Goal: Complete application form: Complete application form

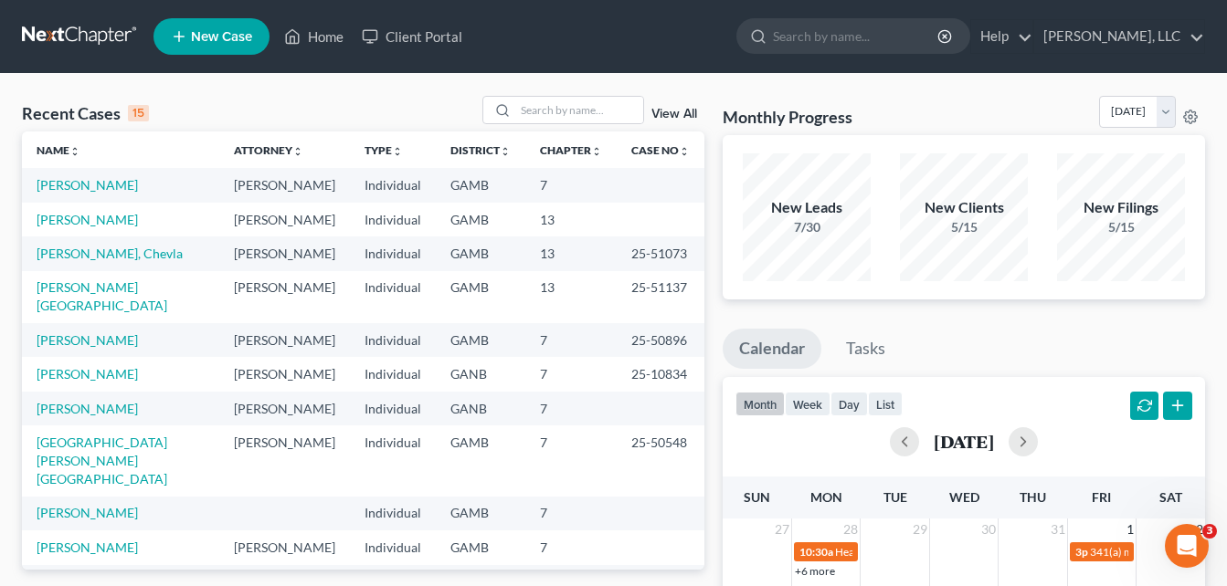
drag, startPoint x: 26, startPoint y: 96, endPoint x: 280, endPoint y: 98, distance: 254.9
click at [26, 96] on div "Recent Cases 15 View All" at bounding box center [363, 114] width 682 height 36
click at [58, 220] on link "[PERSON_NAME]" at bounding box center [87, 220] width 101 height 16
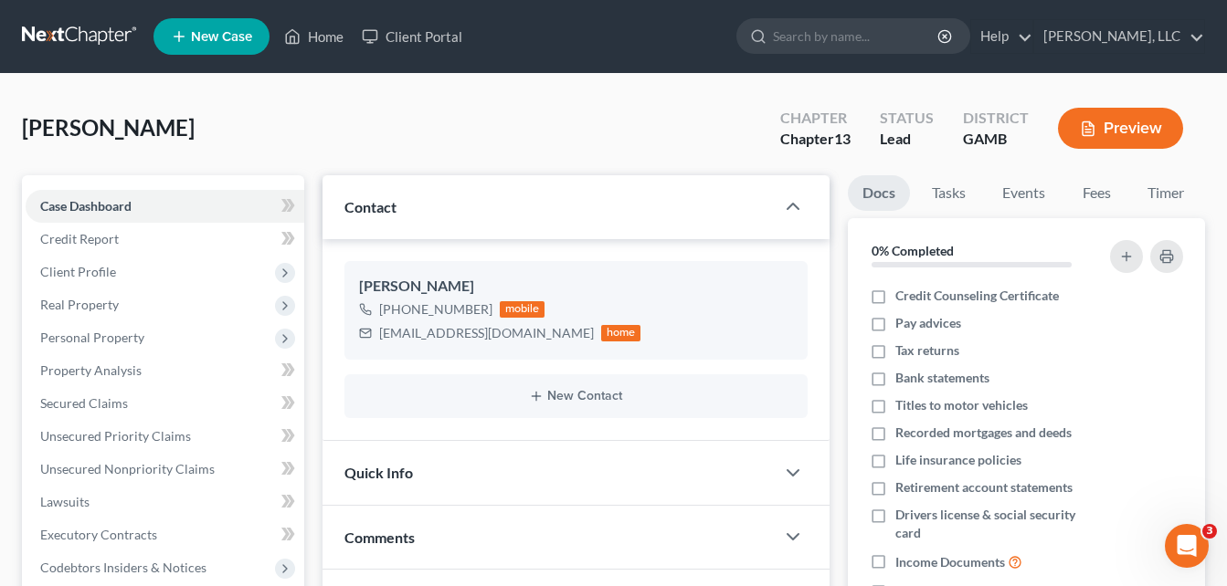
click at [341, 117] on div "[PERSON_NAME] Upgraded Chapter Chapter 13 Status Lead District [GEOGRAPHIC_DATA…" at bounding box center [613, 135] width 1183 height 79
click at [322, 40] on link "Home" at bounding box center [314, 36] width 78 height 33
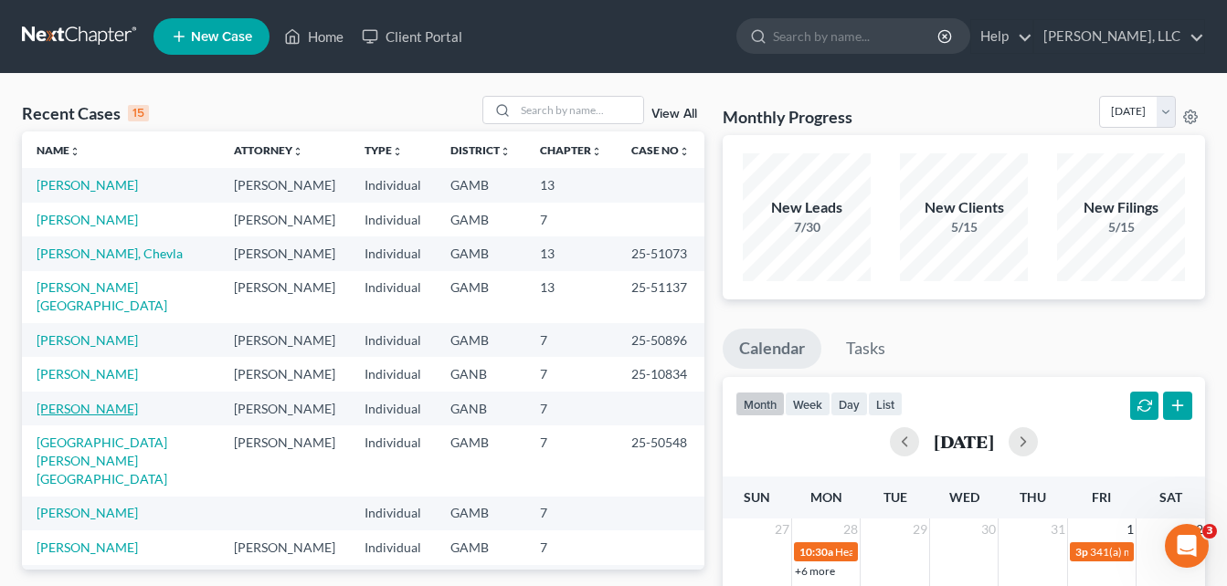
click at [83, 401] on link "[PERSON_NAME]" at bounding box center [87, 409] width 101 height 16
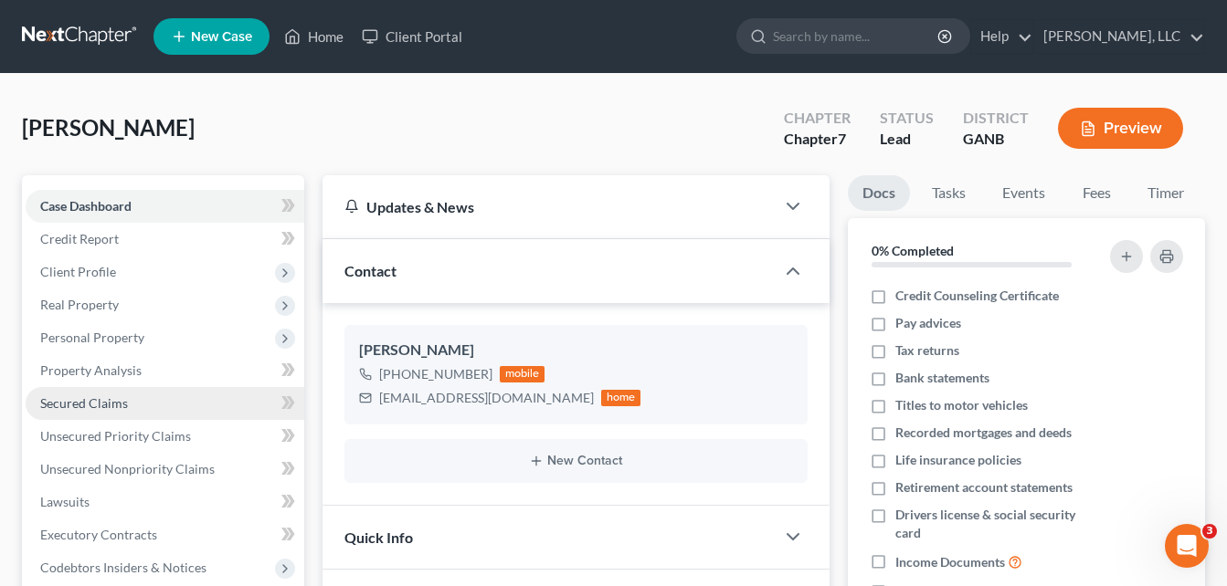
click at [71, 405] on span "Secured Claims" at bounding box center [84, 404] width 88 height 16
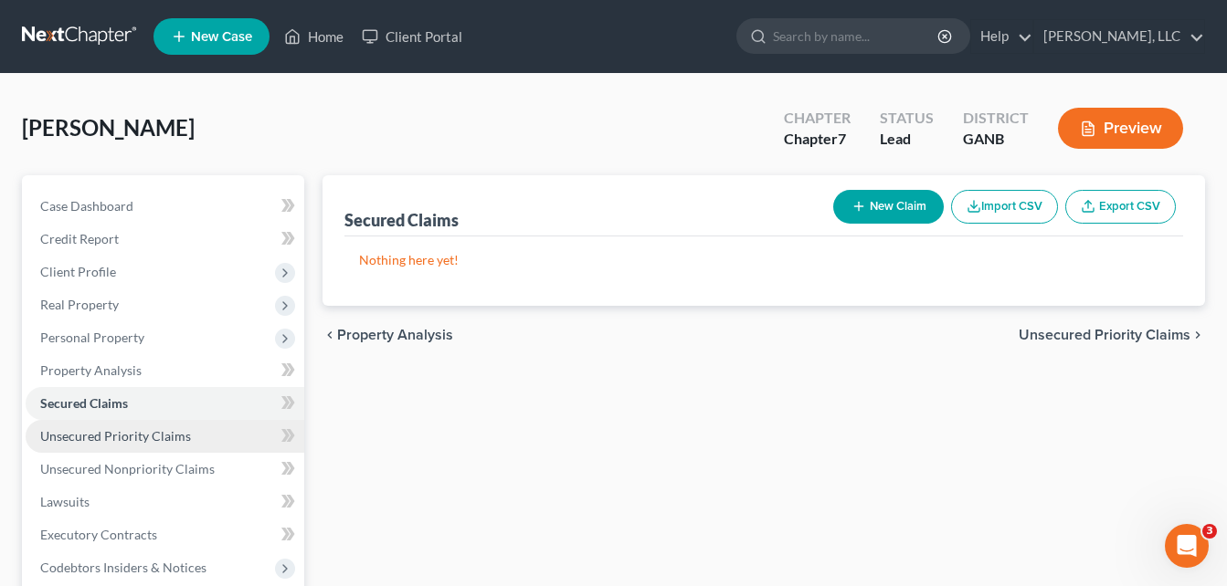
click at [98, 434] on span "Unsecured Priority Claims" at bounding box center [115, 436] width 151 height 16
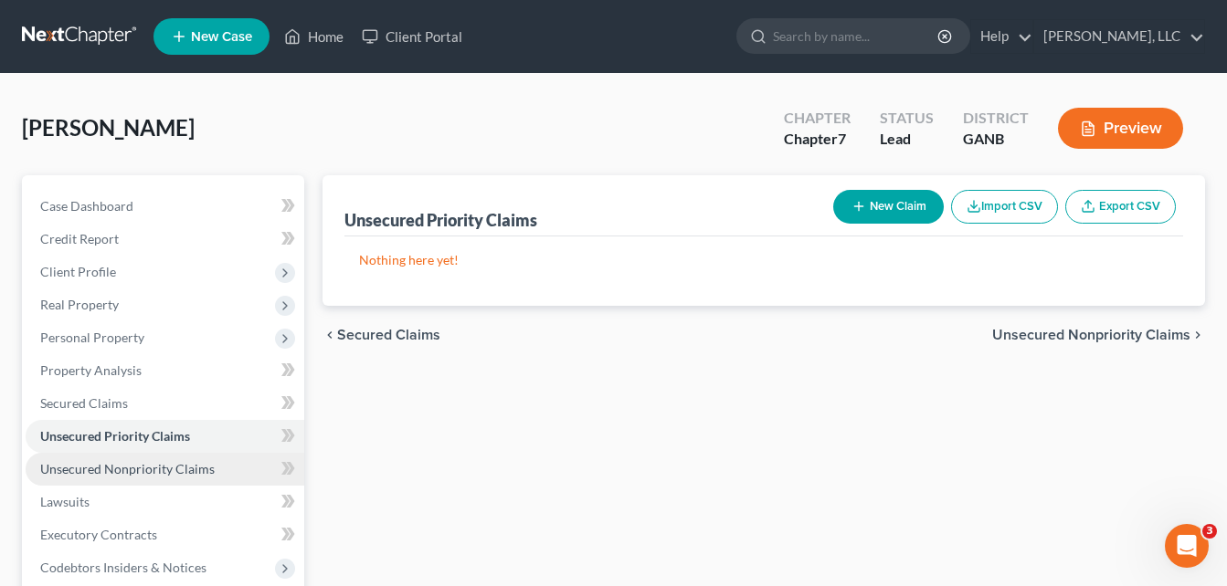
click at [99, 468] on span "Unsecured Nonpriority Claims" at bounding box center [127, 469] width 174 height 16
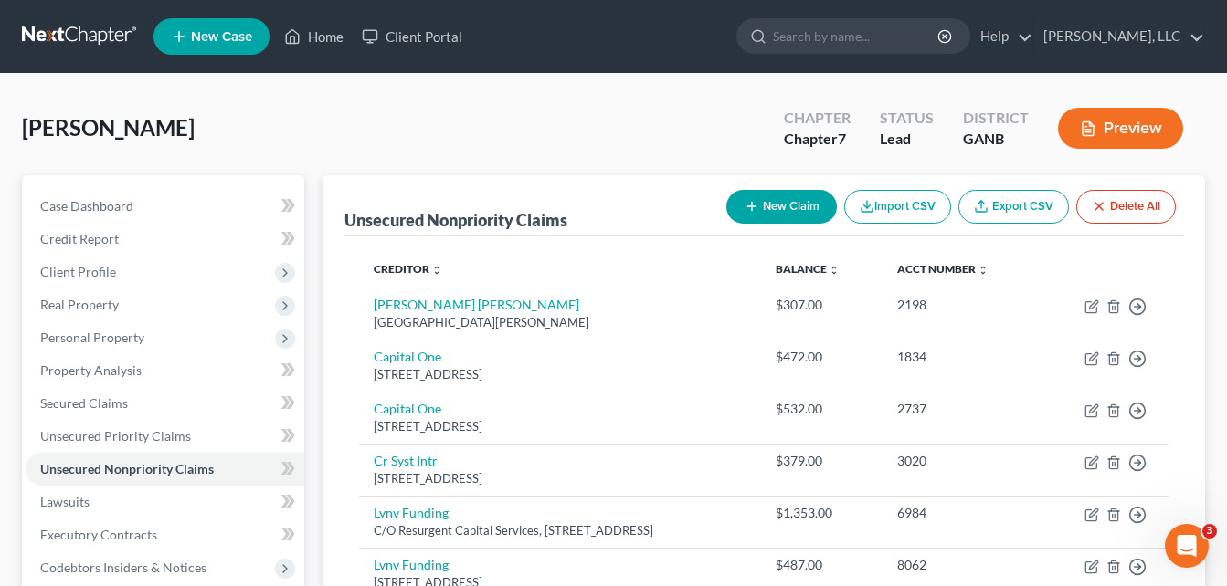
click at [322, 139] on div "[PERSON_NAME] Upgraded Chapter Chapter 7 Status Lead District GANB Preview" at bounding box center [613, 135] width 1183 height 79
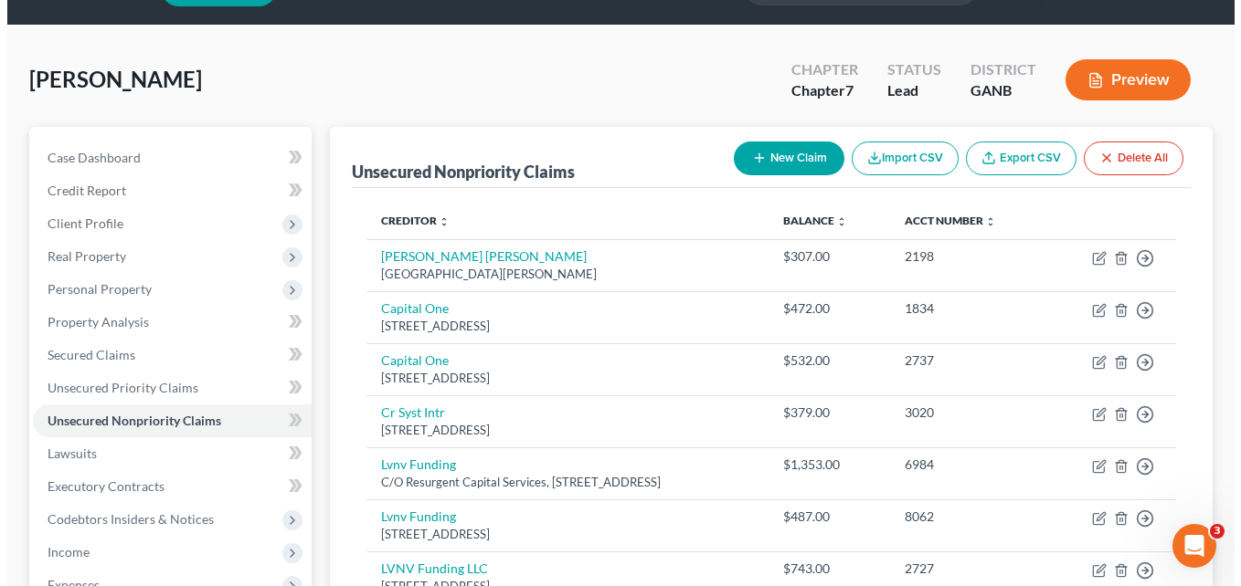
scroll to position [17, 0]
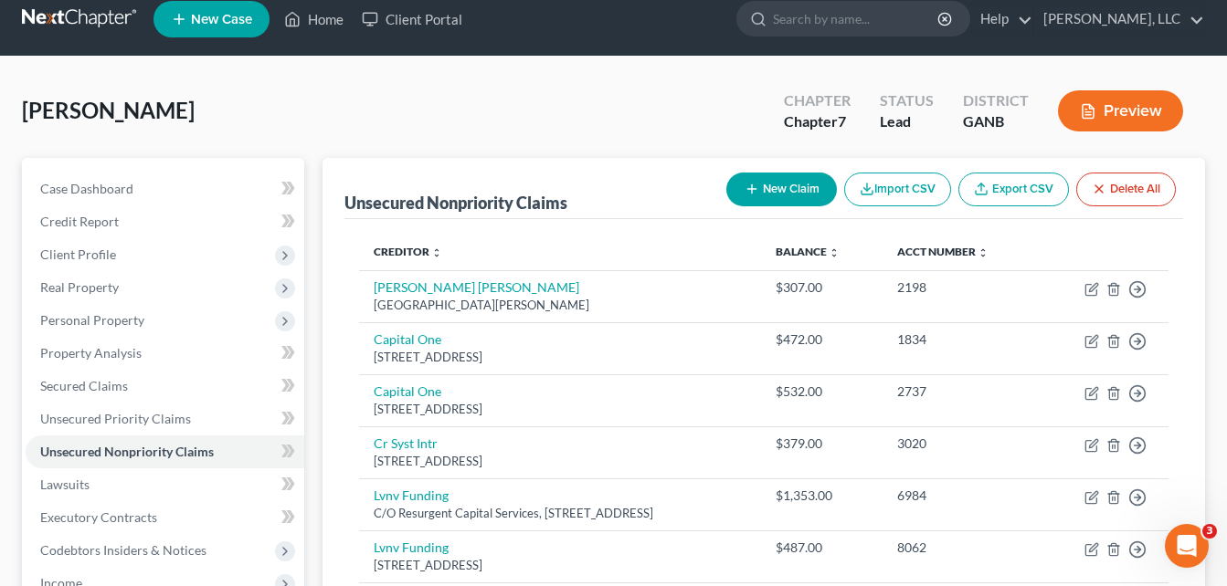
click at [792, 197] on button "New Claim" at bounding box center [781, 190] width 111 height 34
select select "0"
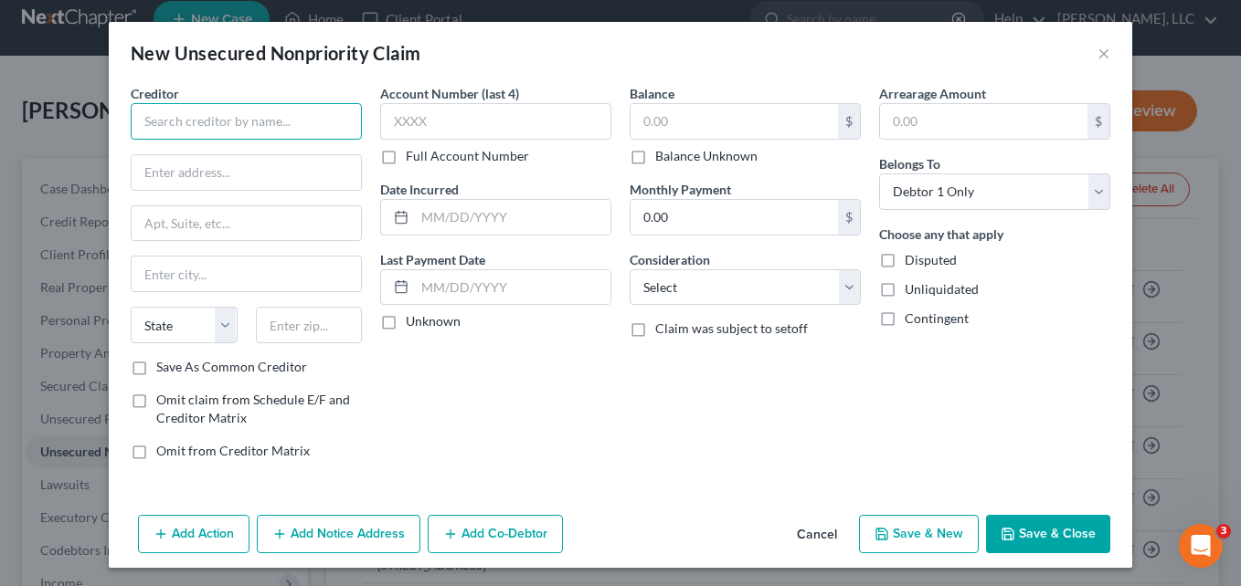
click at [225, 120] on input "text" at bounding box center [246, 121] width 231 height 37
type input "p"
type input "Prestige Financial Services, Inc"
click at [723, 119] on input "text" at bounding box center [733, 121] width 207 height 35
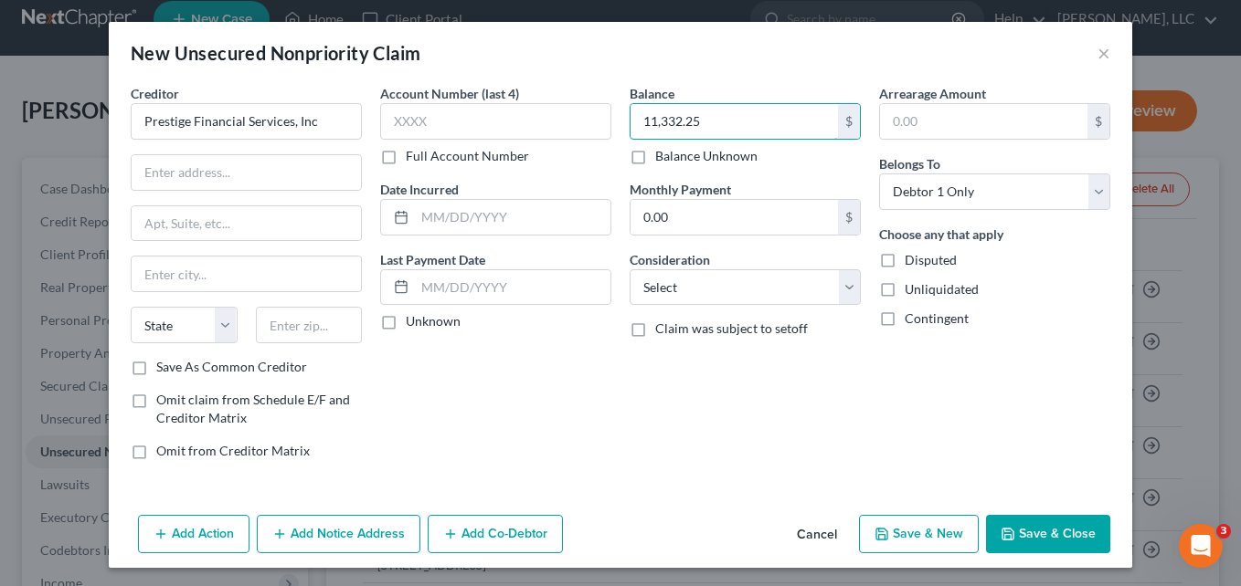
type input "11,332.25"
click at [406, 156] on label "Full Account Number" at bounding box center [467, 156] width 123 height 18
click at [413, 156] on input "Full Account Number" at bounding box center [419, 153] width 12 height 12
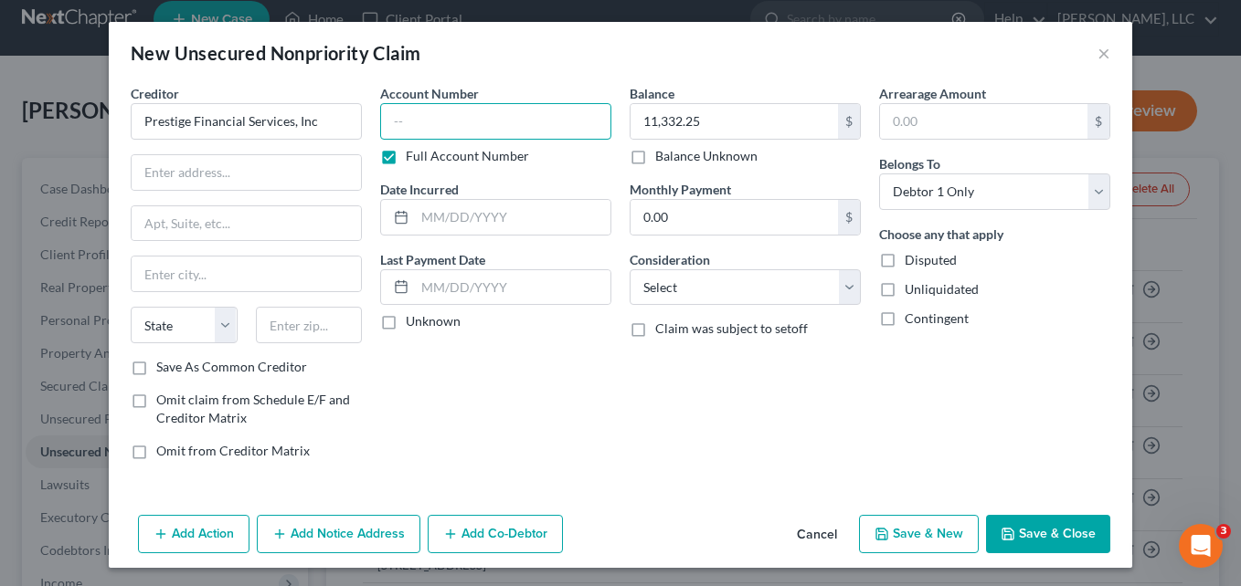
click at [396, 124] on input "text" at bounding box center [495, 121] width 231 height 37
type input "25-GC-03892"
click at [518, 456] on div "Account Number 25-GC-03892 Full Account Number Date Incurred Last Payment Date …" at bounding box center [495, 279] width 249 height 391
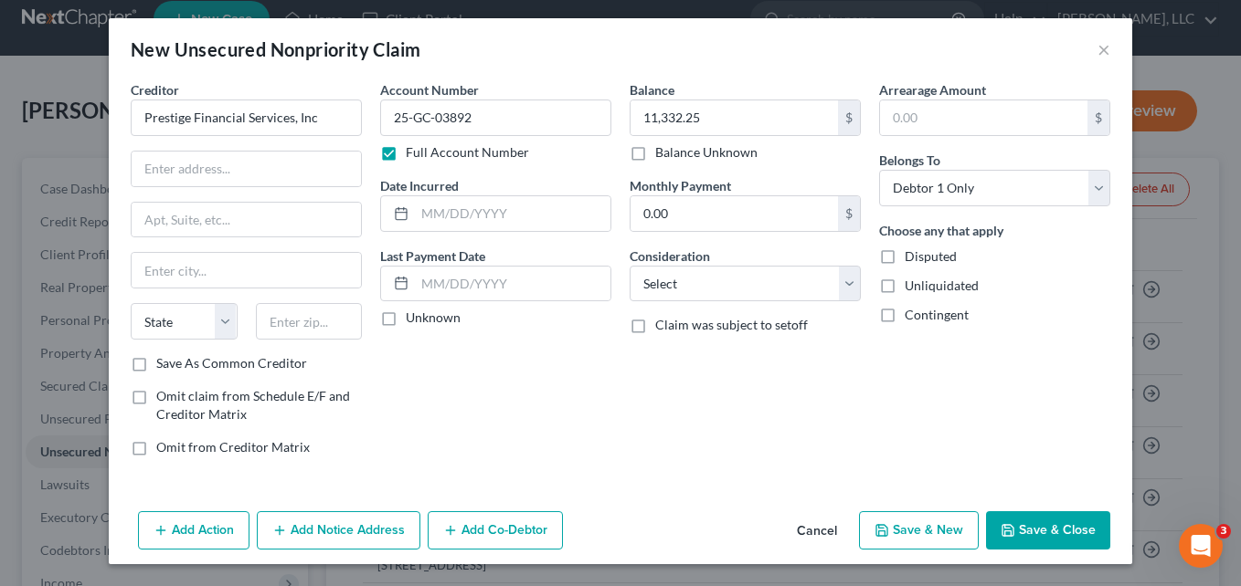
click at [327, 532] on button "Add Notice Address" at bounding box center [339, 531] width 164 height 38
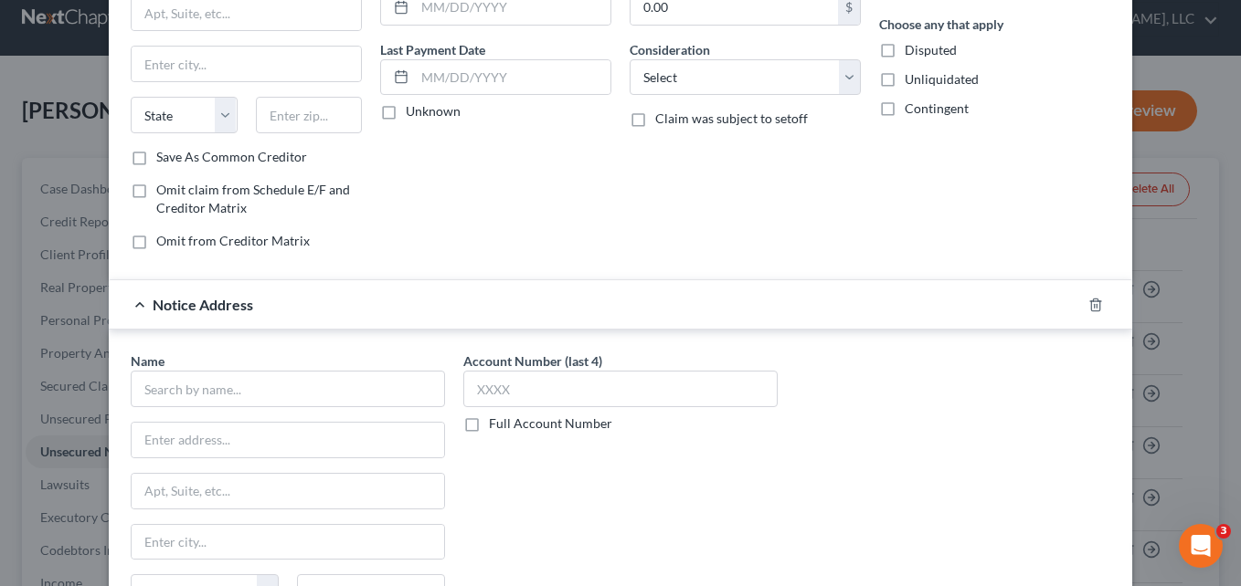
scroll to position [296, 0]
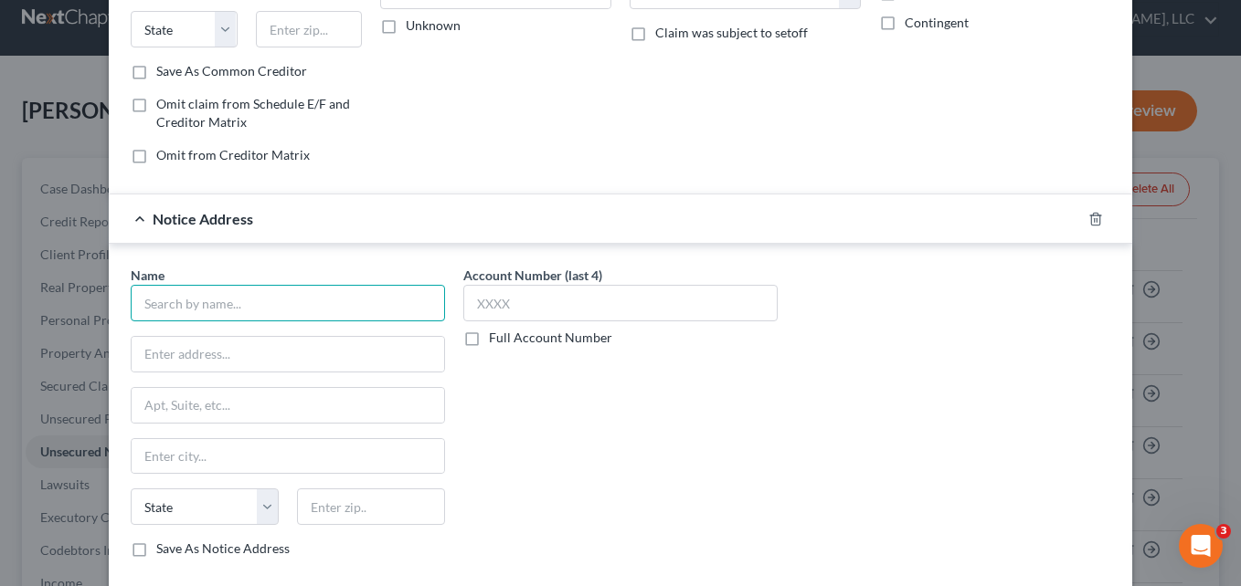
click at [381, 296] on input "text" at bounding box center [288, 303] width 314 height 37
type input "P"
type input "[PERSON_NAME]"
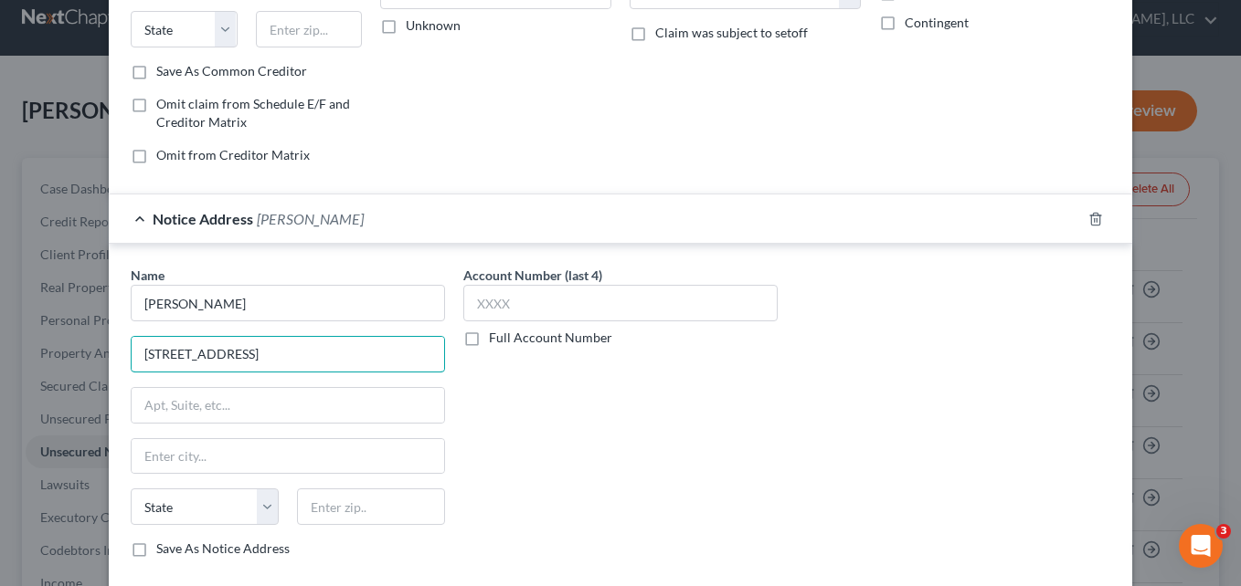
type input "[STREET_ADDRESS]"
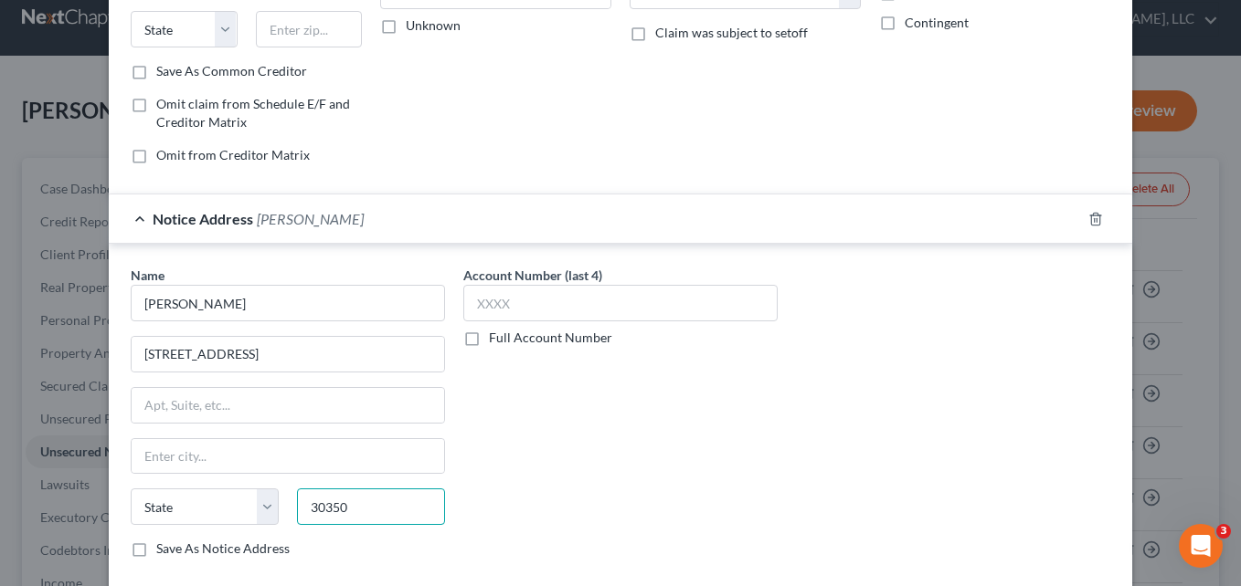
type input "30350"
click at [593, 451] on div "Account Number (last 4) Full Account Number" at bounding box center [620, 419] width 333 height 307
type input "[GEOGRAPHIC_DATA]"
select select "10"
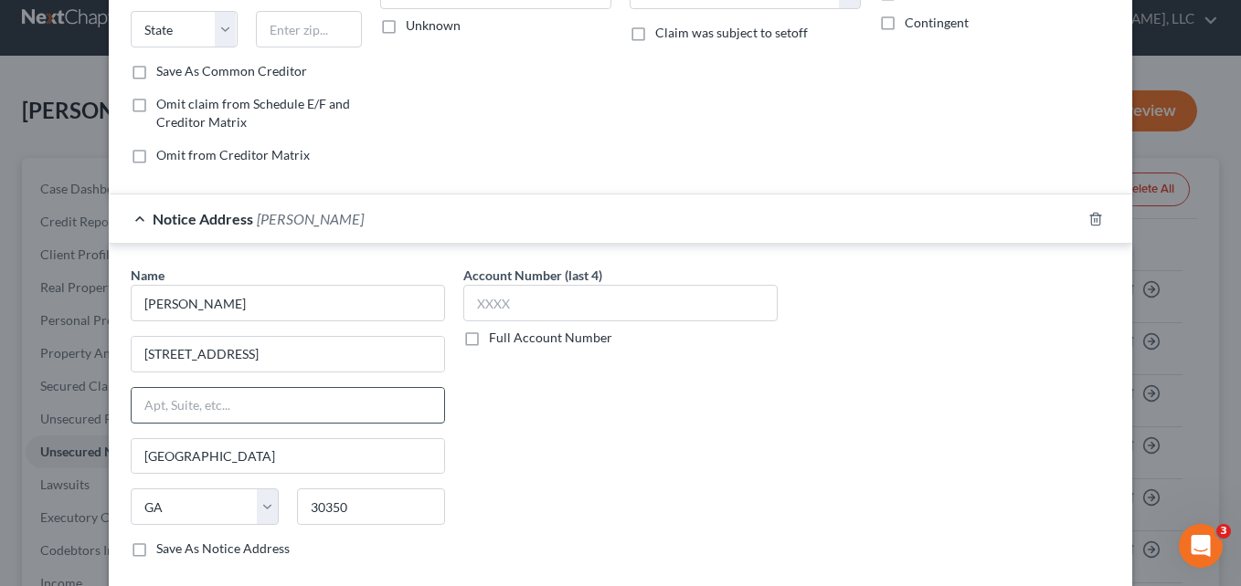
click at [328, 419] on input "text" at bounding box center [288, 405] width 312 height 35
type input "Prestige Financial Services, Inc.,"
click at [318, 354] on input "[STREET_ADDRESS]" at bounding box center [288, 354] width 312 height 35
click at [318, 354] on input "[STREET_ADDRESS]," at bounding box center [288, 354] width 312 height 35
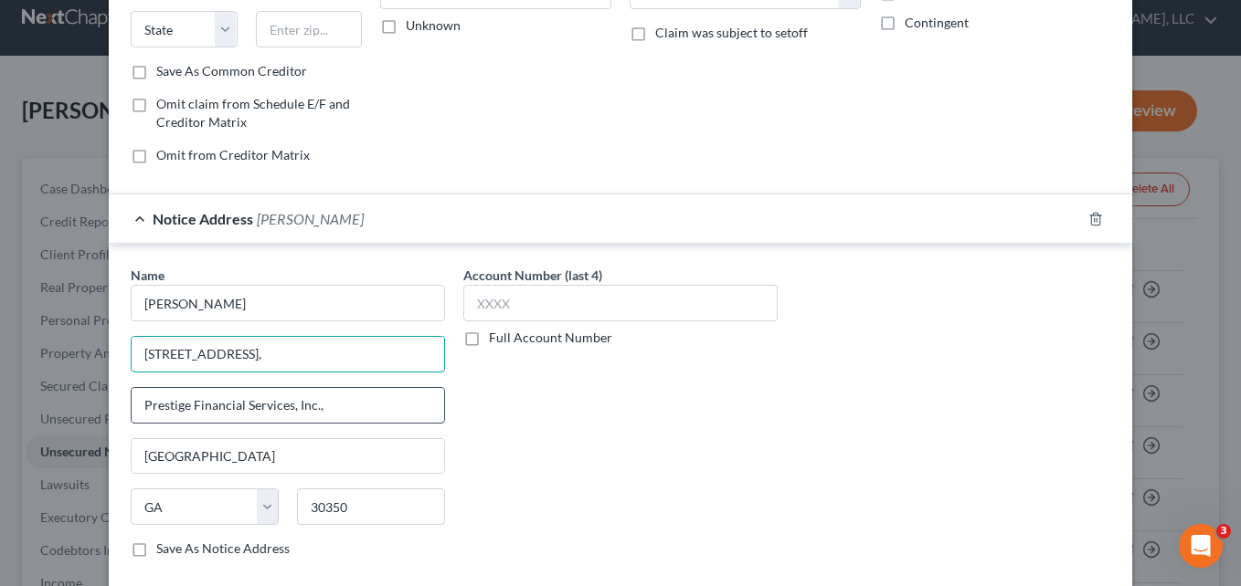
type input "[STREET_ADDRESS],"
click at [374, 407] on input "Prestige Financial Services, Inc.," at bounding box center [288, 405] width 312 height 35
type input "(Prestige Financial Services, Inc.),"
click at [489, 343] on label "Full Account Number" at bounding box center [550, 338] width 123 height 18
click at [496, 341] on input "Full Account Number" at bounding box center [502, 335] width 12 height 12
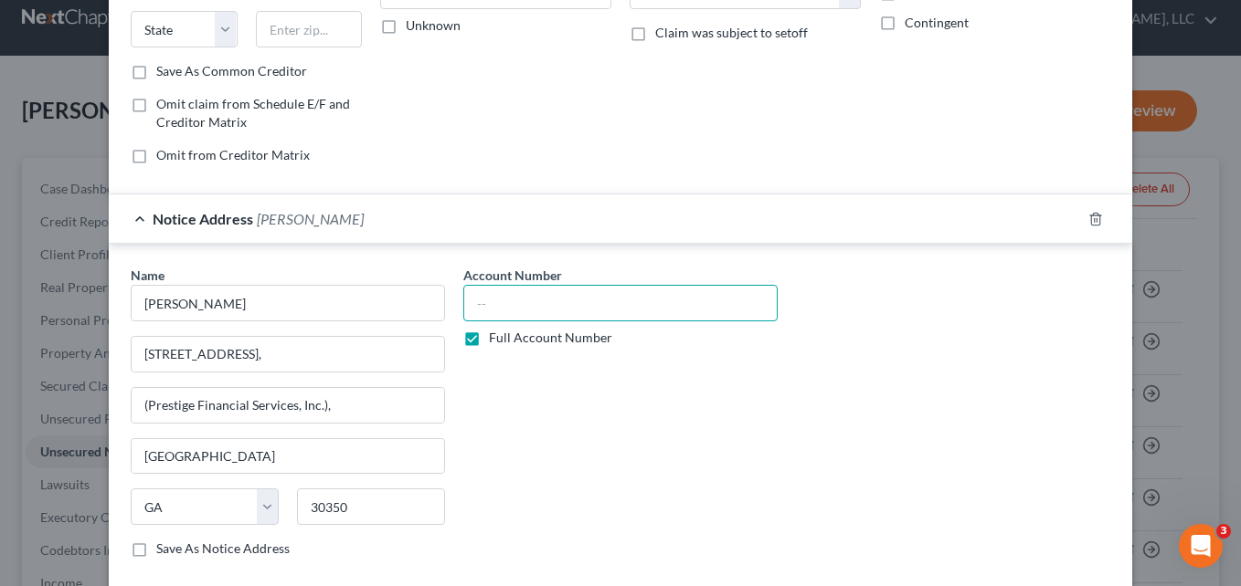
click at [499, 306] on input "text" at bounding box center [620, 303] width 314 height 37
type input "25-GC-03892"
click at [650, 462] on div "Account Number 25-GC-03892 Full Account Number" at bounding box center [620, 419] width 333 height 307
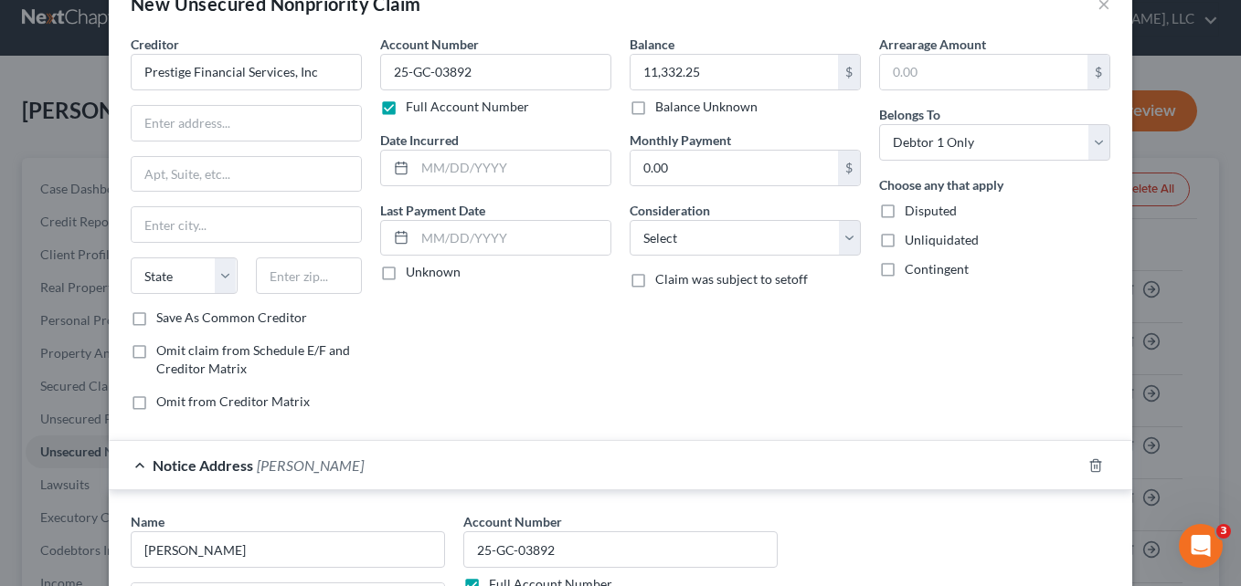
scroll to position [0, 0]
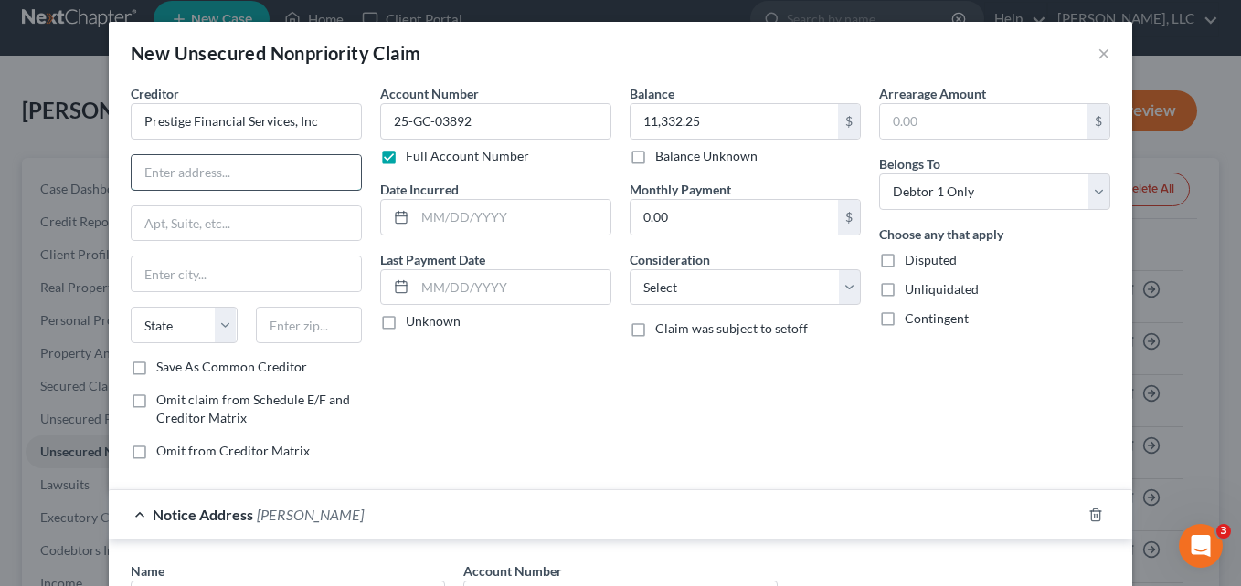
click at [164, 182] on input "text" at bounding box center [246, 172] width 229 height 35
type input "p"
type input "PO Box 26707"
type input "84126"
click at [526, 385] on div "Account Number 25-GC-03892 Full Account Number Date Incurred Last Payment Date …" at bounding box center [495, 279] width 249 height 391
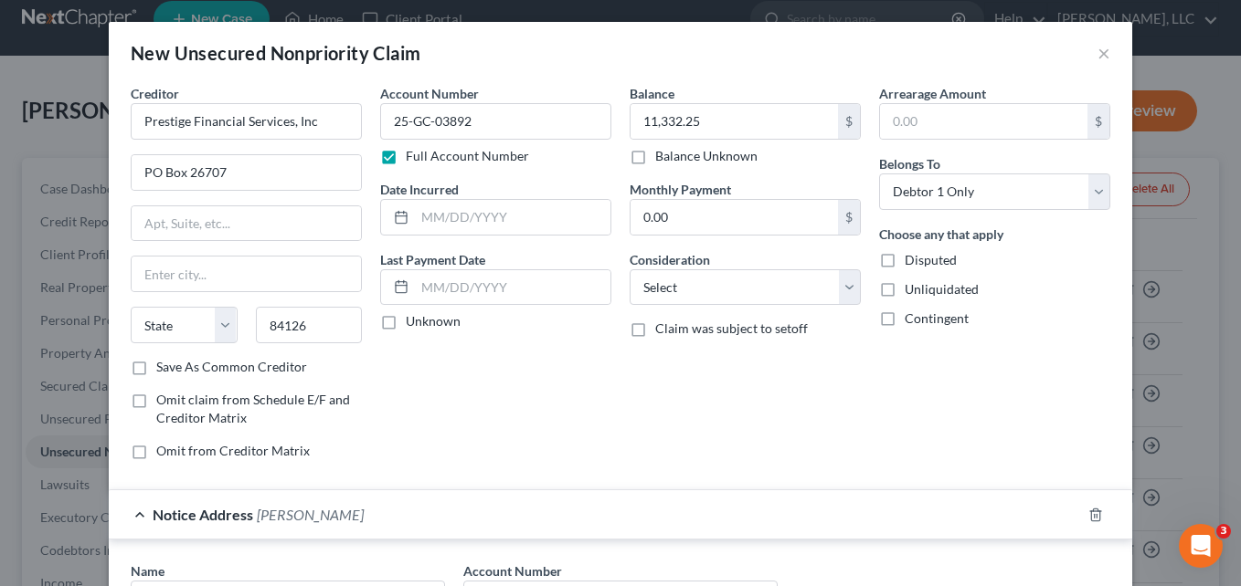
type input "[GEOGRAPHIC_DATA]"
select select "46"
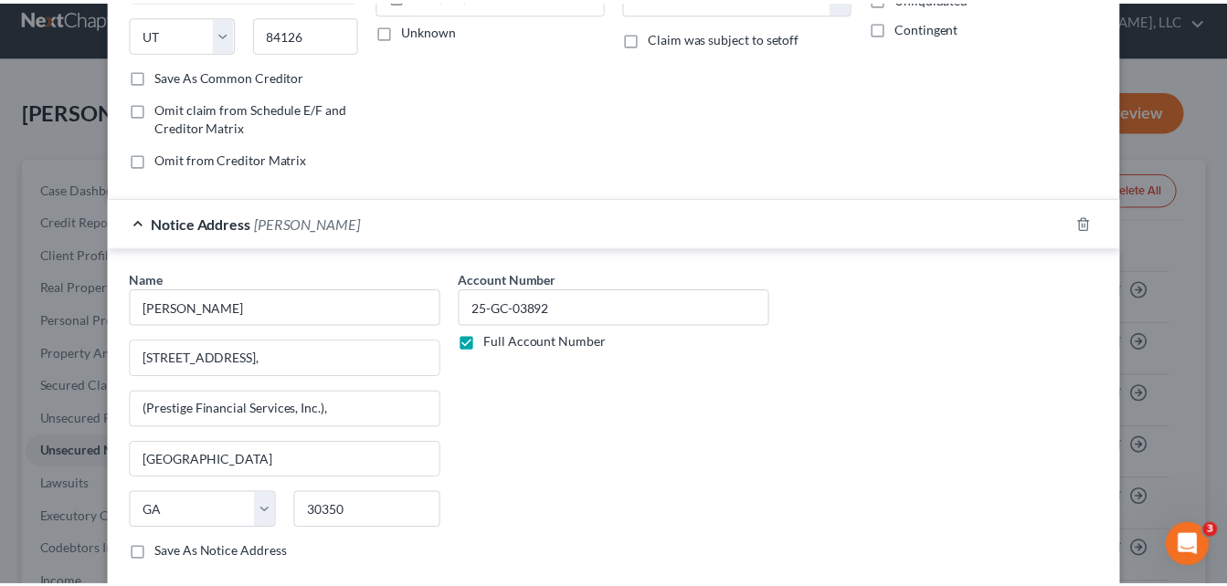
scroll to position [397, 0]
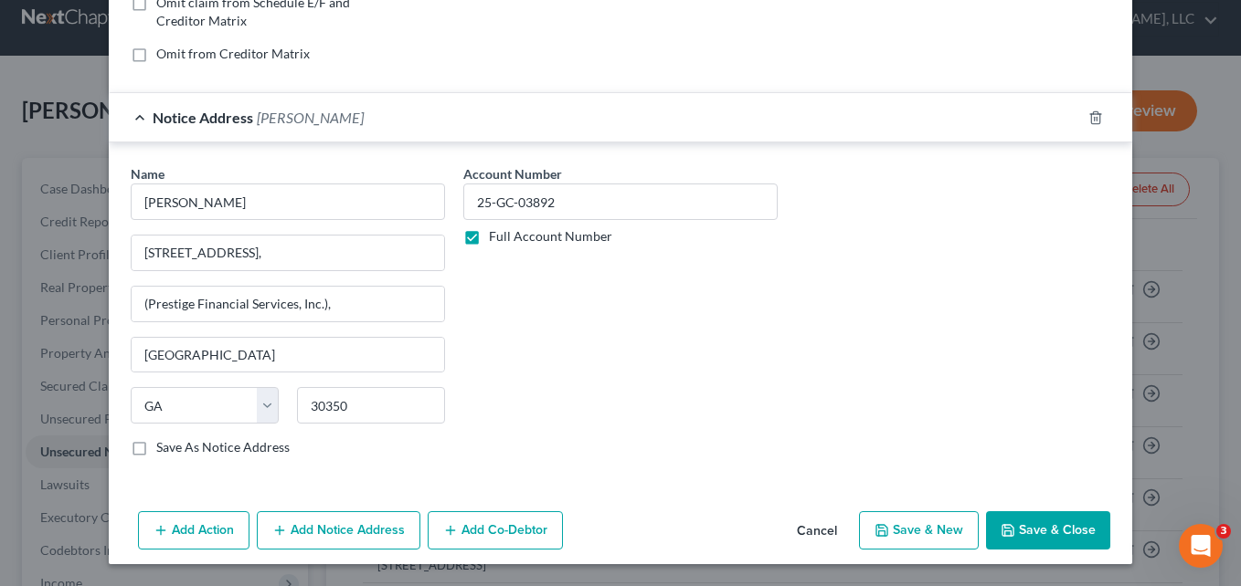
click at [1061, 534] on button "Save & Close" at bounding box center [1048, 531] width 124 height 38
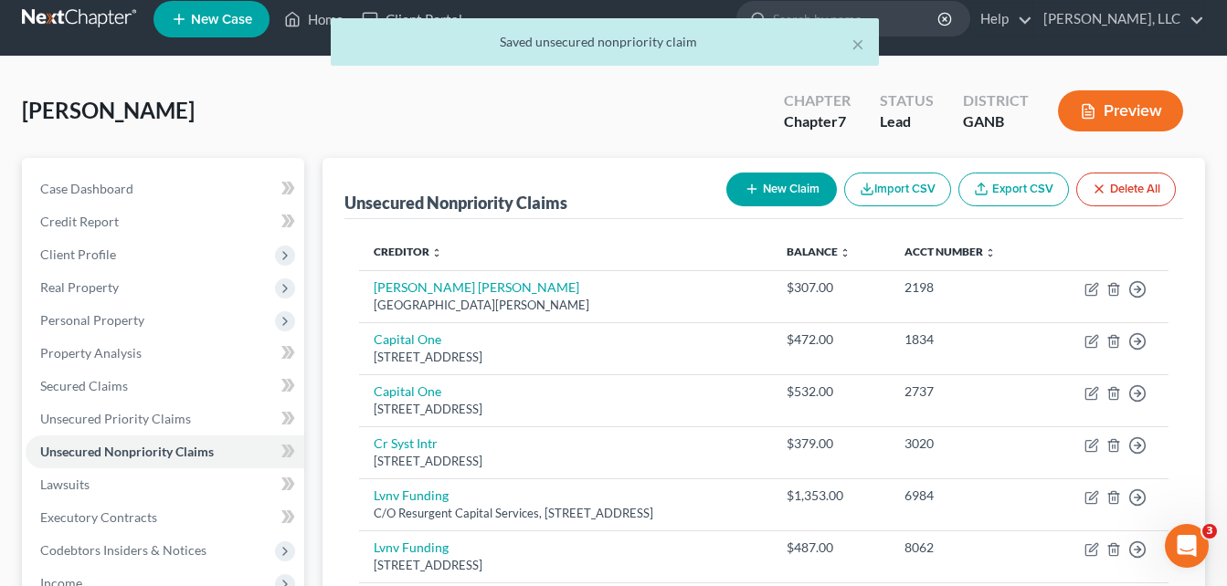
click at [323, 115] on div "[PERSON_NAME] Upgraded Chapter Chapter 7 Status Lead District GANB Preview" at bounding box center [613, 118] width 1183 height 79
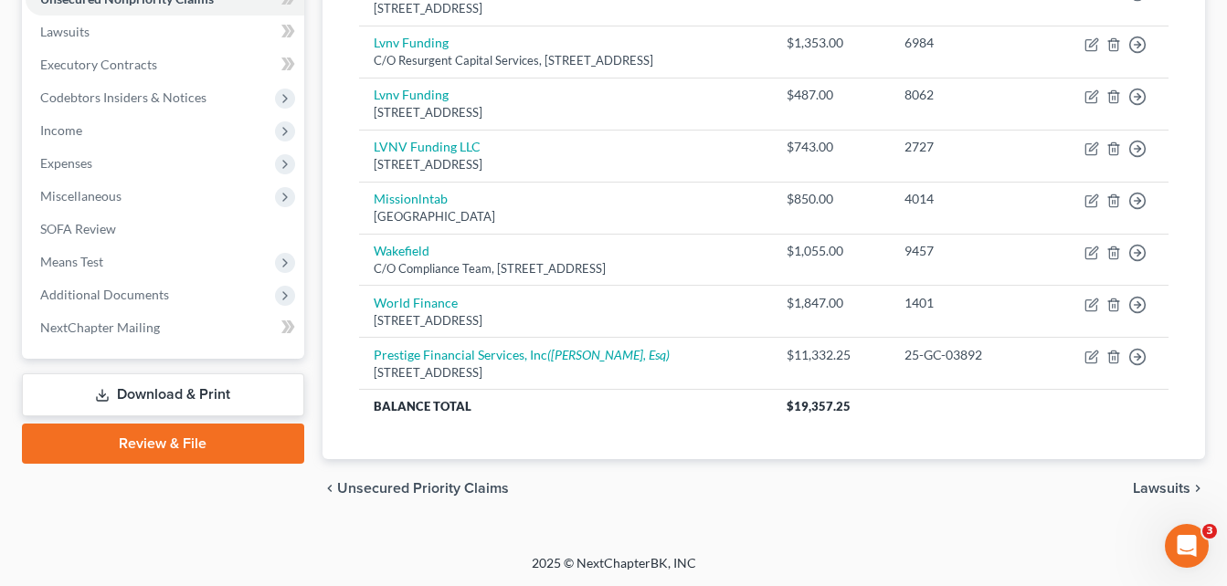
scroll to position [471, 0]
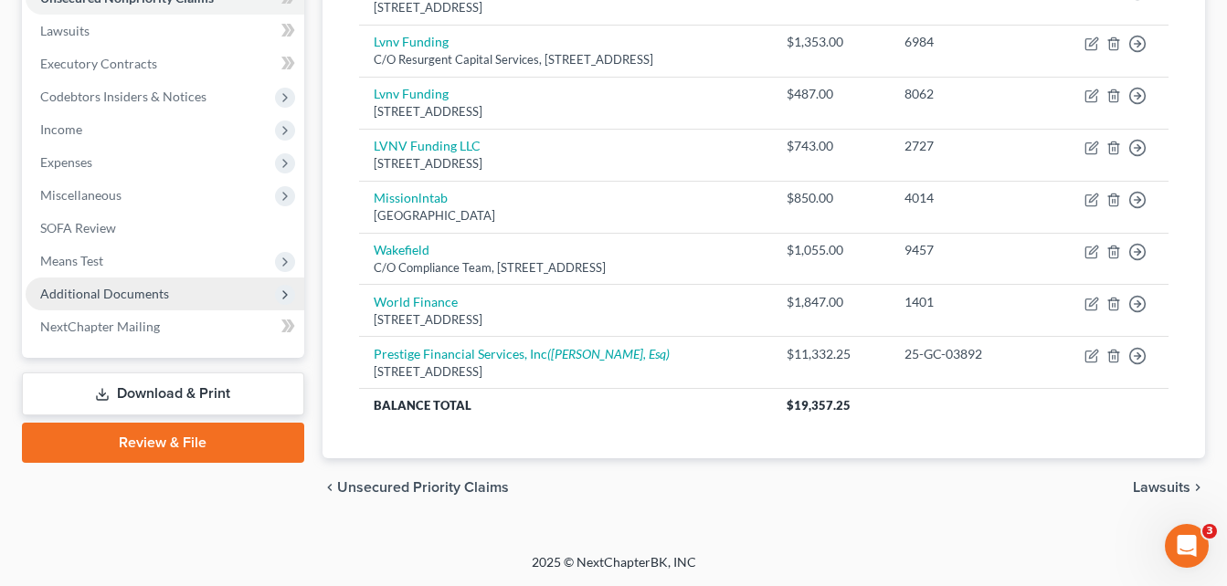
click at [85, 300] on span "Additional Documents" at bounding box center [104, 294] width 129 height 16
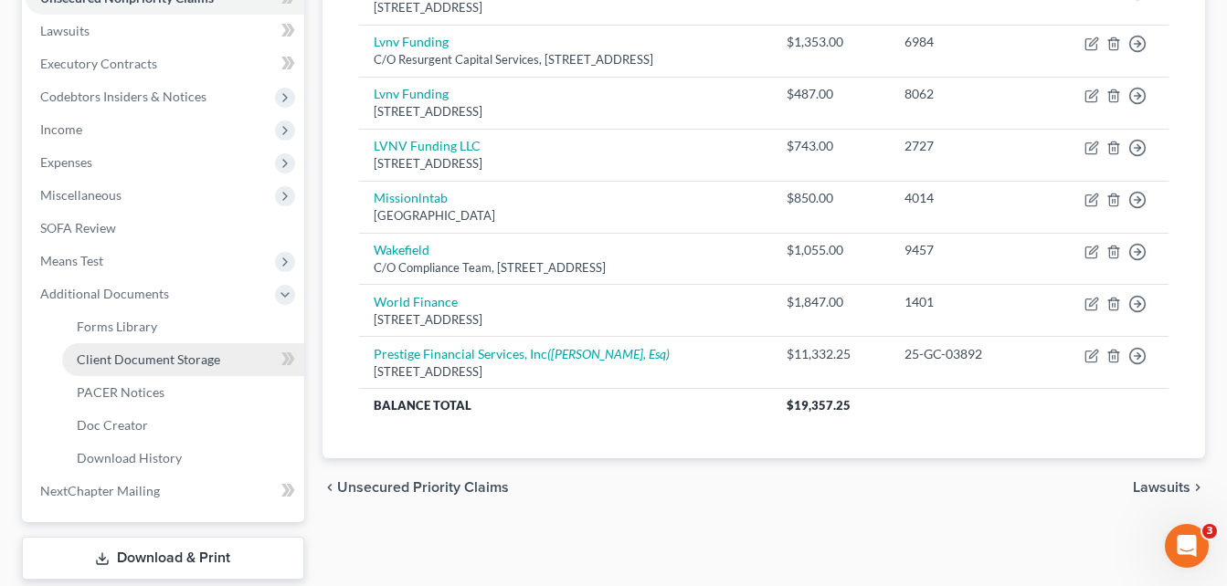
click at [165, 362] on span "Client Document Storage" at bounding box center [148, 360] width 143 height 16
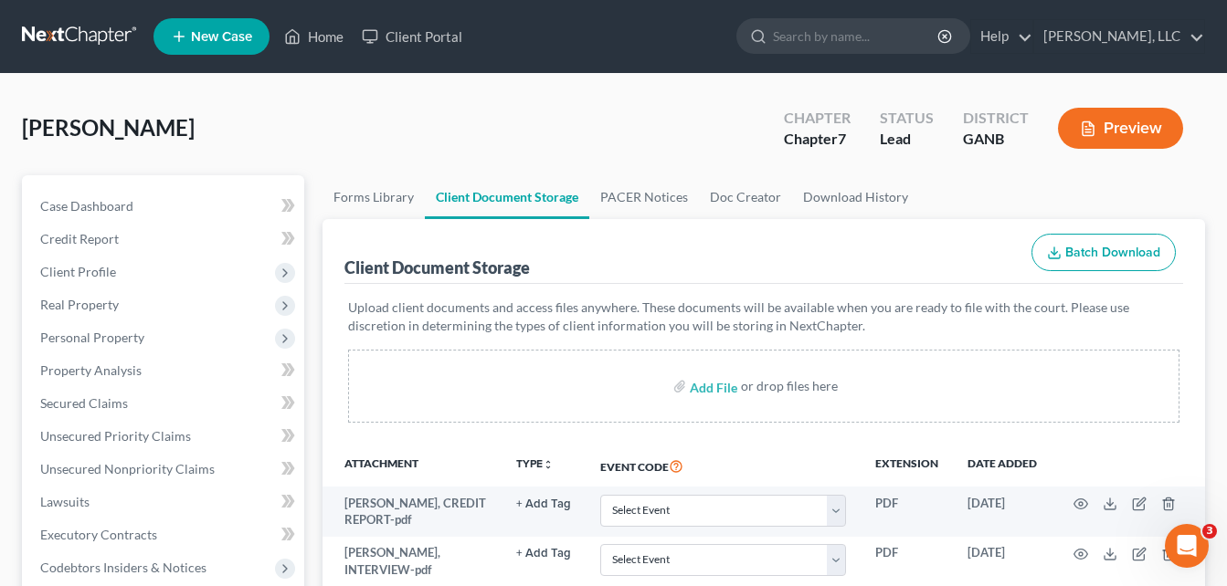
click at [343, 97] on div "[PERSON_NAME] Upgraded Chapter Chapter 7 Status Lead District GANB Preview" at bounding box center [613, 135] width 1183 height 79
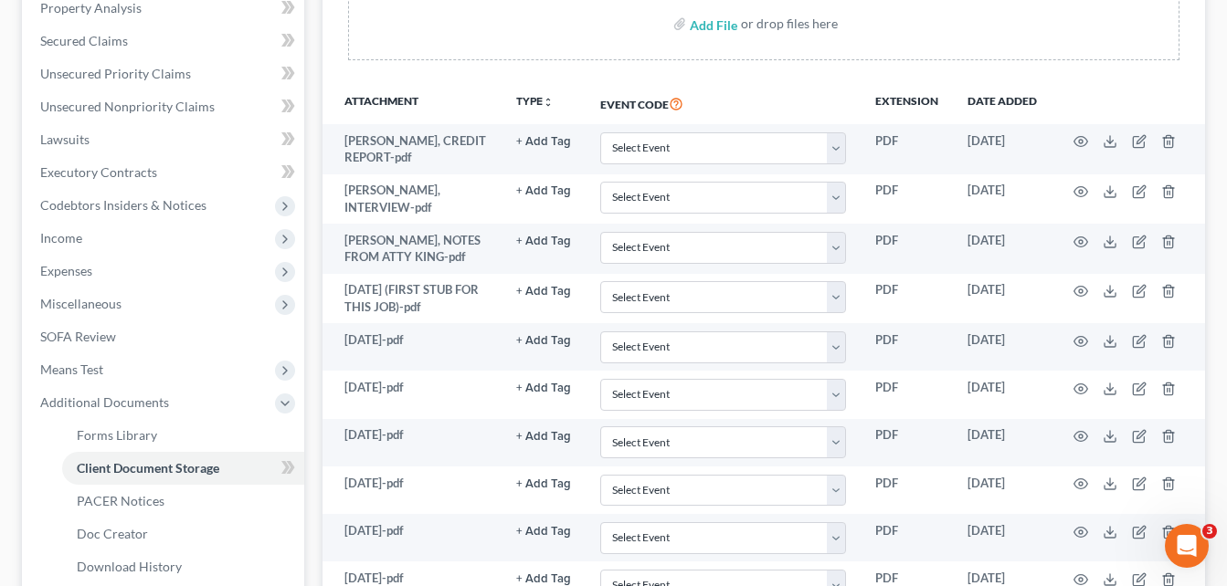
scroll to position [260, 0]
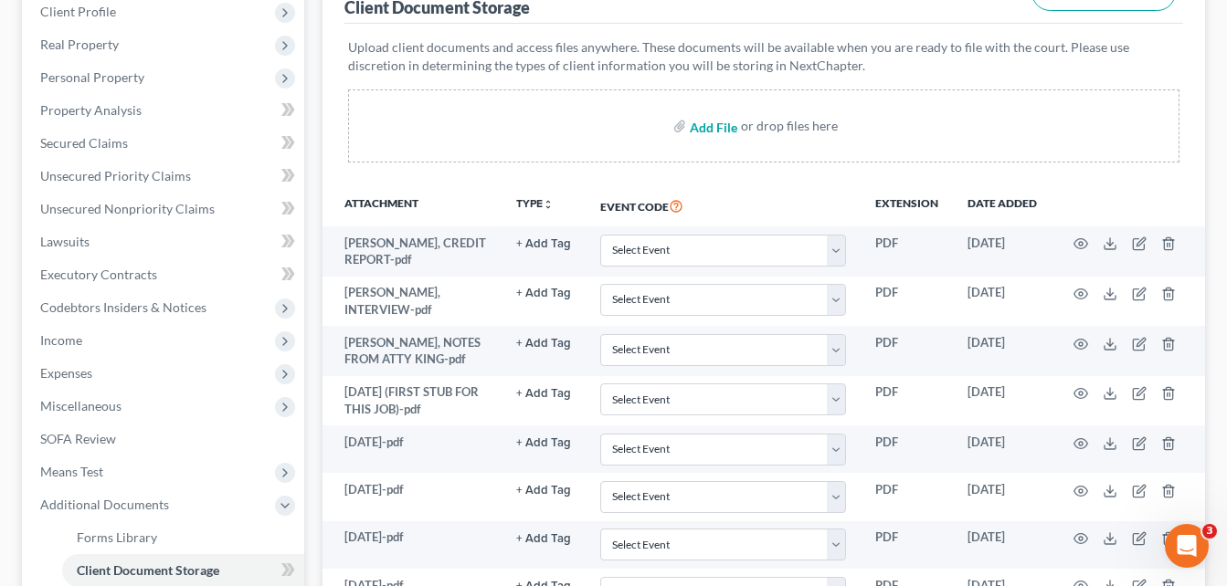
click at [716, 127] on input "file" at bounding box center [712, 126] width 44 height 33
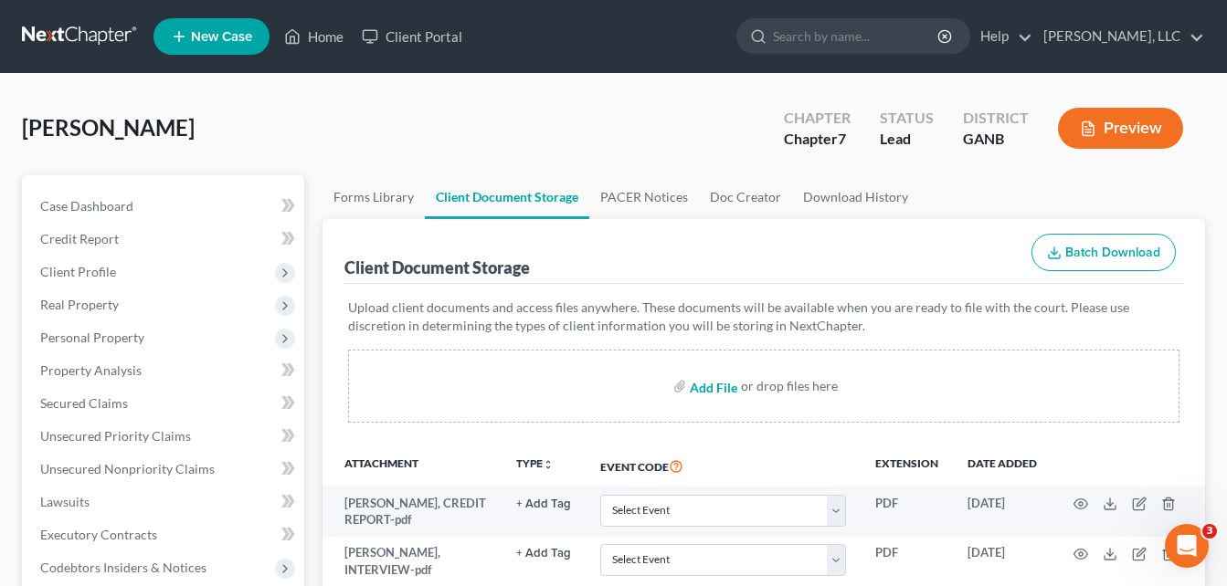
type input "C:\fakepath\[PERSON_NAME], CC.pdf"
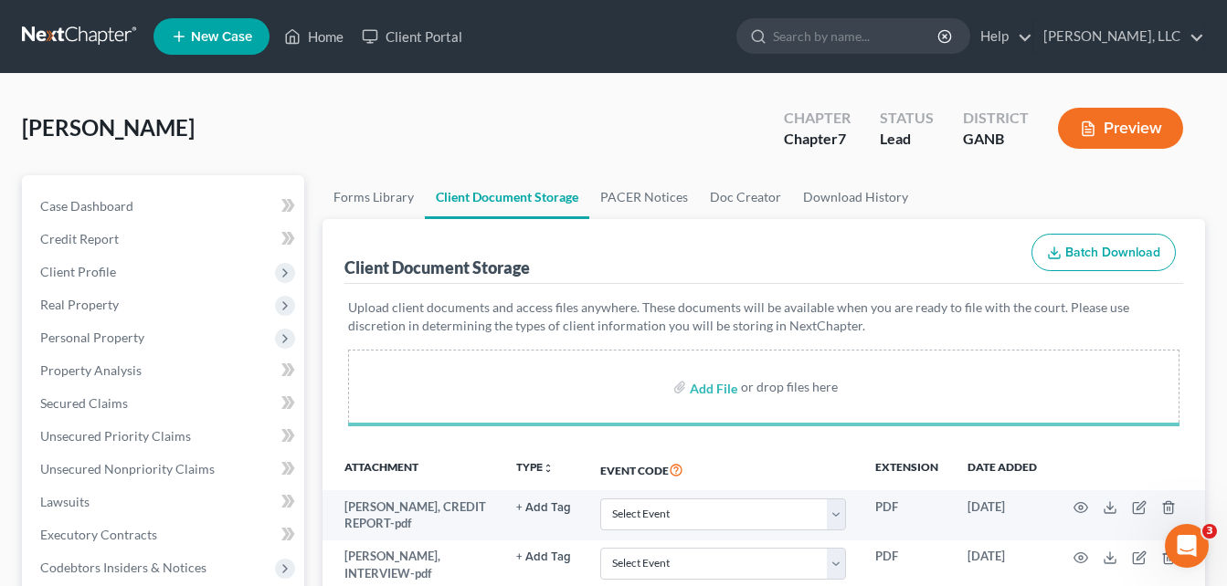
click at [320, 159] on div "[PERSON_NAME] Upgraded Chapter Chapter 7 Status Lead District GANB Preview" at bounding box center [613, 135] width 1183 height 79
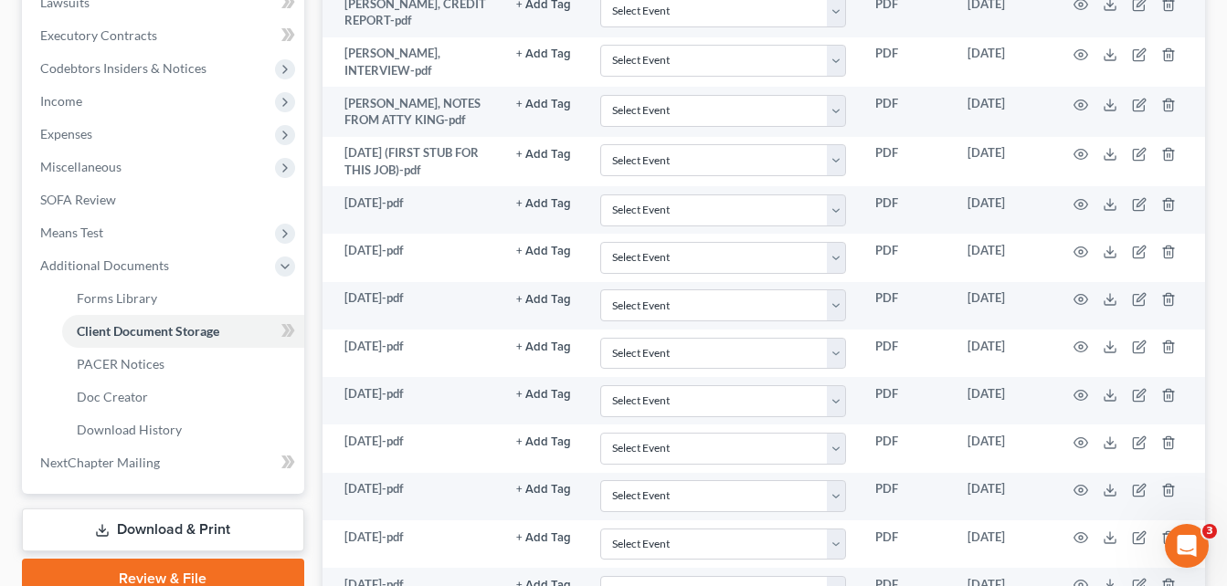
scroll to position [348, 0]
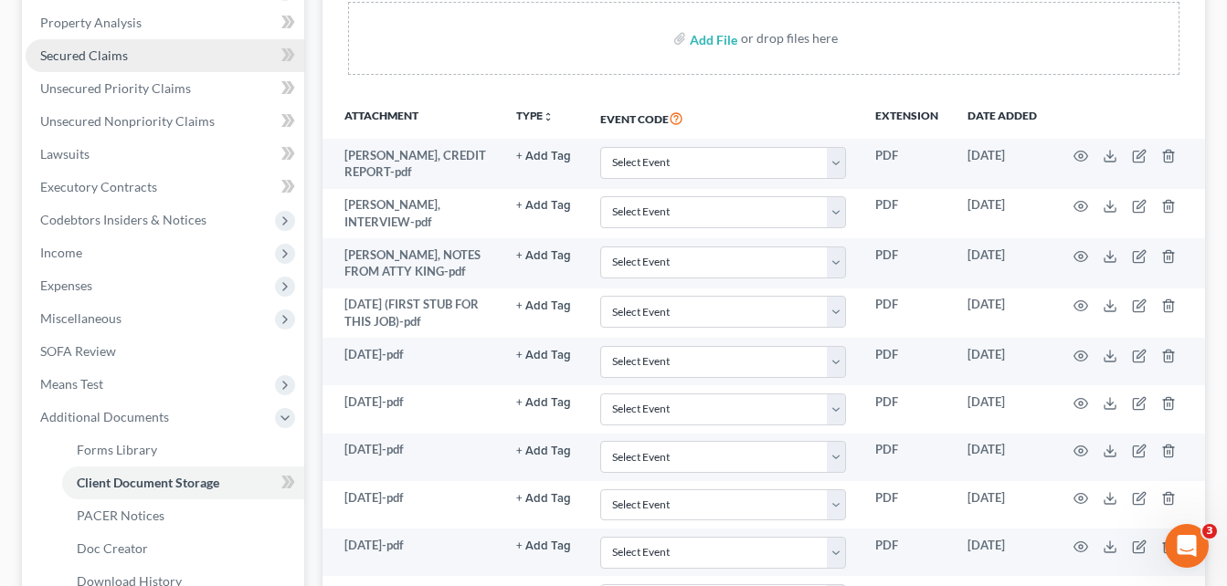
click at [82, 57] on span "Secured Claims" at bounding box center [84, 56] width 88 height 16
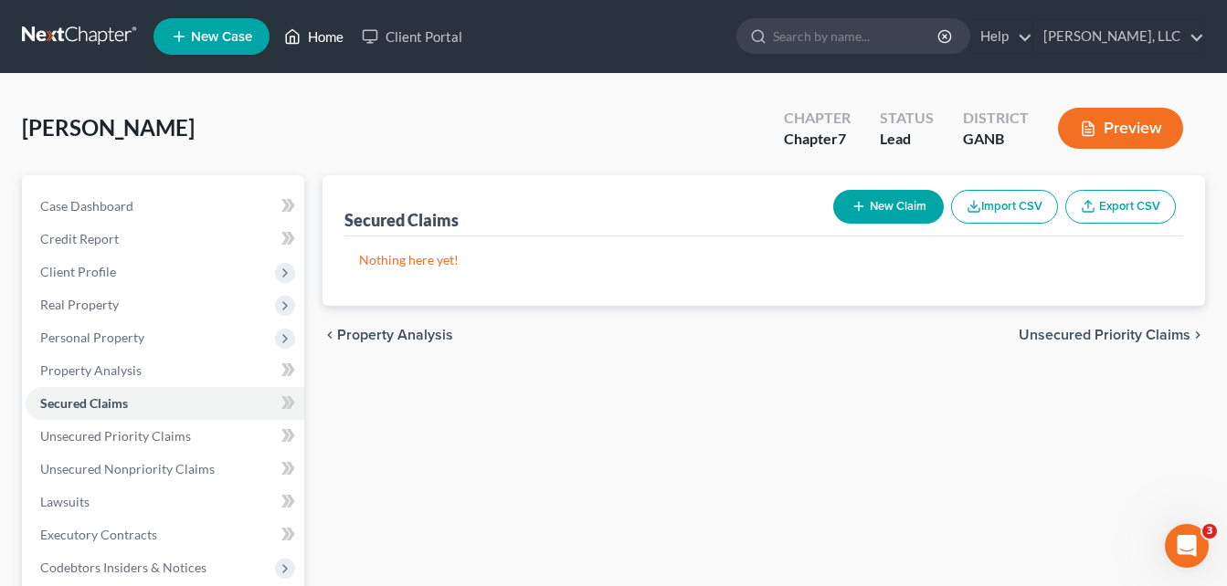
click at [339, 27] on link "Home" at bounding box center [314, 36] width 78 height 33
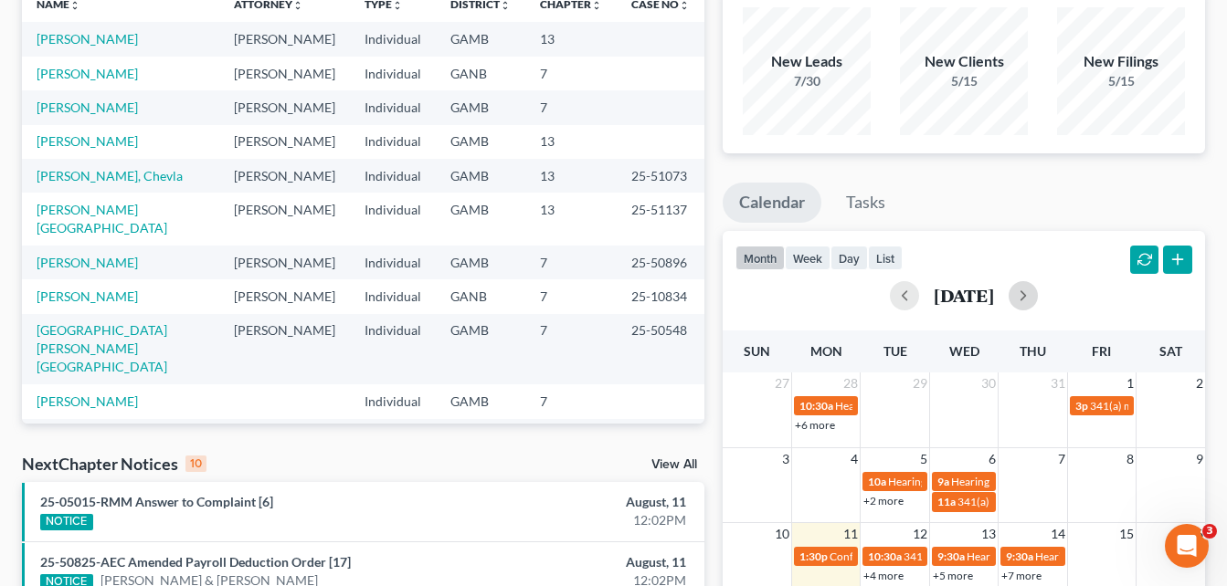
scroll to position [183, 0]
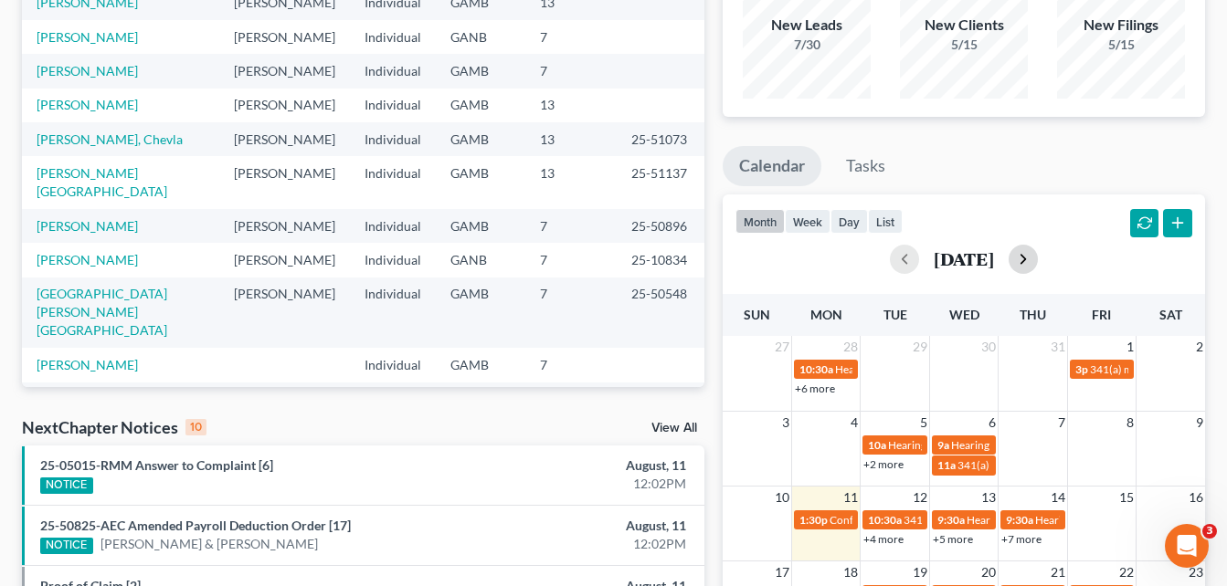
click at [1038, 259] on button "button" at bounding box center [1023, 259] width 29 height 29
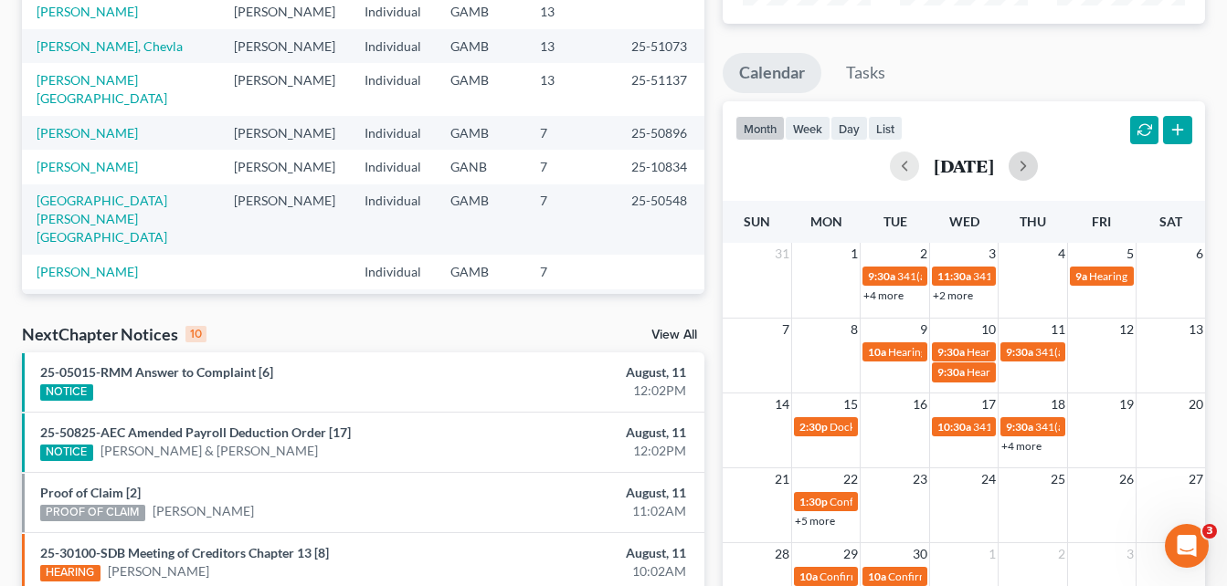
scroll to position [292, 0]
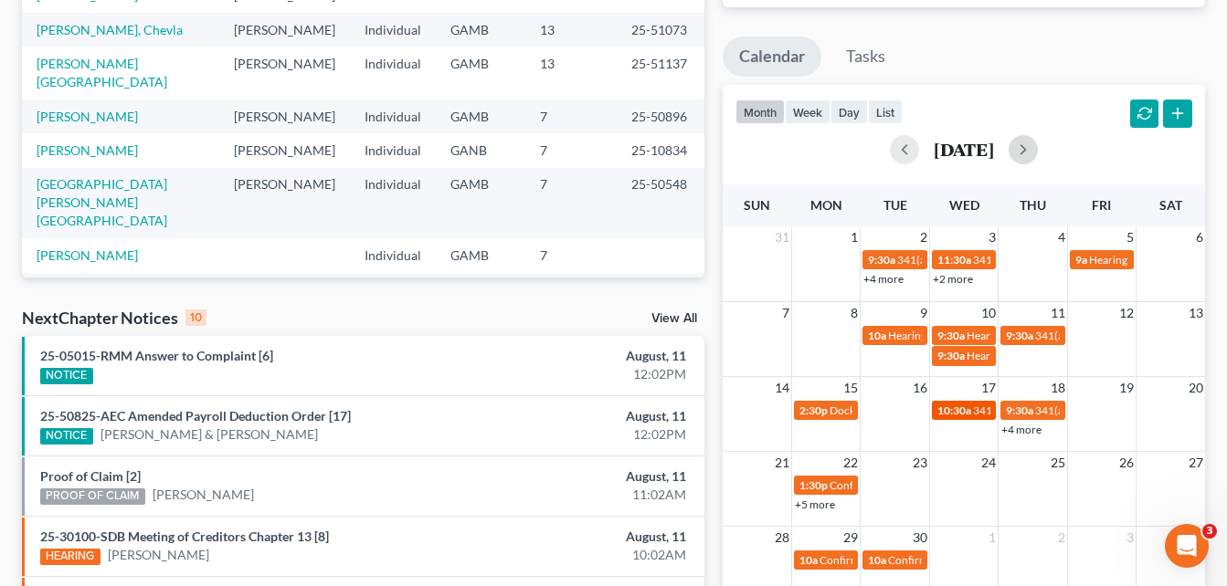
click at [971, 412] on div "10:30a 341(a) meeting for [PERSON_NAME]" at bounding box center [963, 411] width 53 height 14
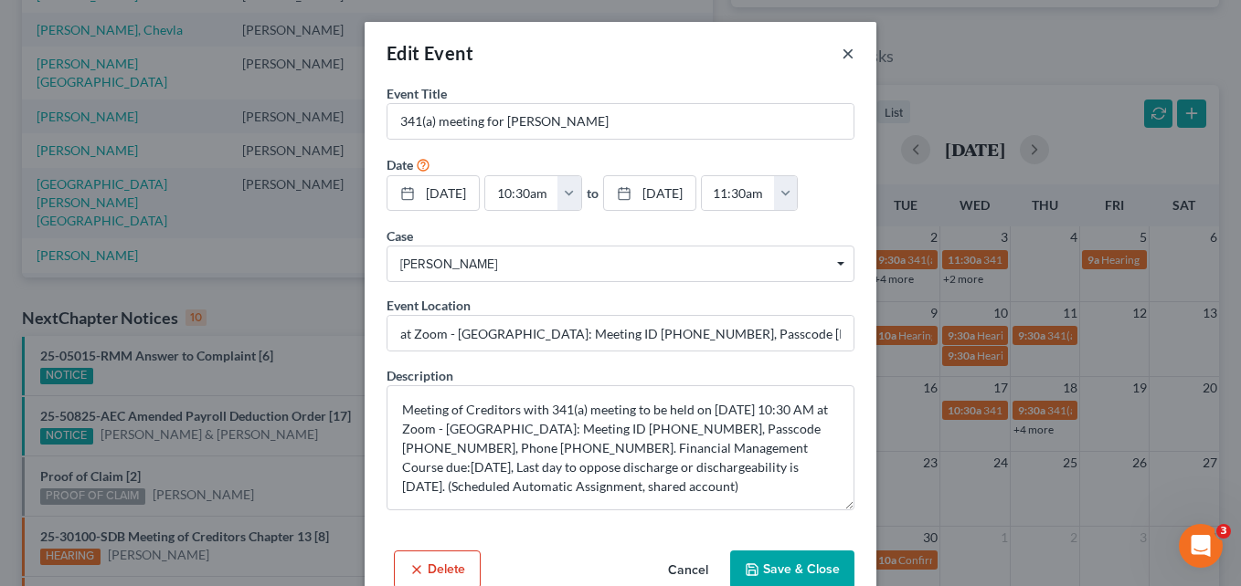
click at [841, 53] on button "×" at bounding box center [847, 53] width 13 height 22
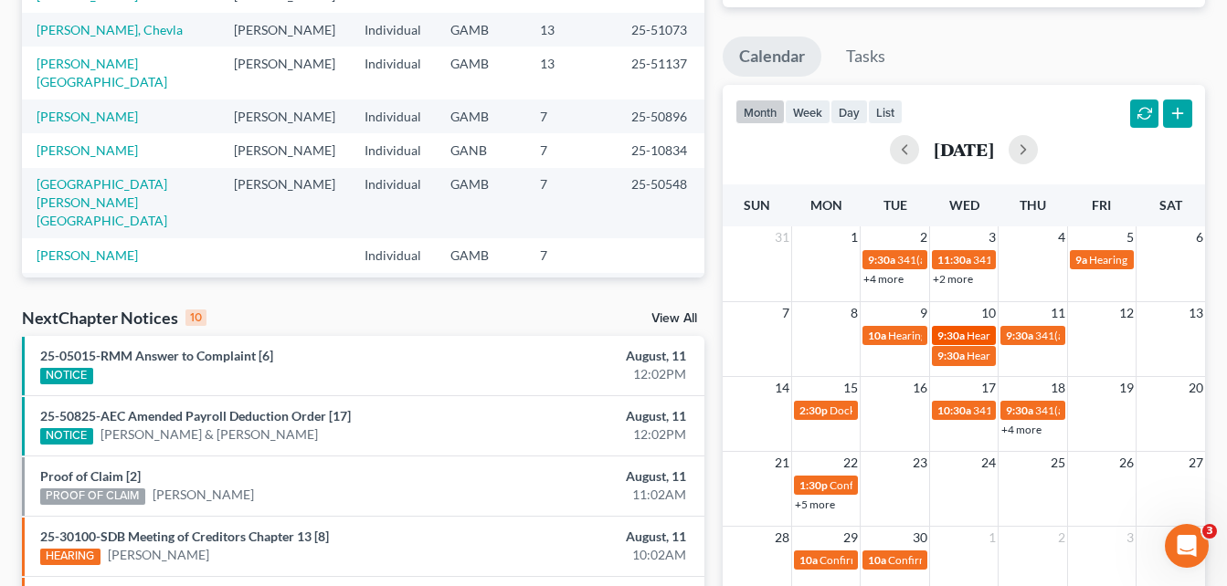
click at [963, 337] on span "9:30a" at bounding box center [950, 336] width 27 height 14
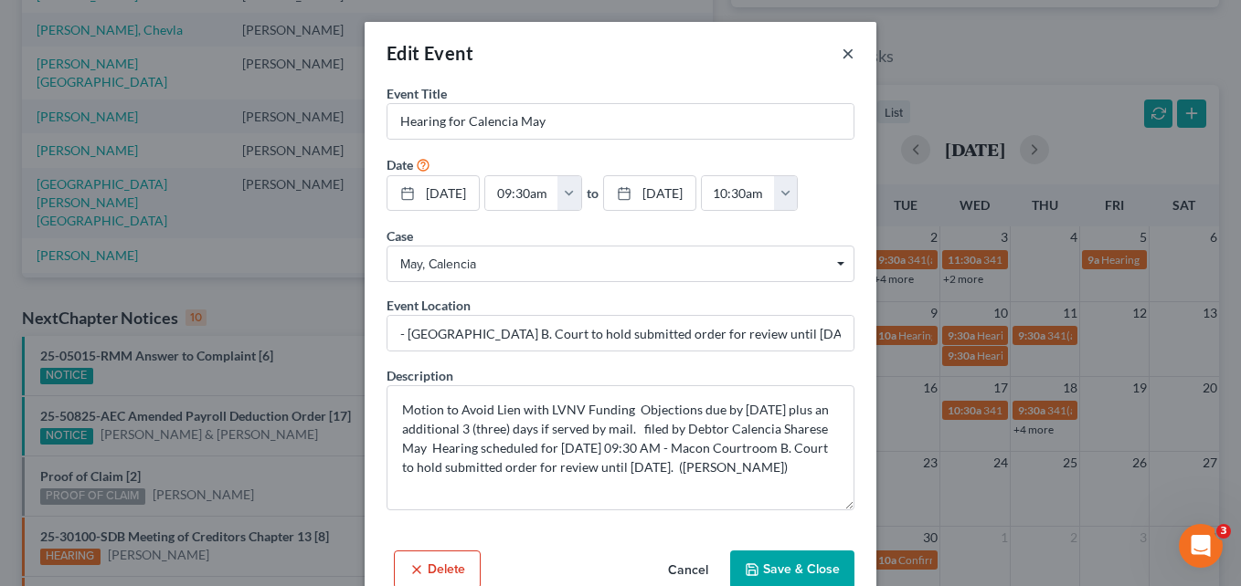
click at [841, 58] on button "×" at bounding box center [847, 53] width 13 height 22
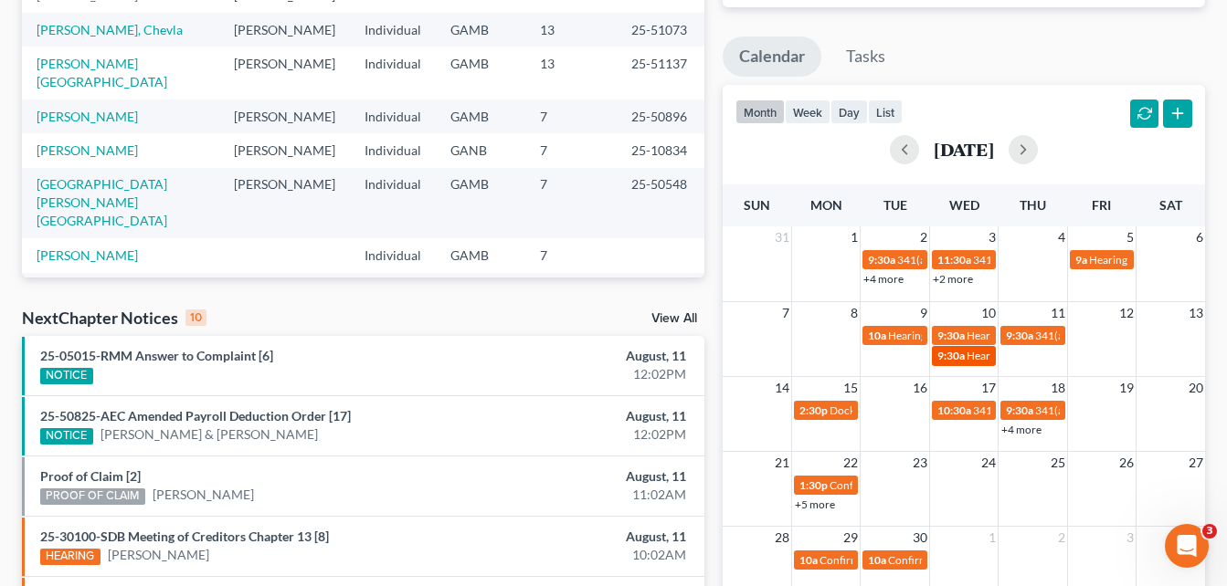
click at [956, 362] on span "9:30a" at bounding box center [950, 356] width 27 height 14
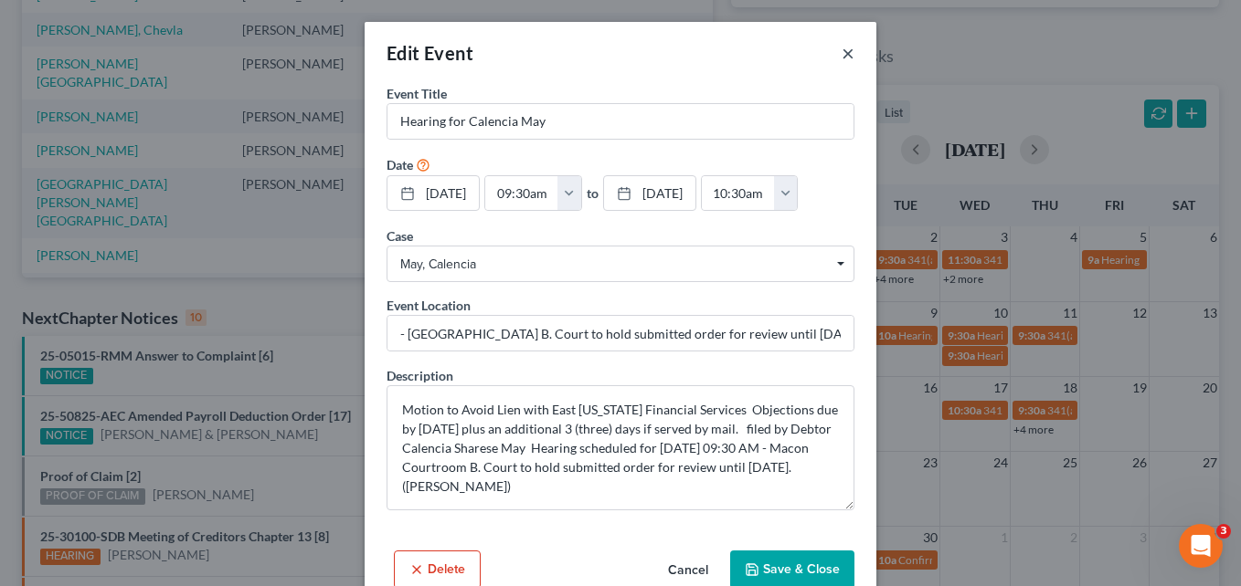
click at [841, 56] on button "×" at bounding box center [847, 53] width 13 height 22
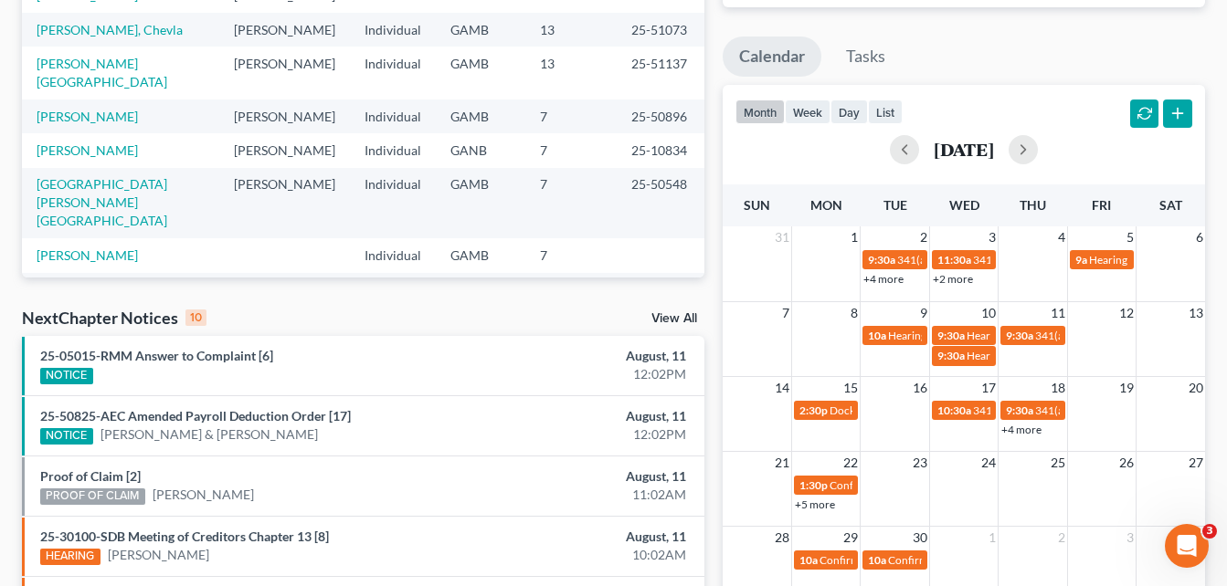
click at [1024, 430] on link "+4 more" at bounding box center [1021, 430] width 40 height 14
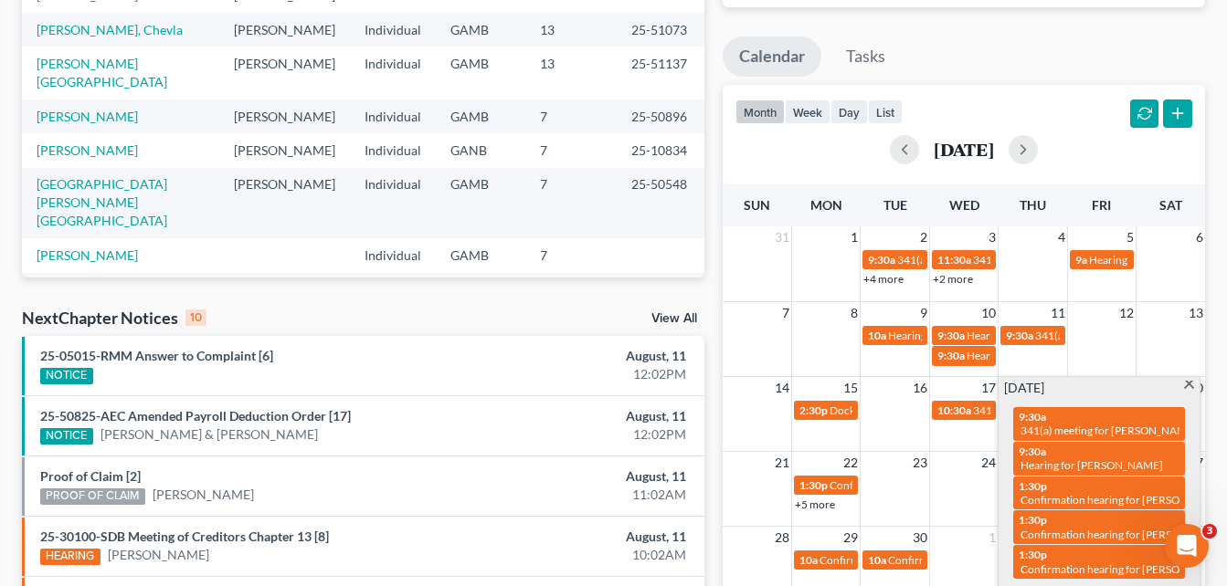
click at [718, 275] on div "Monthly Progress Bankruptcy Bankruptcy [DATE] [DATE] [DATE] [DATE] [DATE] [DATE…" at bounding box center [963, 386] width 501 height 1164
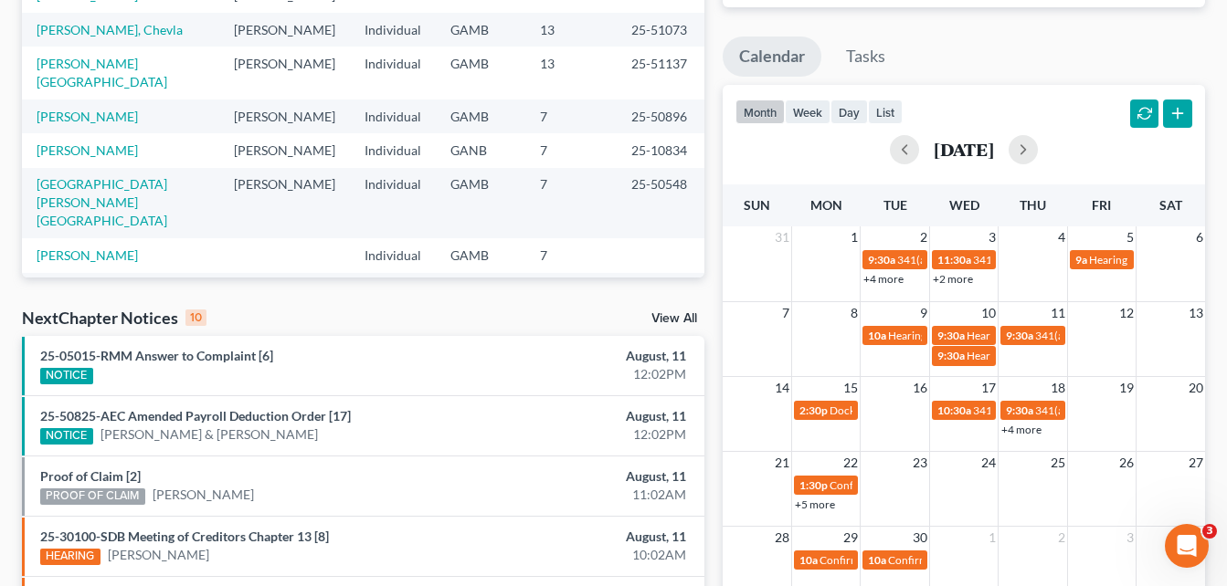
click at [14, 89] on div "Recent Cases 15 View All Name unfold_more expand_more expand_less Attorney unfo…" at bounding box center [363, 386] width 701 height 1164
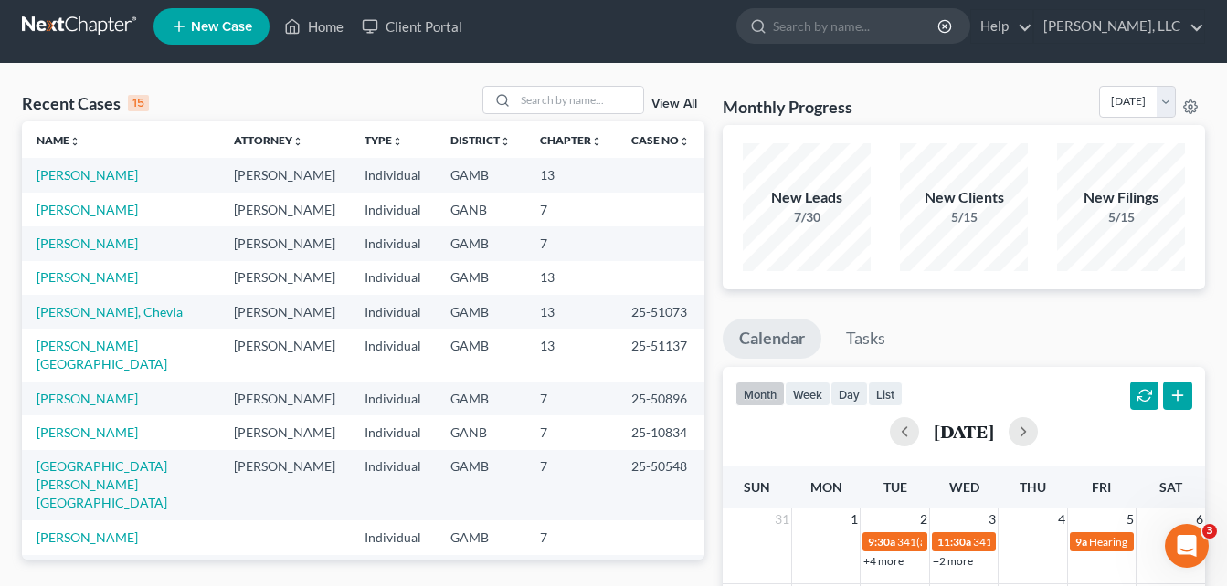
scroll to position [0, 0]
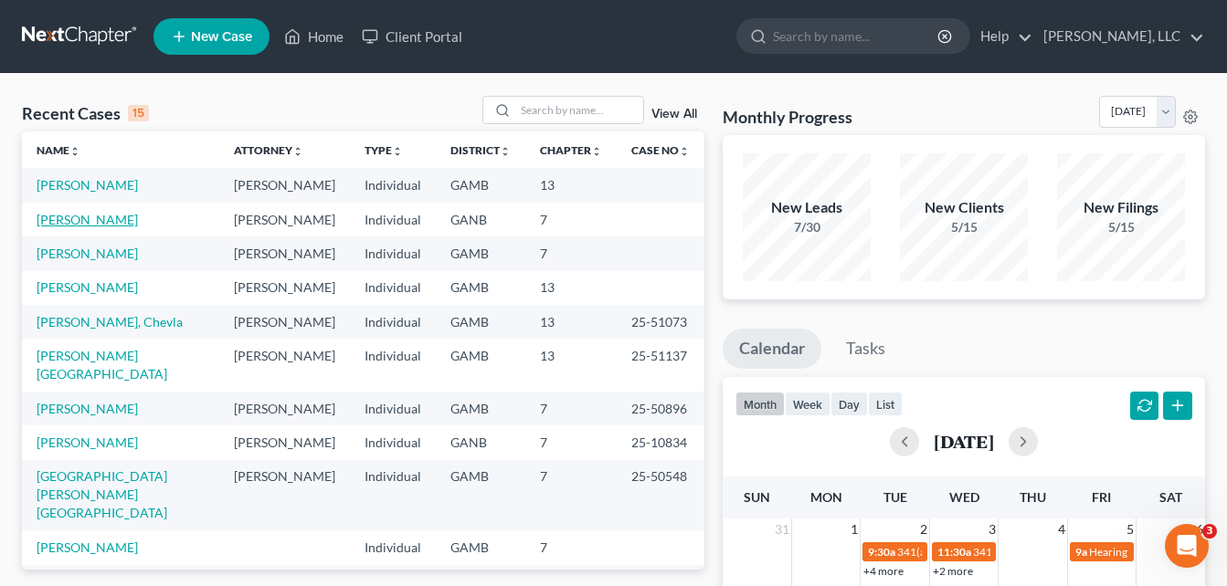
click at [86, 222] on link "[PERSON_NAME]" at bounding box center [87, 220] width 101 height 16
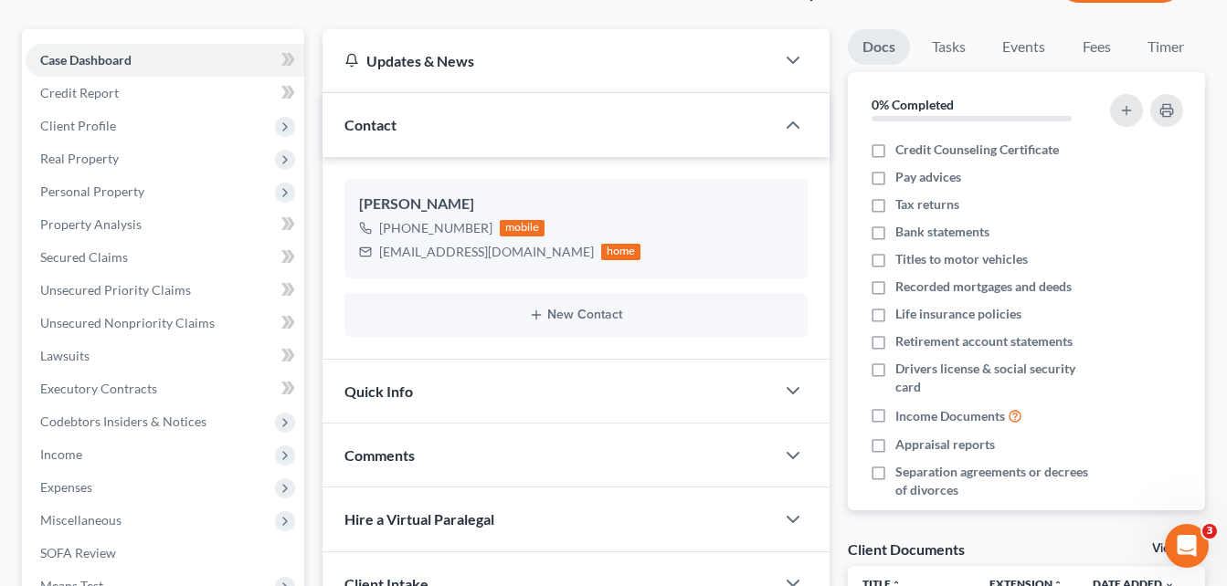
scroll to position [183, 0]
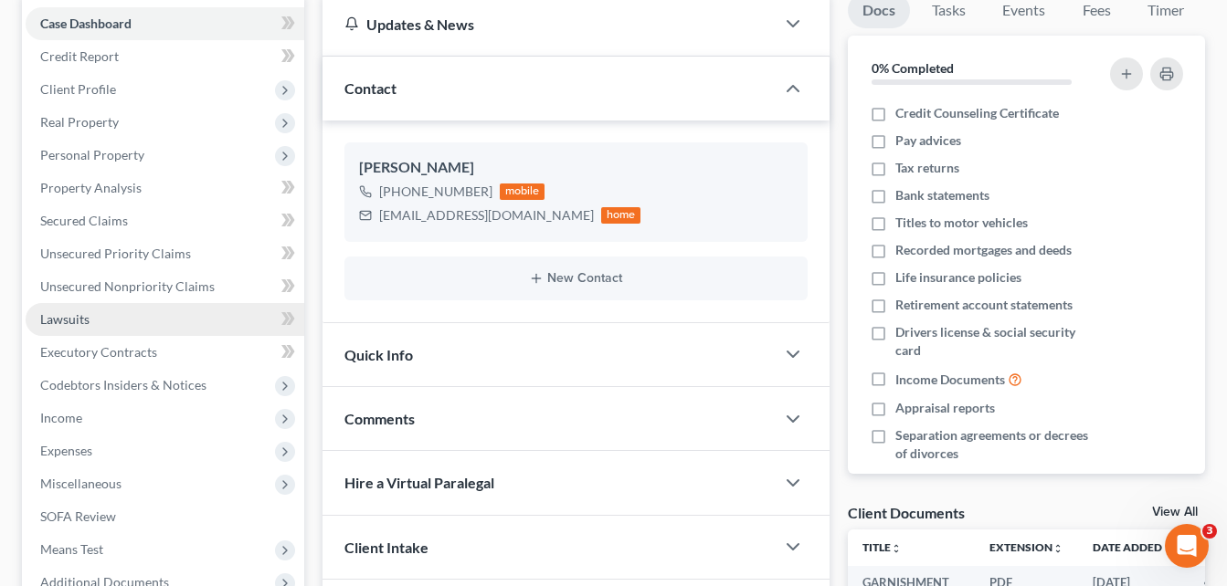
click at [79, 320] on span "Lawsuits" at bounding box center [64, 320] width 49 height 16
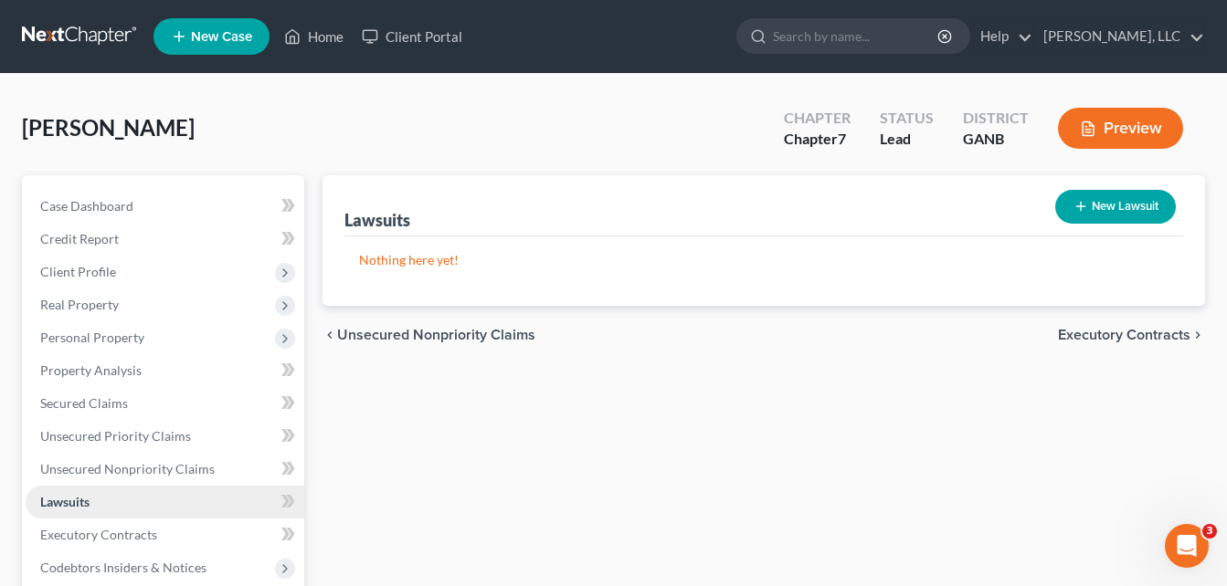
click at [104, 503] on link "Lawsuits" at bounding box center [165, 502] width 279 height 33
click at [90, 406] on span "Secured Claims" at bounding box center [84, 404] width 88 height 16
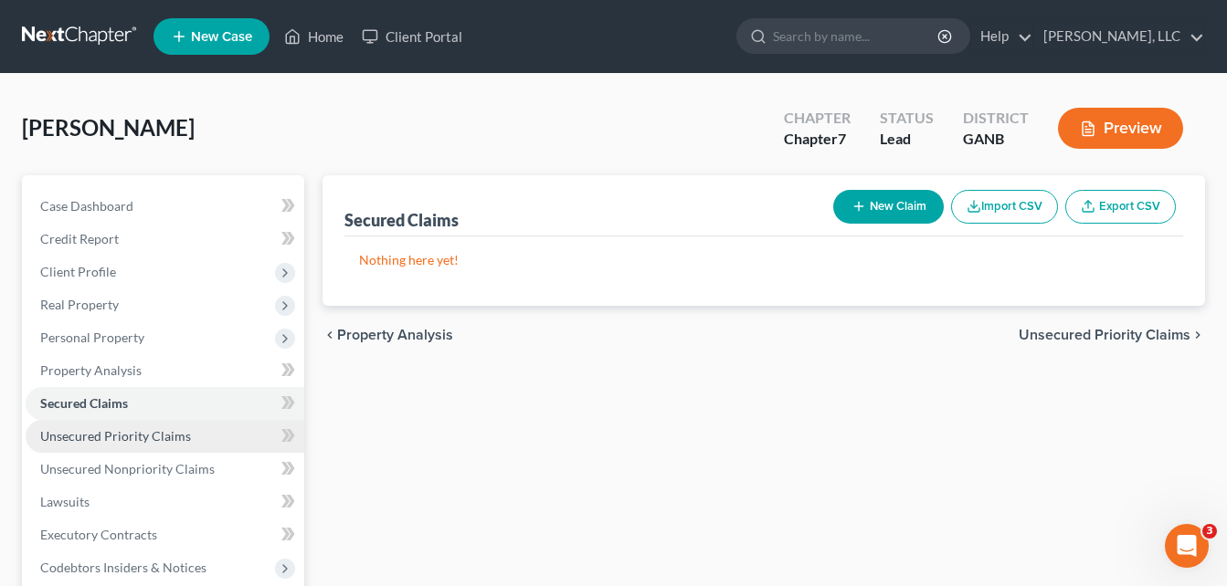
click at [99, 436] on span "Unsecured Priority Claims" at bounding box center [115, 436] width 151 height 16
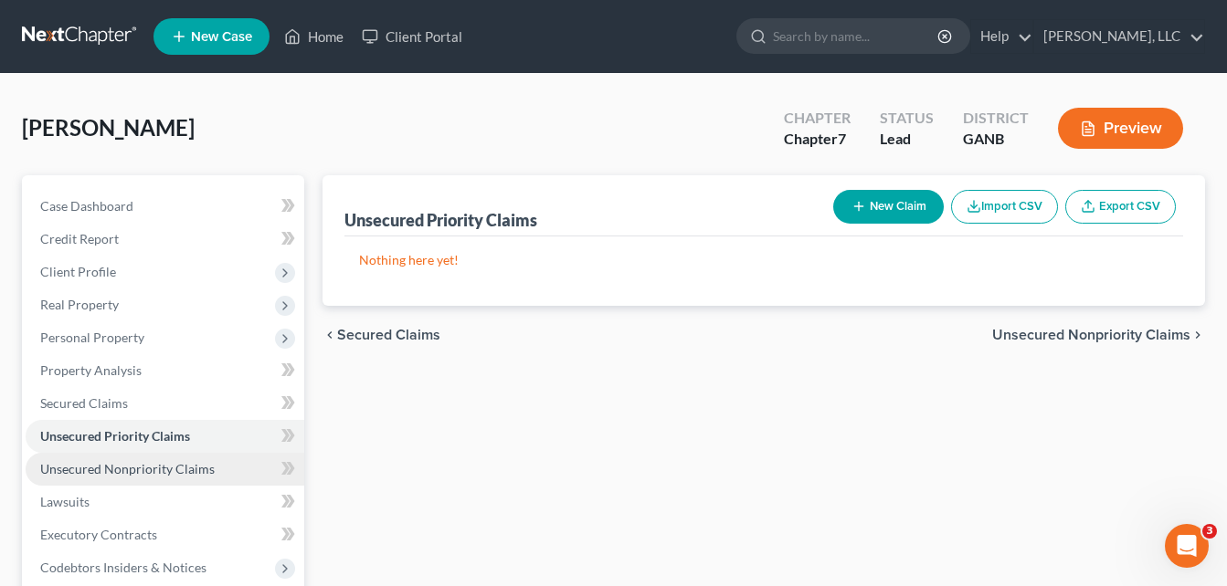
click at [113, 464] on span "Unsecured Nonpriority Claims" at bounding box center [127, 469] width 174 height 16
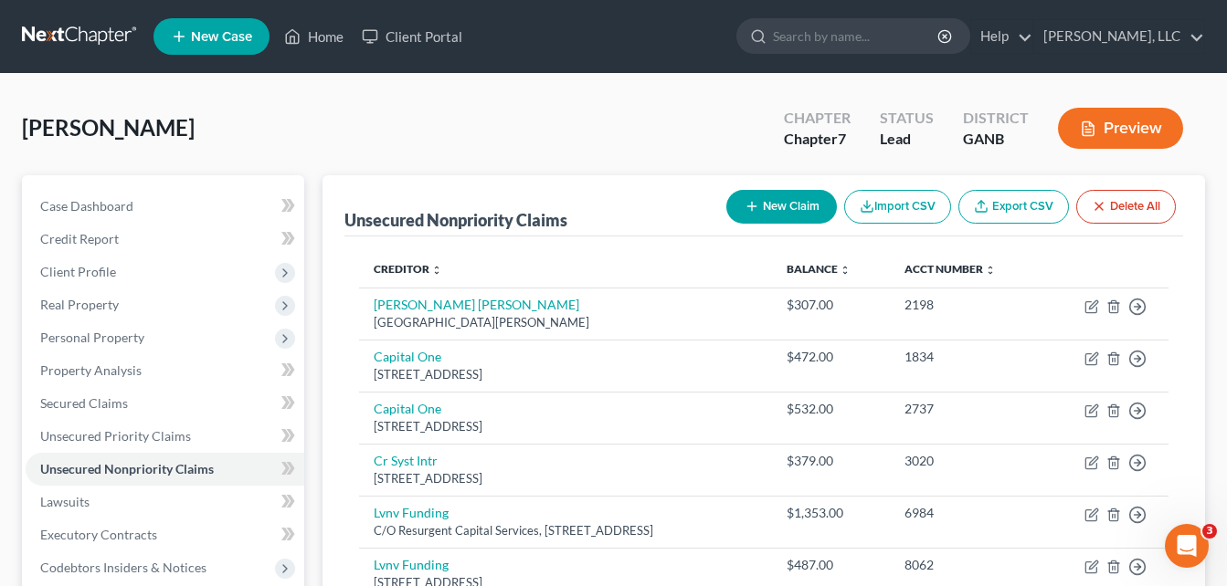
click at [357, 128] on div "[PERSON_NAME] Upgraded Chapter Chapter 7 Status Lead District GANB Preview" at bounding box center [613, 135] width 1183 height 79
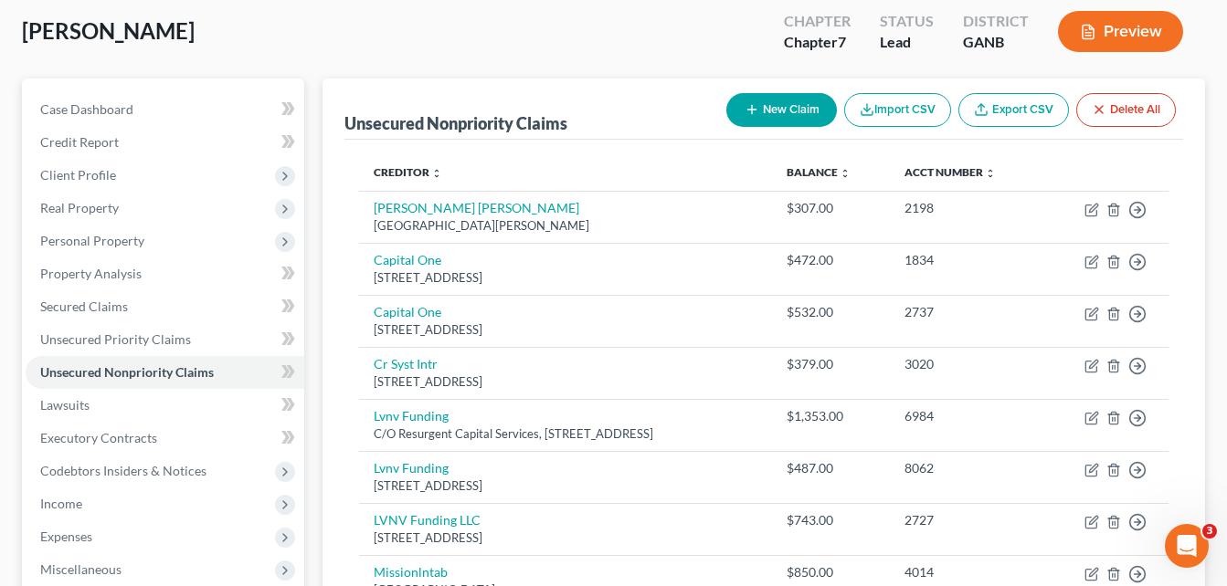
scroll to position [69, 0]
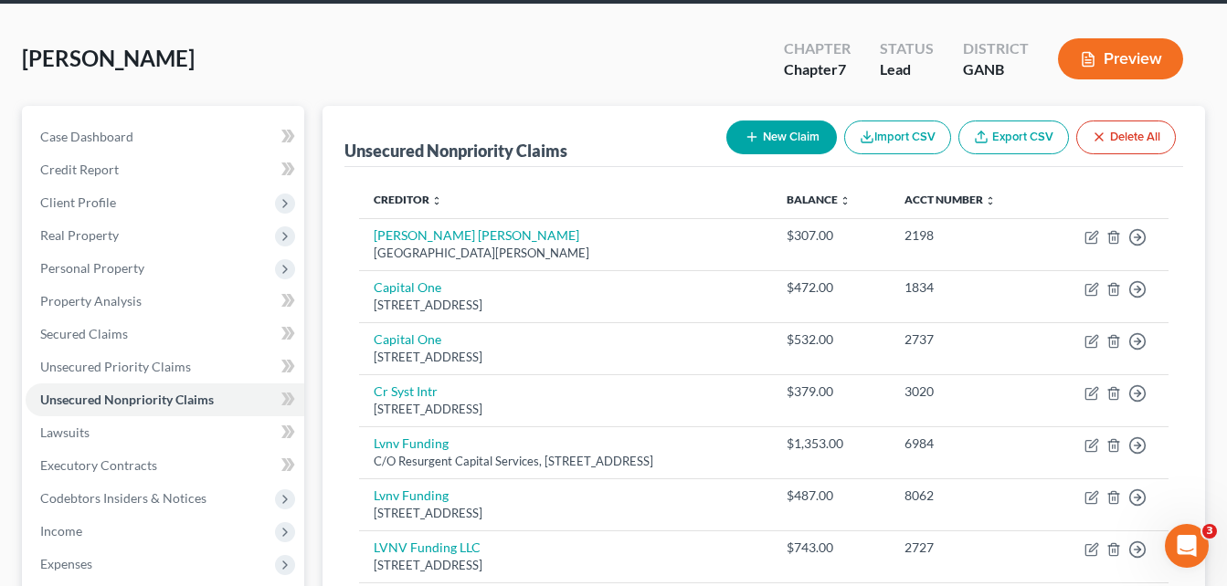
click at [792, 144] on button "New Claim" at bounding box center [781, 138] width 111 height 34
select select "0"
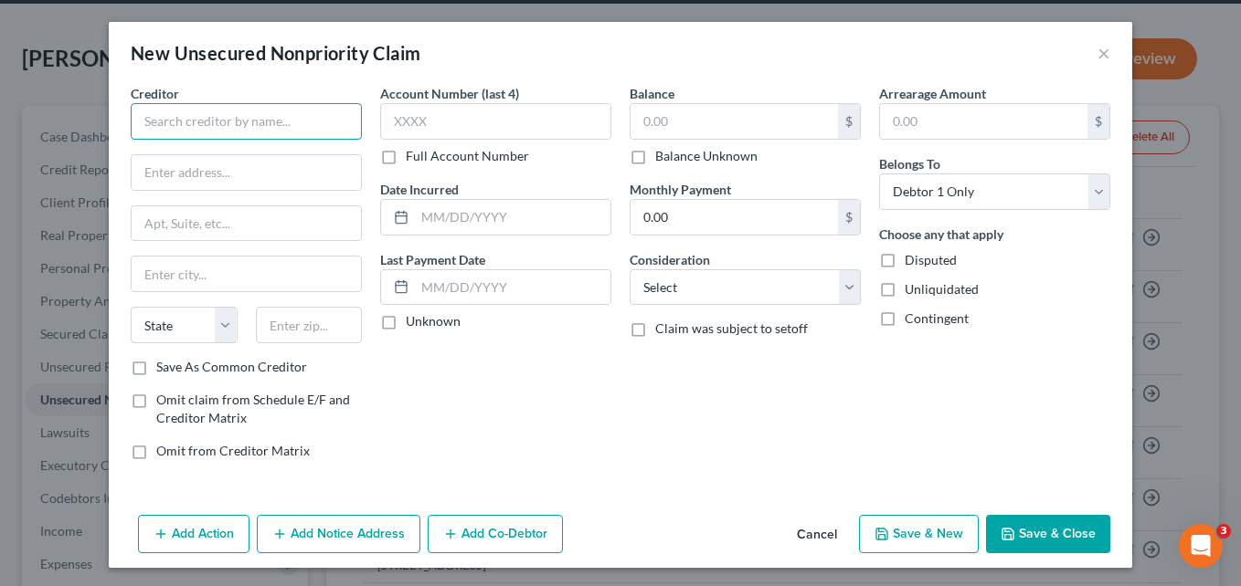
click at [297, 113] on input "text" at bounding box center [246, 121] width 231 height 37
type input "Personify Financial"
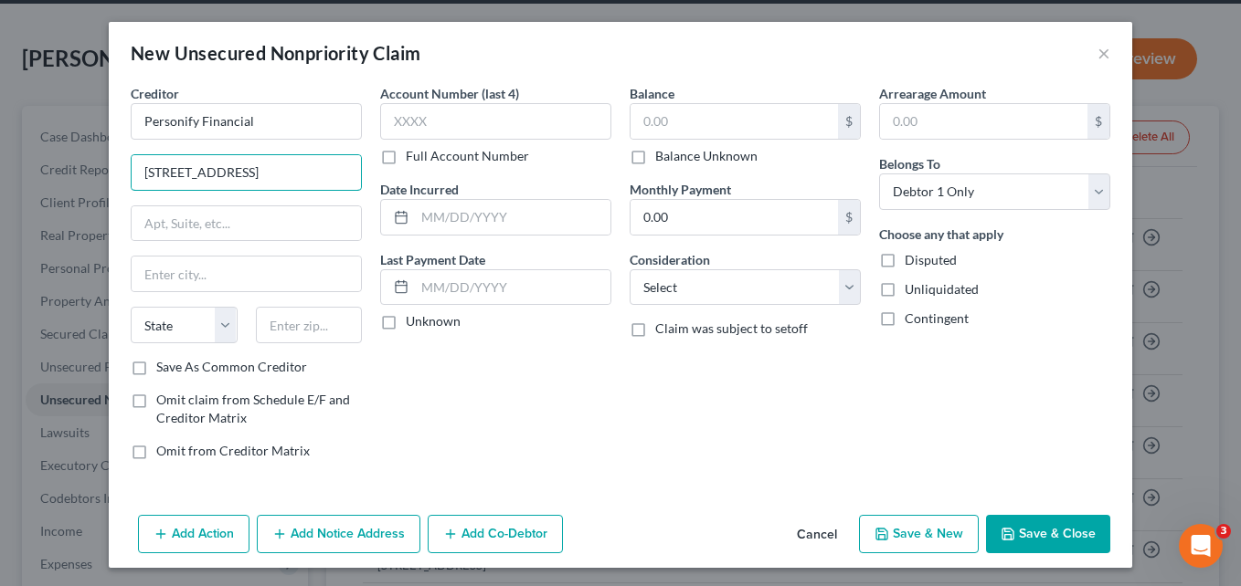
type input "[STREET_ADDRESS]"
type input "92128"
click at [577, 398] on div "Account Number (last 4) Full Account Number Date Incurred Last Payment Date Unk…" at bounding box center [495, 279] width 249 height 391
type input "[GEOGRAPHIC_DATA]"
select select "4"
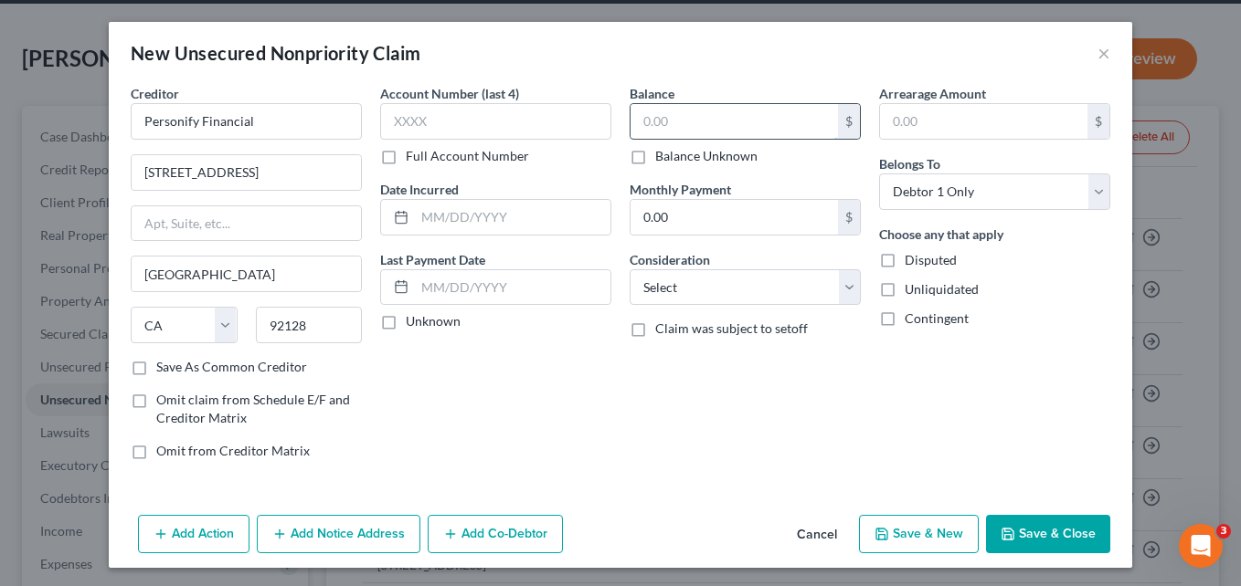
click at [663, 118] on input "text" at bounding box center [733, 121] width 207 height 35
type input "3,100.00"
click at [620, 356] on div "Balance 3,100.00 $ Balance Unknown Balance Undetermined 3,100.00 $ Balance Unkn…" at bounding box center [744, 279] width 249 height 391
click at [917, 537] on button "Save & New" at bounding box center [919, 534] width 120 height 38
select select "0"
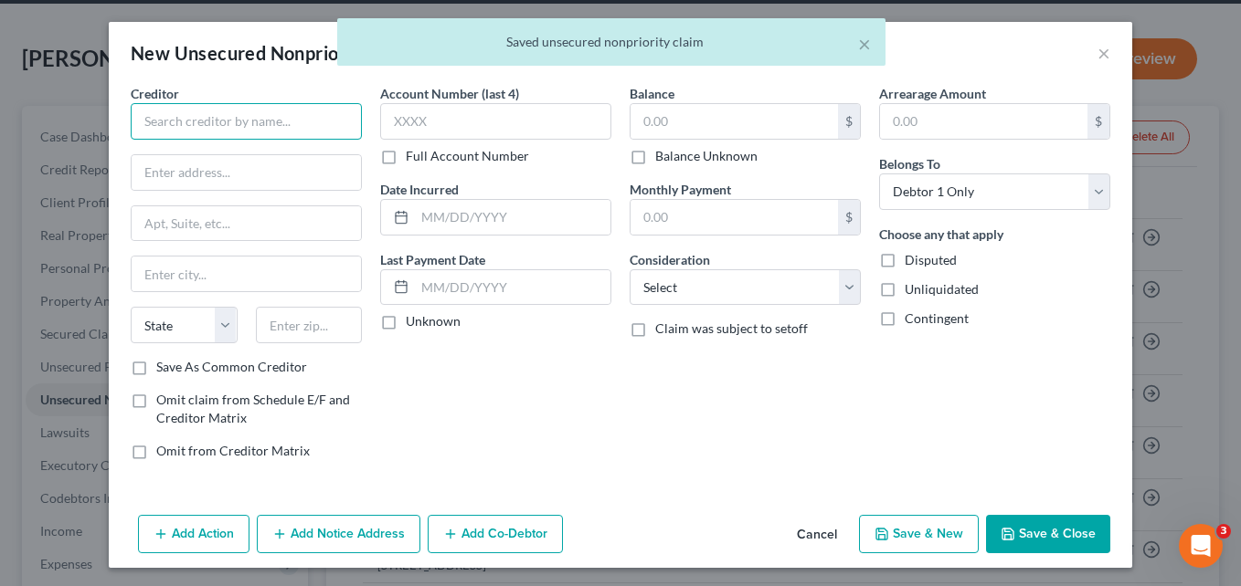
click at [246, 128] on input "text" at bounding box center [246, 121] width 231 height 37
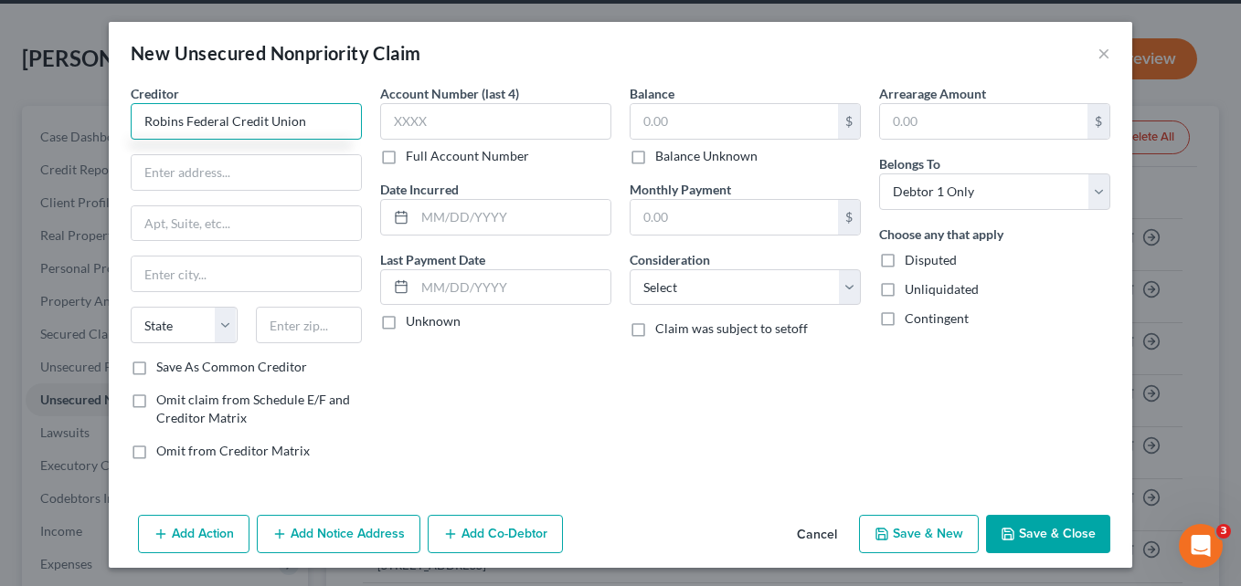
type input "Robins Federal Credit Union"
type input "[STREET_ADDRESS]"
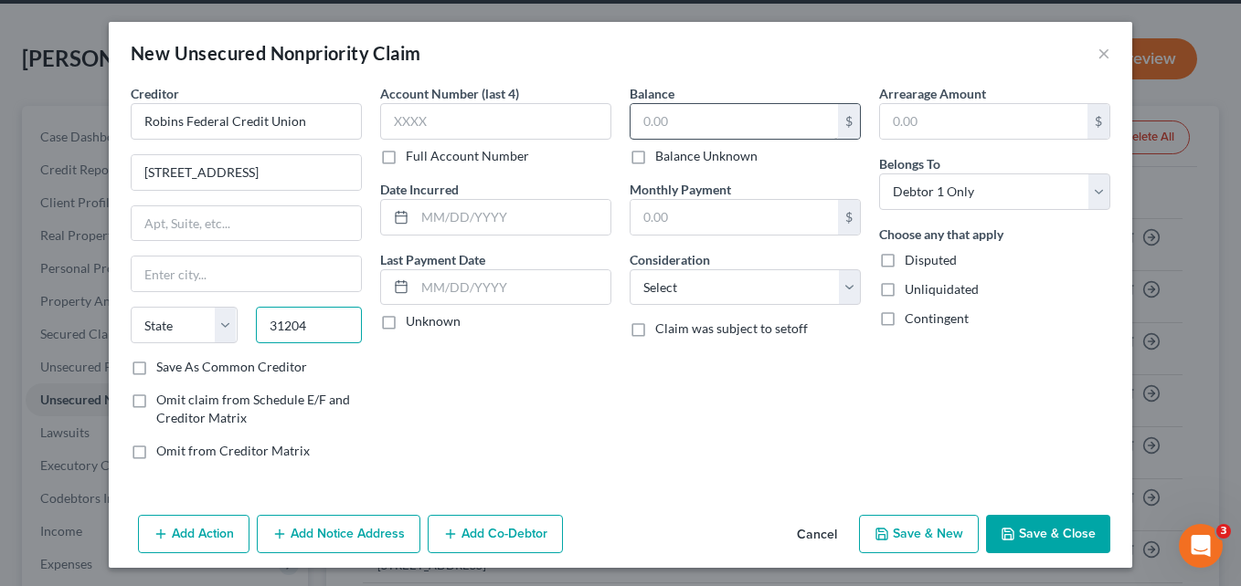
type input "31204"
click at [692, 125] on input "text" at bounding box center [733, 121] width 207 height 35
type input "Macon"
select select "10"
type input "400.00"
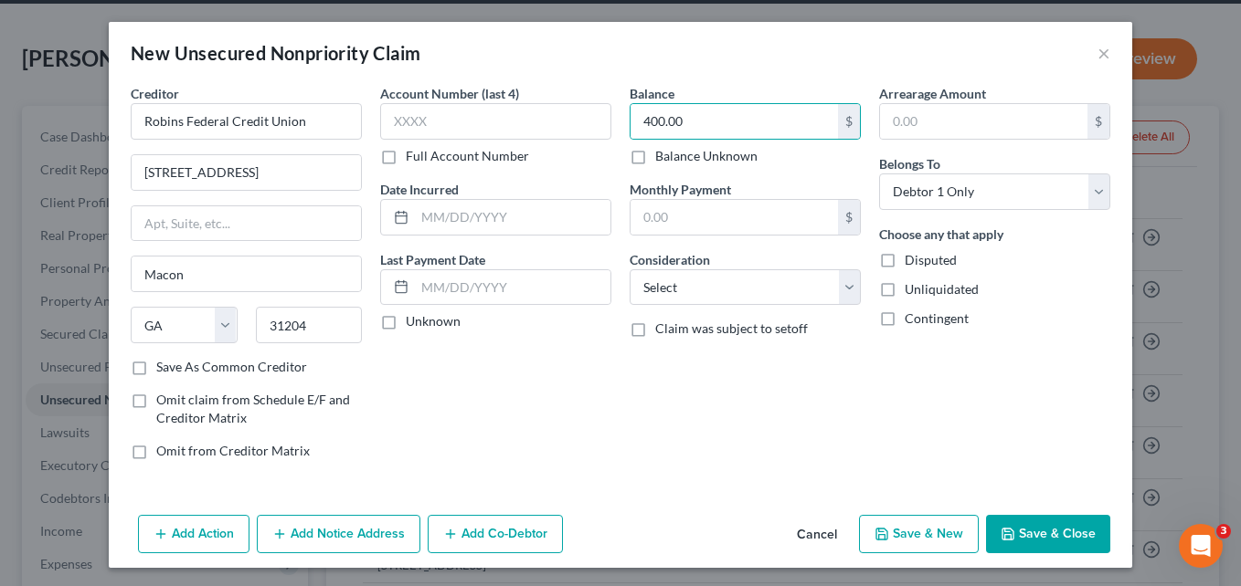
click at [926, 540] on button "Save & New" at bounding box center [919, 534] width 120 height 38
select select "0"
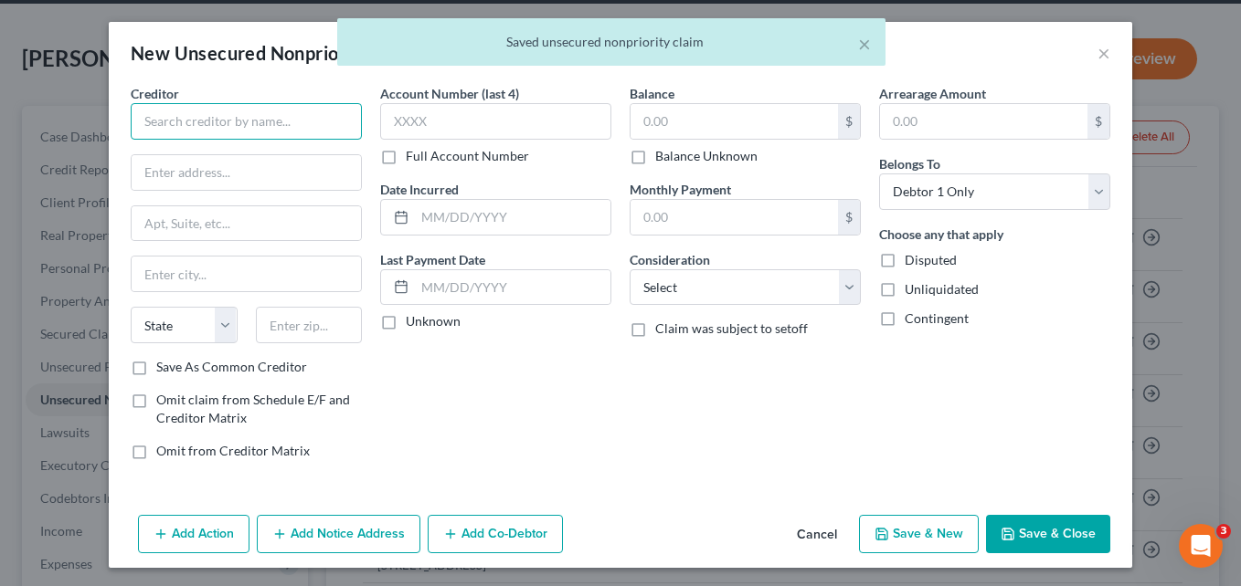
click at [254, 128] on input "text" at bounding box center [246, 121] width 231 height 37
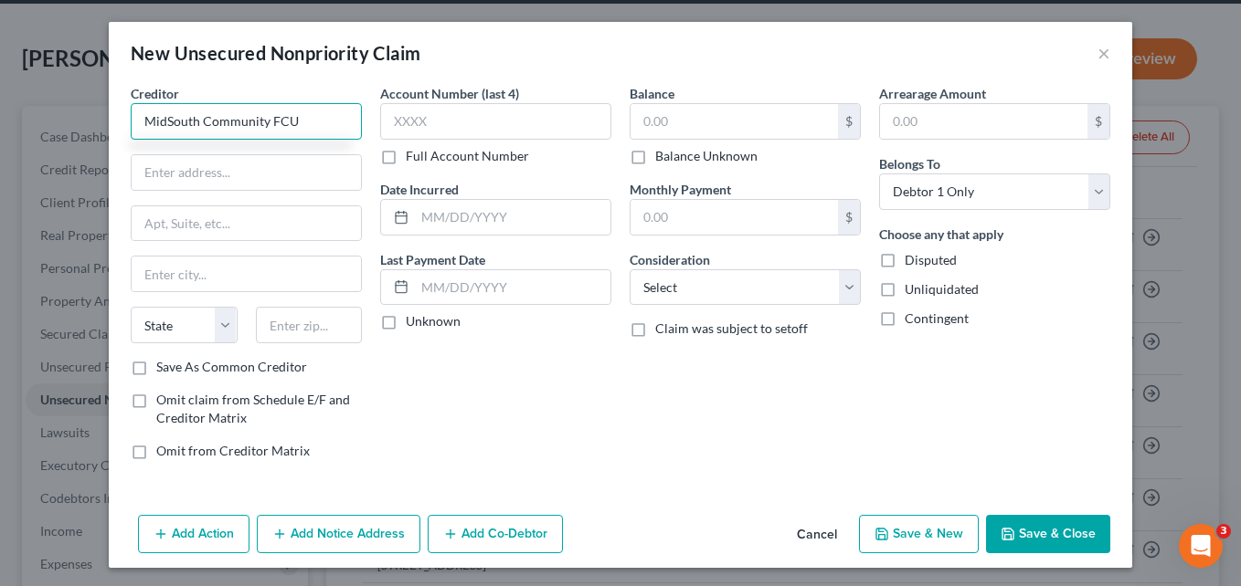
type input "MidSouth Community FCU"
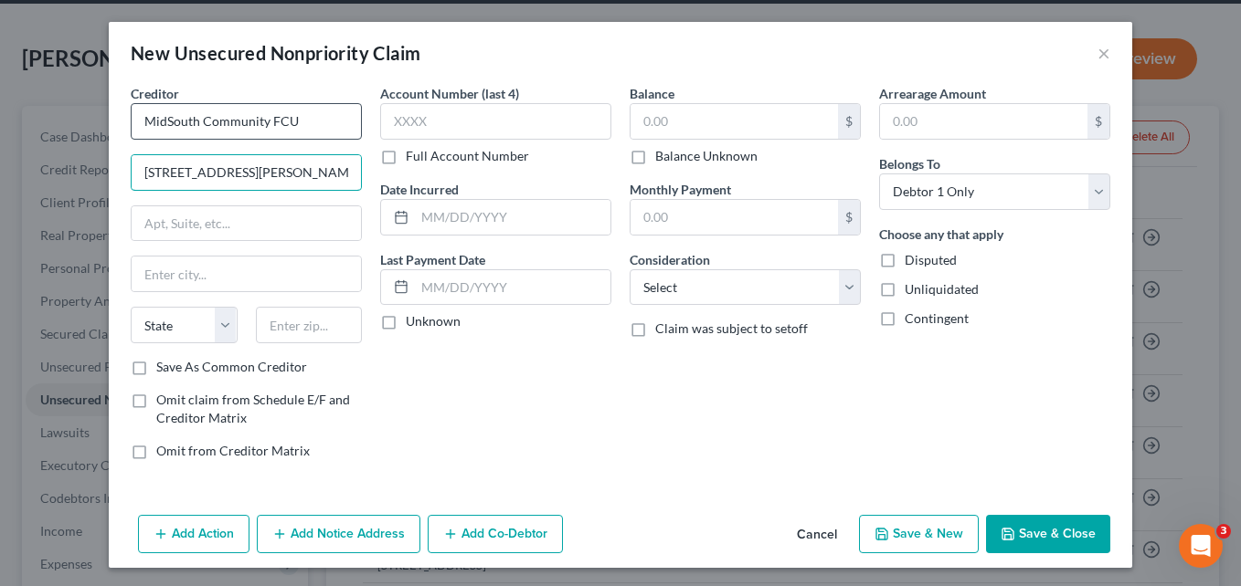
type input "[STREET_ADDRESS][PERSON_NAME]"
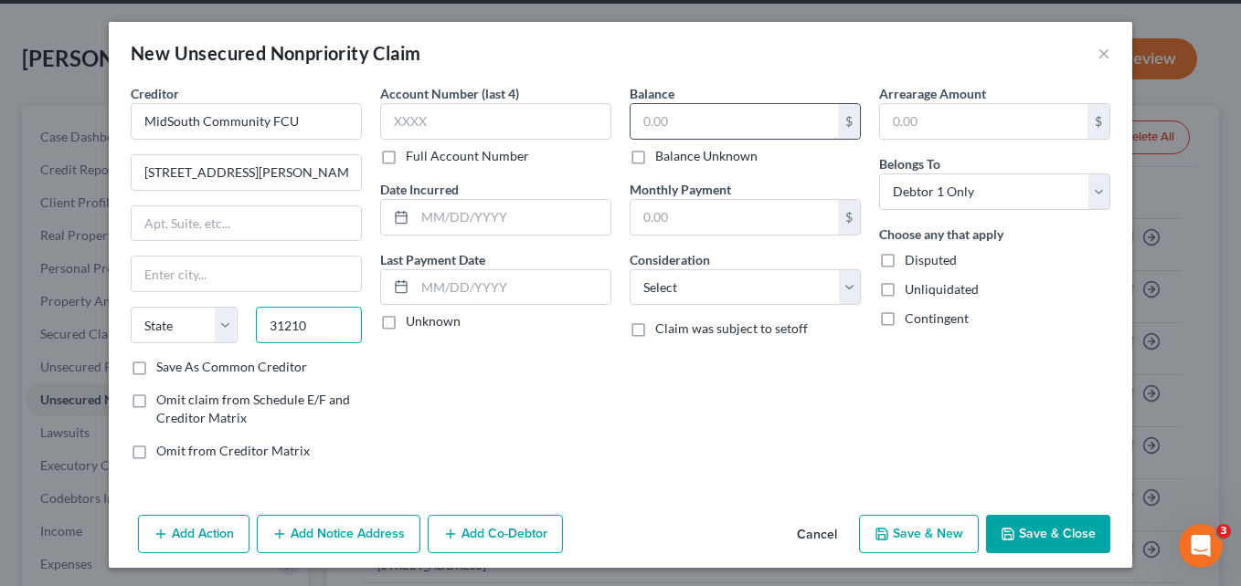
type input "31210"
click at [703, 116] on input "text" at bounding box center [733, 121] width 207 height 35
type input "Macon"
select select "10"
type input "500.00"
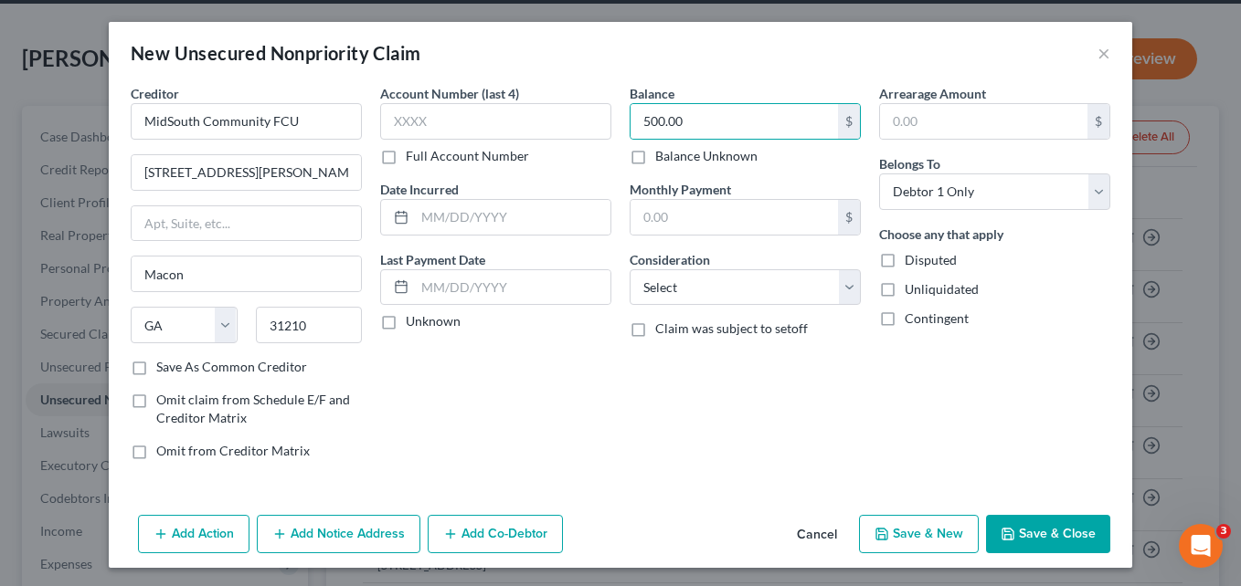
click at [921, 534] on button "Save & New" at bounding box center [919, 534] width 120 height 38
select select "0"
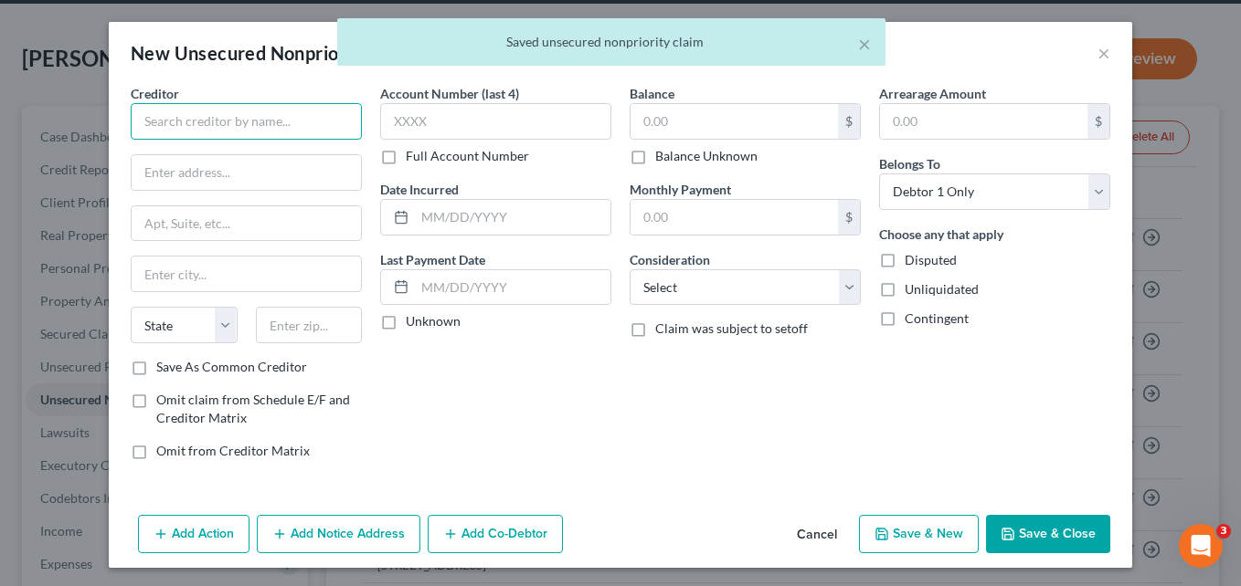
click at [294, 122] on input "text" at bounding box center [246, 121] width 231 height 37
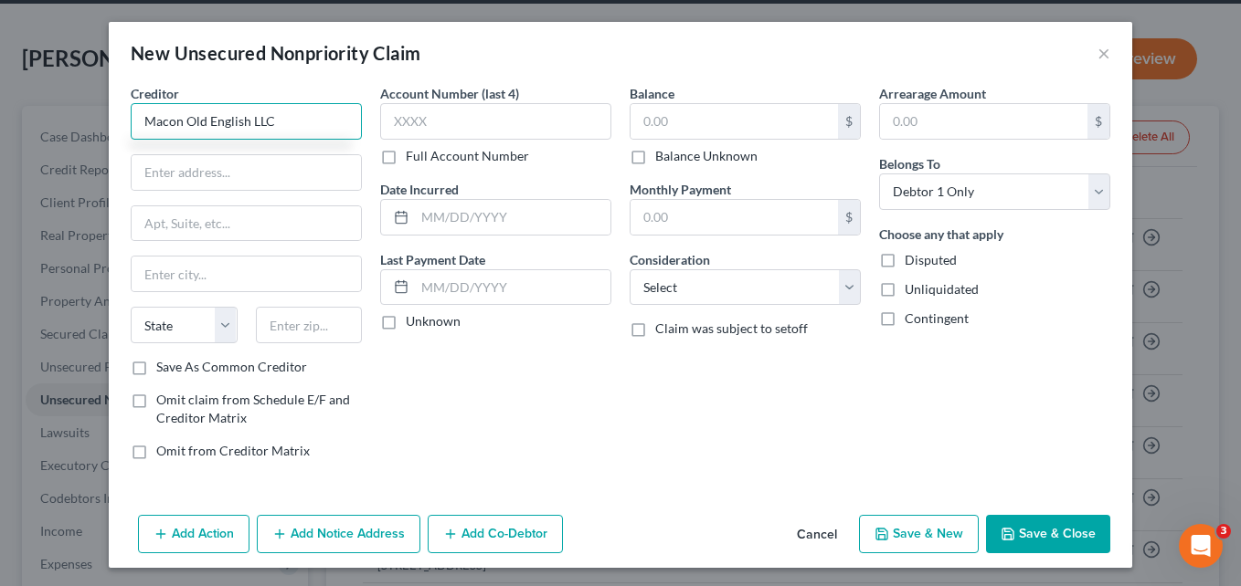
type input "Macon Old English LLC"
type input "[STREET_ADDRESS]"
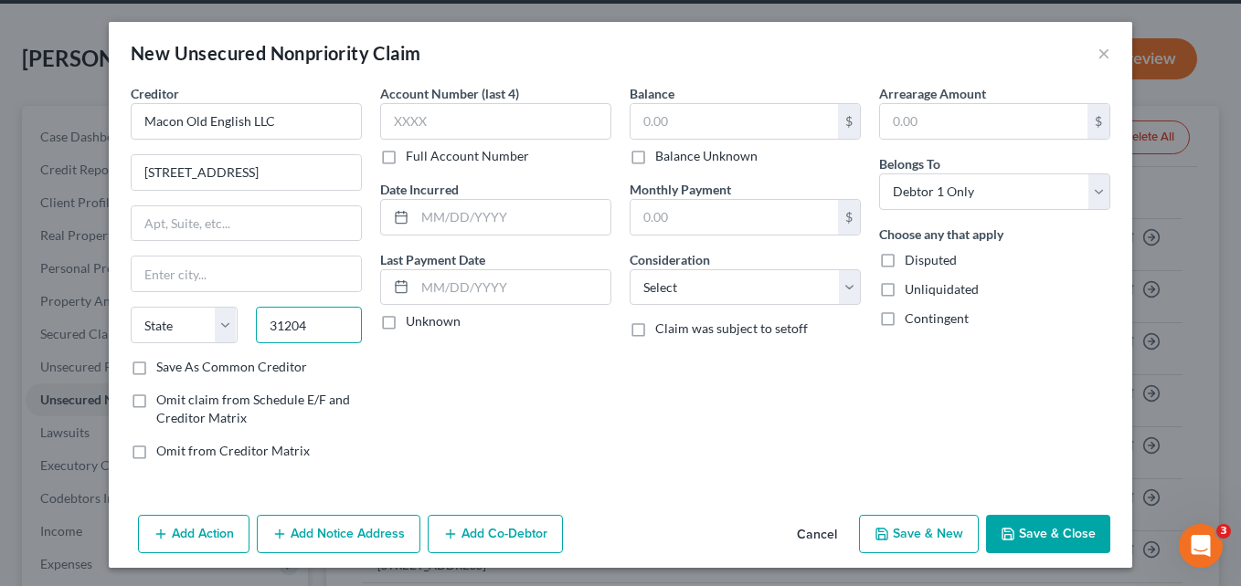
type input "31204"
click at [512, 370] on div "Account Number (last 4) Full Account Number Date Incurred Last Payment Date Unk…" at bounding box center [495, 279] width 249 height 391
type input "Macon"
select select "10"
click at [669, 130] on input "text" at bounding box center [733, 121] width 207 height 35
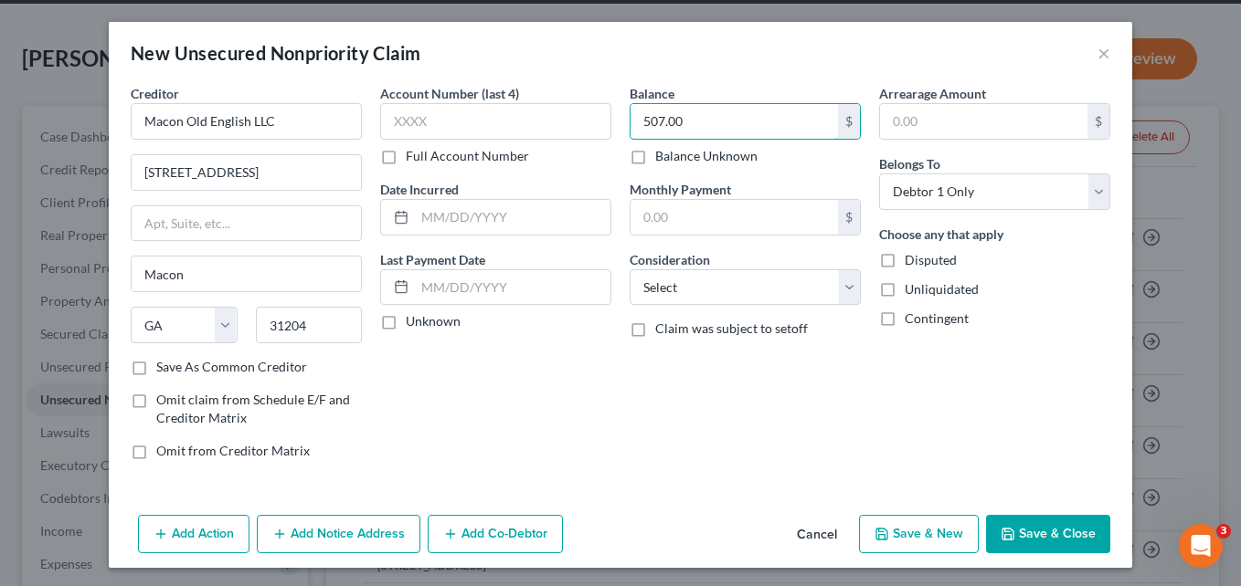
type input "507.00"
click at [1022, 540] on button "Save & Close" at bounding box center [1048, 534] width 124 height 38
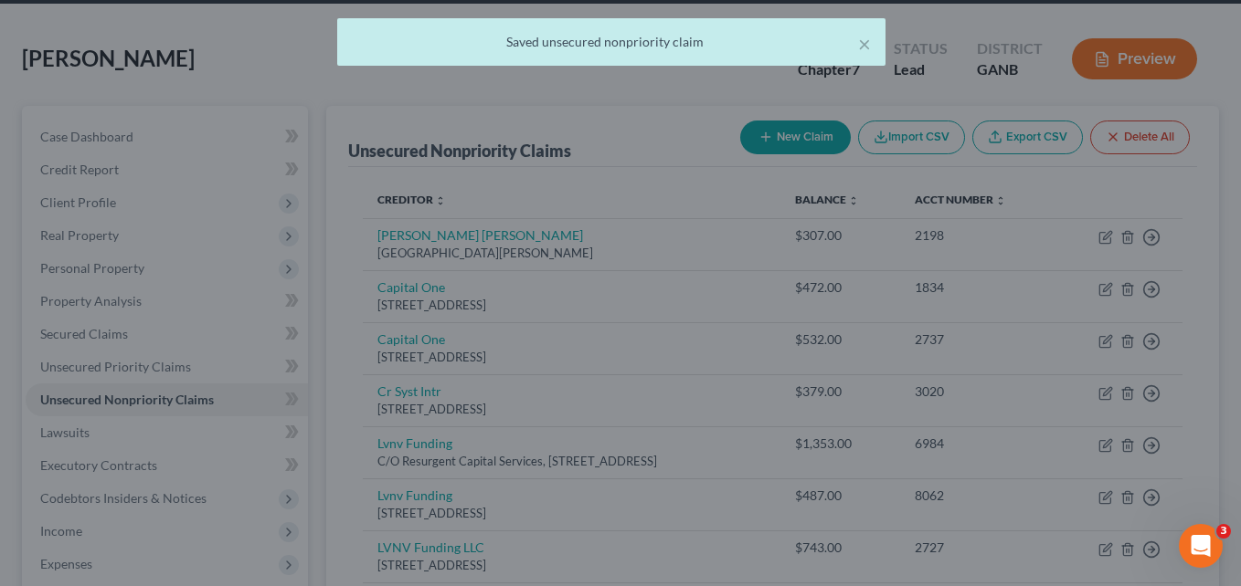
type input "0.00"
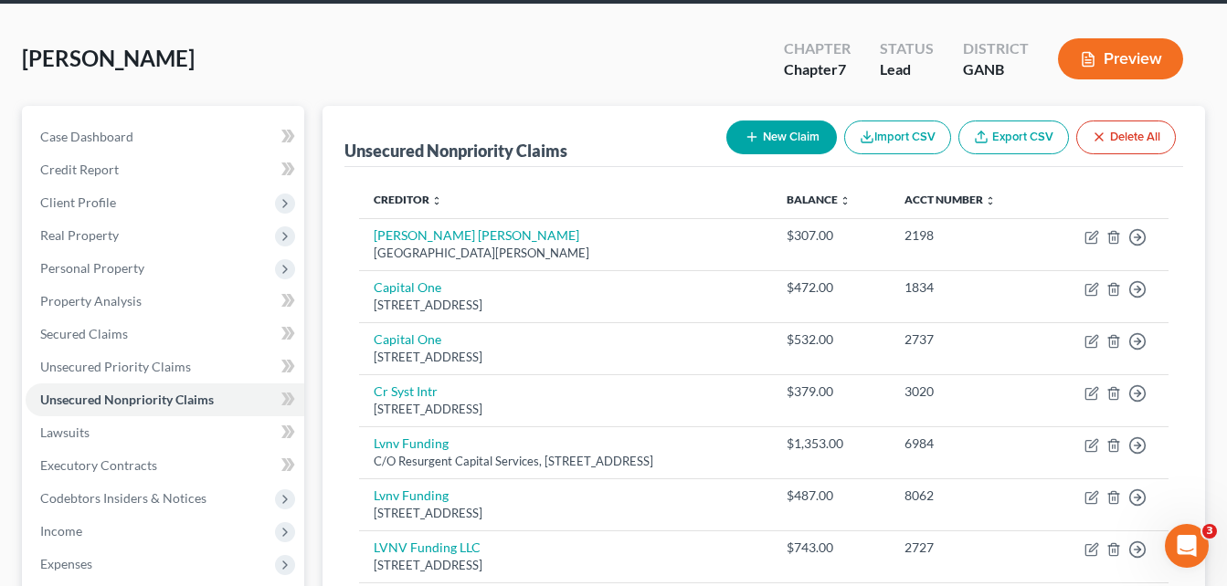
click at [334, 47] on div "[PERSON_NAME] Upgraded Chapter Chapter 7 Status Lead District GANB Preview" at bounding box center [613, 65] width 1183 height 79
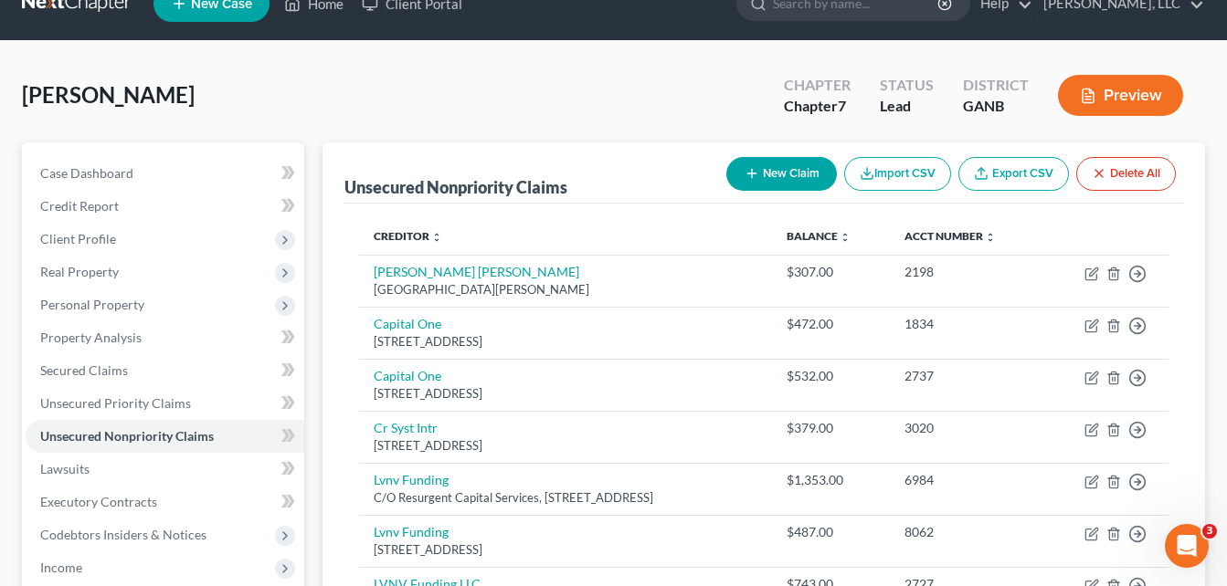
scroll to position [0, 0]
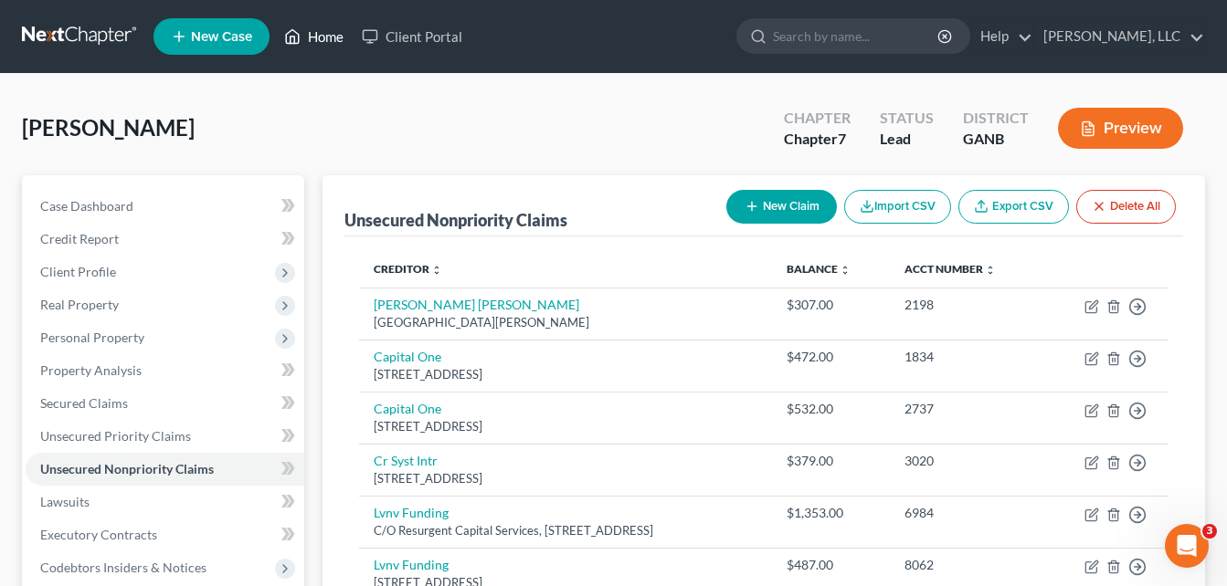
click at [327, 39] on link "Home" at bounding box center [314, 36] width 78 height 33
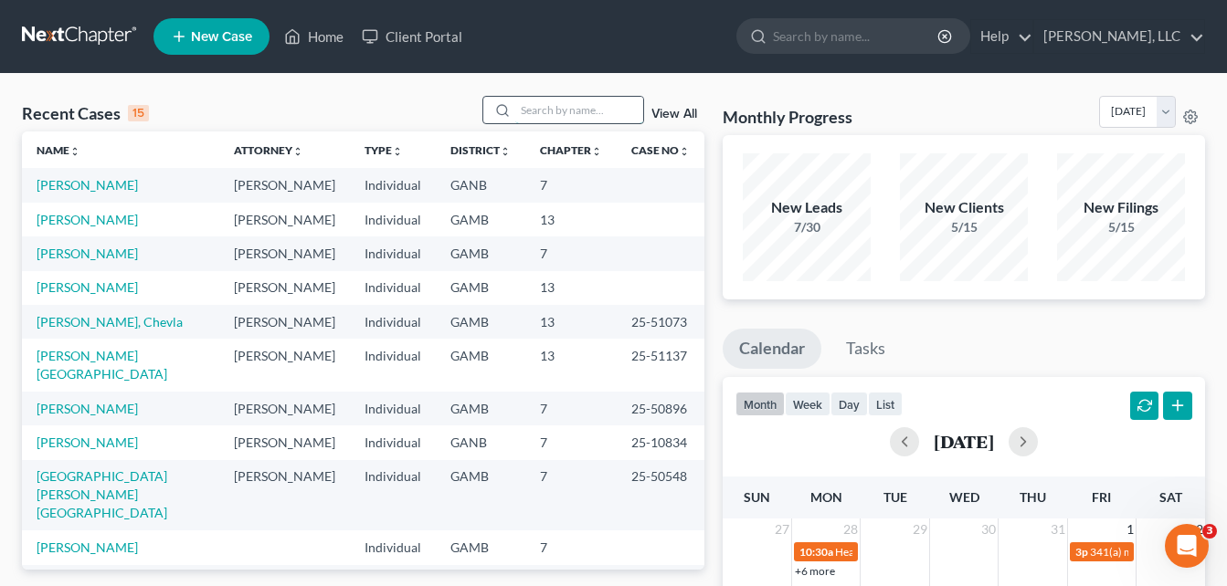
click at [544, 110] on input "search" at bounding box center [579, 110] width 128 height 26
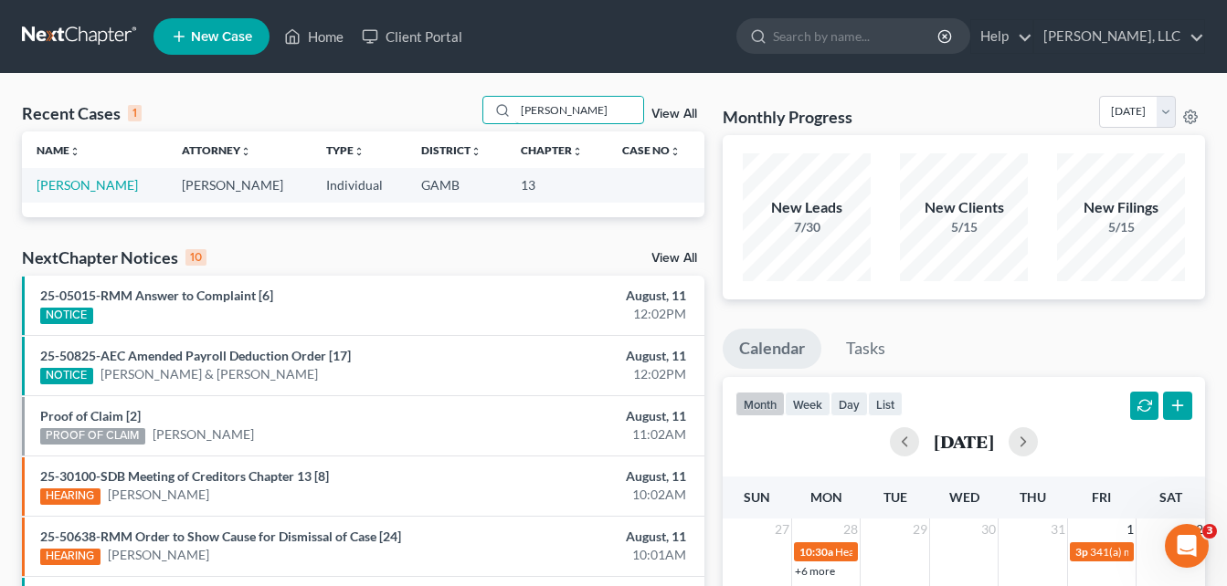
type input "[PERSON_NAME]"
click at [210, 37] on span "New Case" at bounding box center [221, 37] width 61 height 14
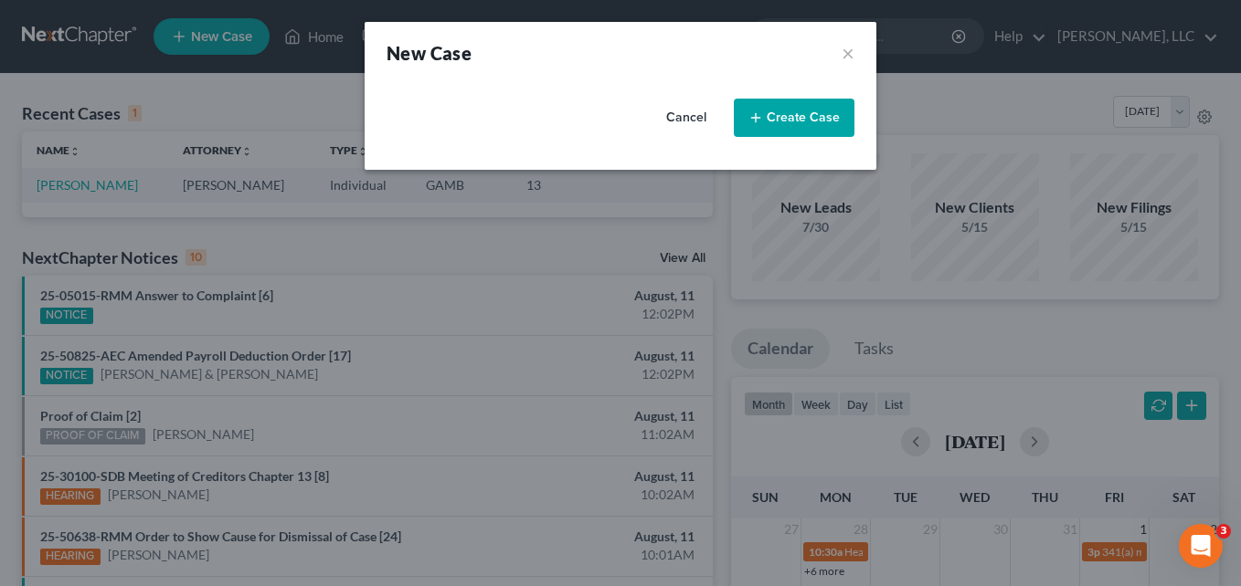
select select "18"
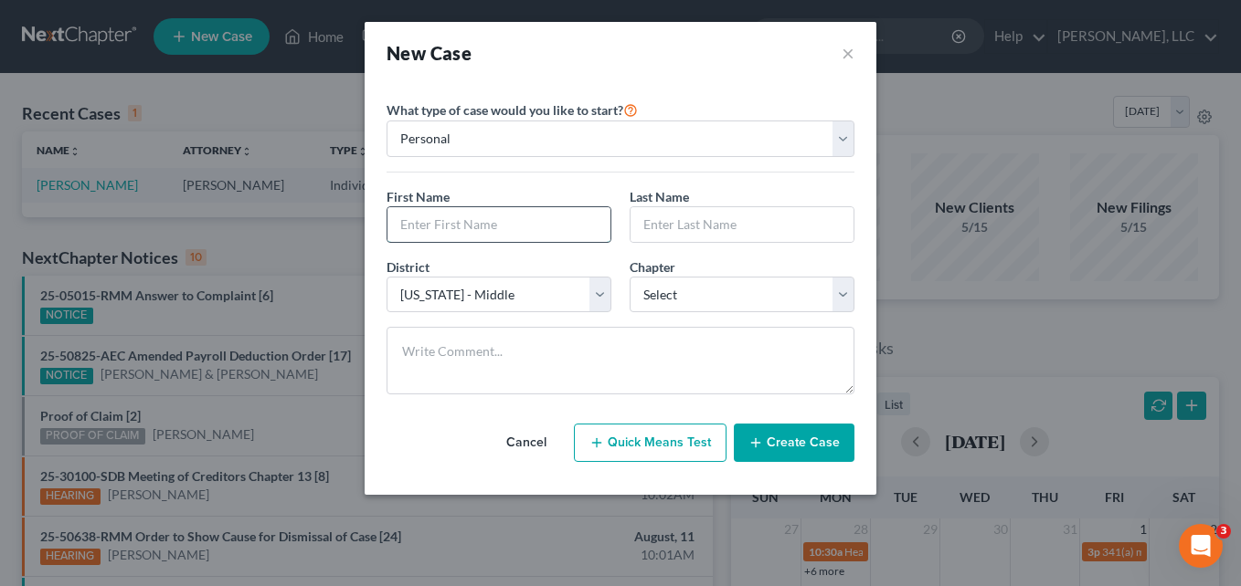
click at [430, 221] on input "text" at bounding box center [498, 224] width 223 height 35
type input "[PERSON_NAME]"
type input "Bentley"
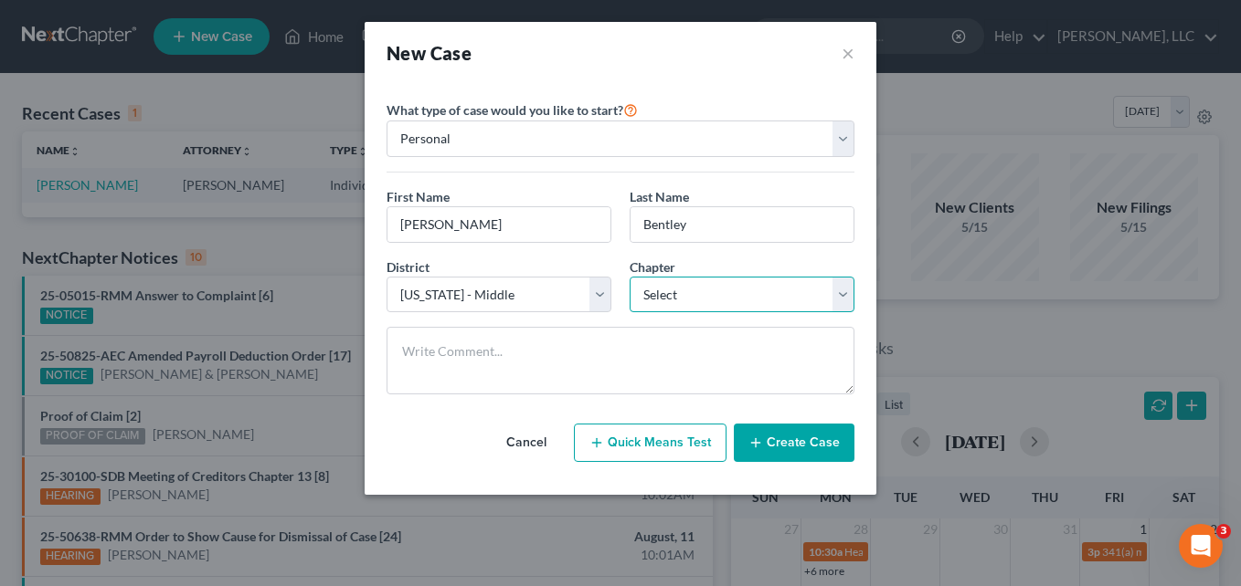
click at [675, 301] on select "Select 7 11 12 13" at bounding box center [741, 295] width 225 height 37
select select "0"
click at [629, 277] on select "Select 7 11 12 13" at bounding box center [741, 295] width 225 height 37
click at [788, 447] on button "Create Case" at bounding box center [794, 443] width 121 height 38
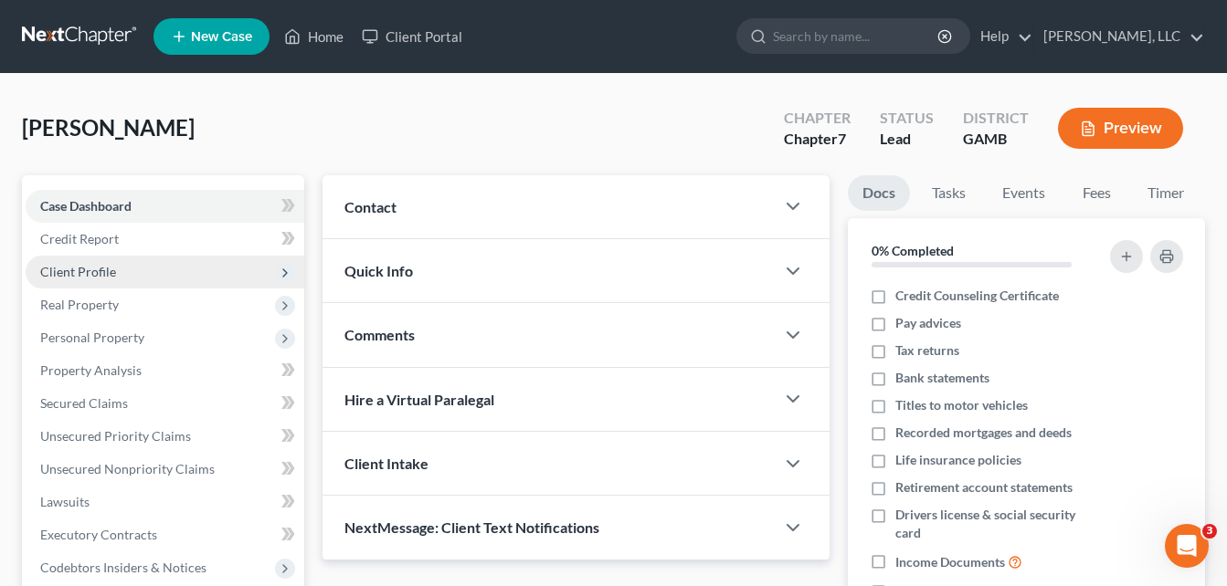
click at [82, 269] on span "Client Profile" at bounding box center [78, 272] width 76 height 16
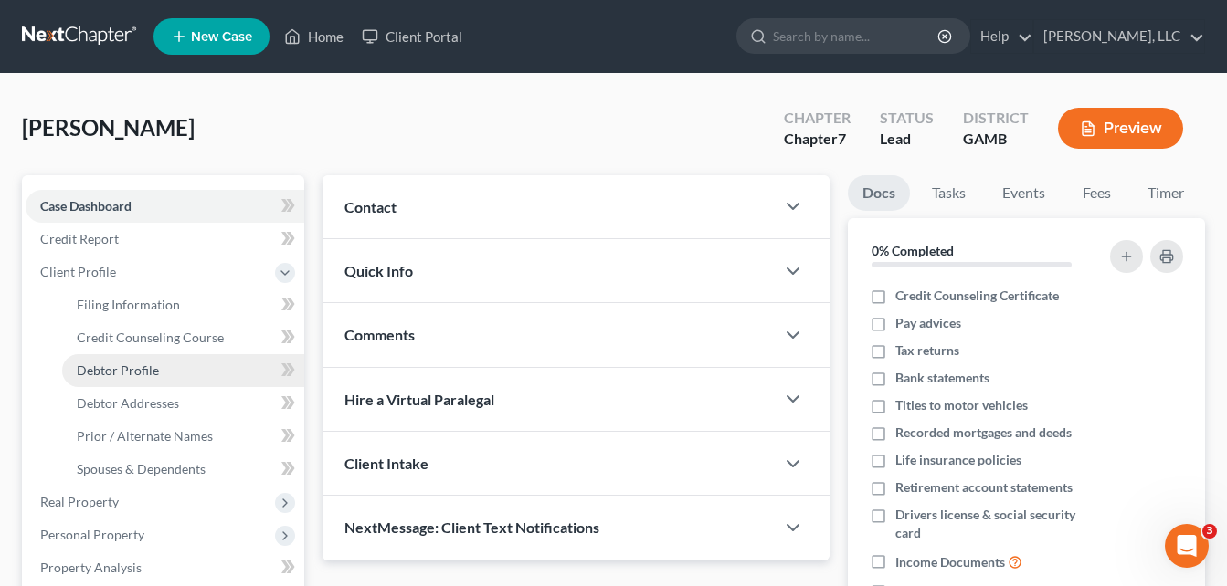
click at [119, 374] on span "Debtor Profile" at bounding box center [118, 371] width 82 height 16
select select "0"
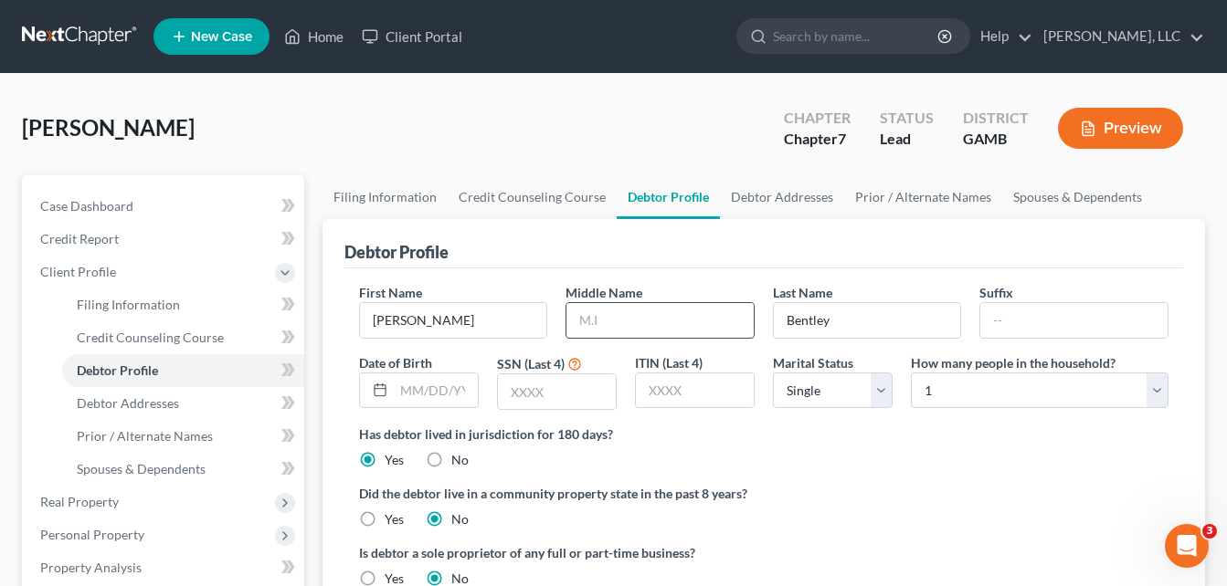
click at [584, 312] on input "text" at bounding box center [659, 320] width 187 height 35
type input "[PERSON_NAME]"
click at [454, 386] on input "text" at bounding box center [436, 391] width 84 height 35
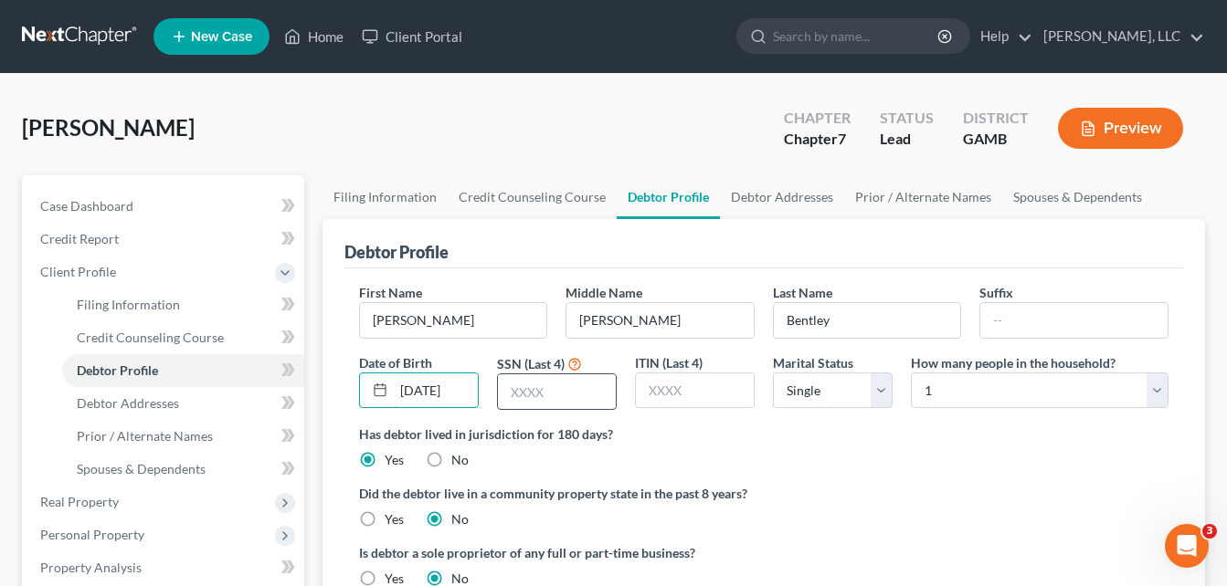
type input "[DATE]"
click at [549, 393] on input "text" at bounding box center [557, 392] width 118 height 35
type input "6231"
click at [782, 206] on link "Debtor Addresses" at bounding box center [782, 197] width 124 height 44
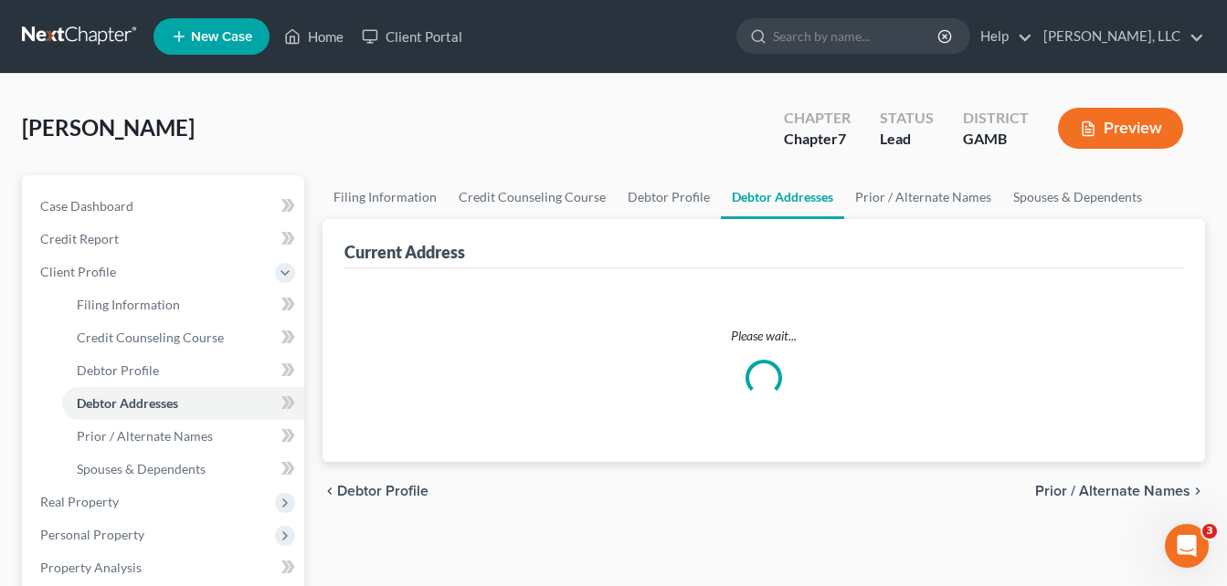
select select "0"
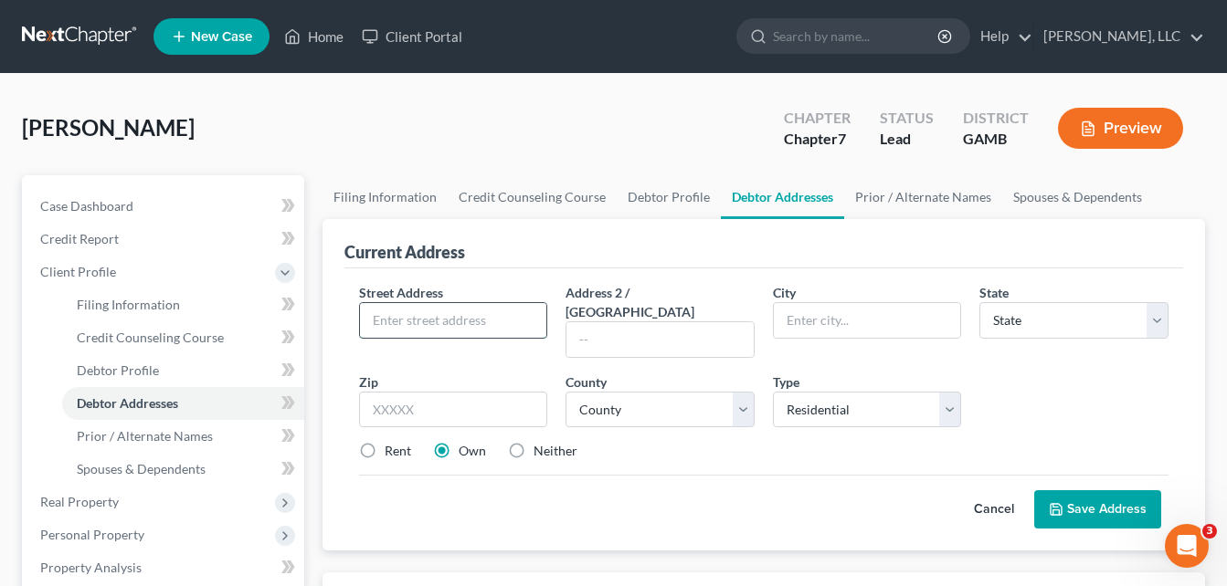
click at [464, 313] on input "text" at bounding box center [453, 320] width 187 height 35
type input "[STREET_ADDRESS][PERSON_NAME]"
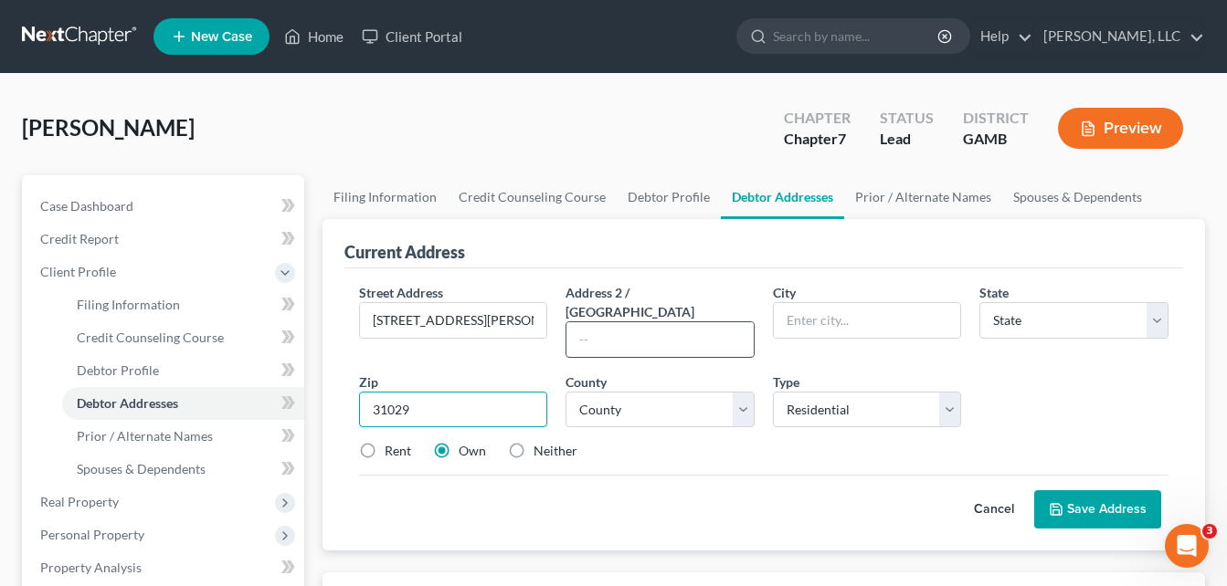
type input "31029"
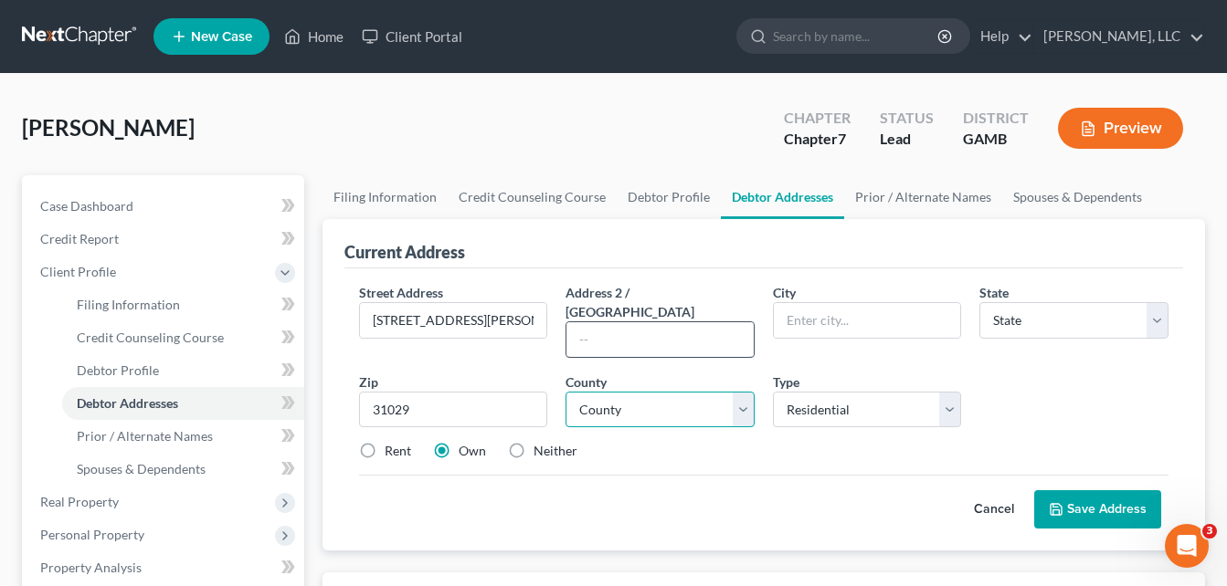
type input "Forsyth"
select select "10"
click at [628, 392] on select "County [GEOGRAPHIC_DATA] [GEOGRAPHIC_DATA] [GEOGRAPHIC_DATA] [GEOGRAPHIC_DATA] …" at bounding box center [659, 410] width 189 height 37
select select "101"
click at [628, 392] on select "County [GEOGRAPHIC_DATA] [GEOGRAPHIC_DATA] [GEOGRAPHIC_DATA] [GEOGRAPHIC_DATA] …" at bounding box center [659, 410] width 189 height 37
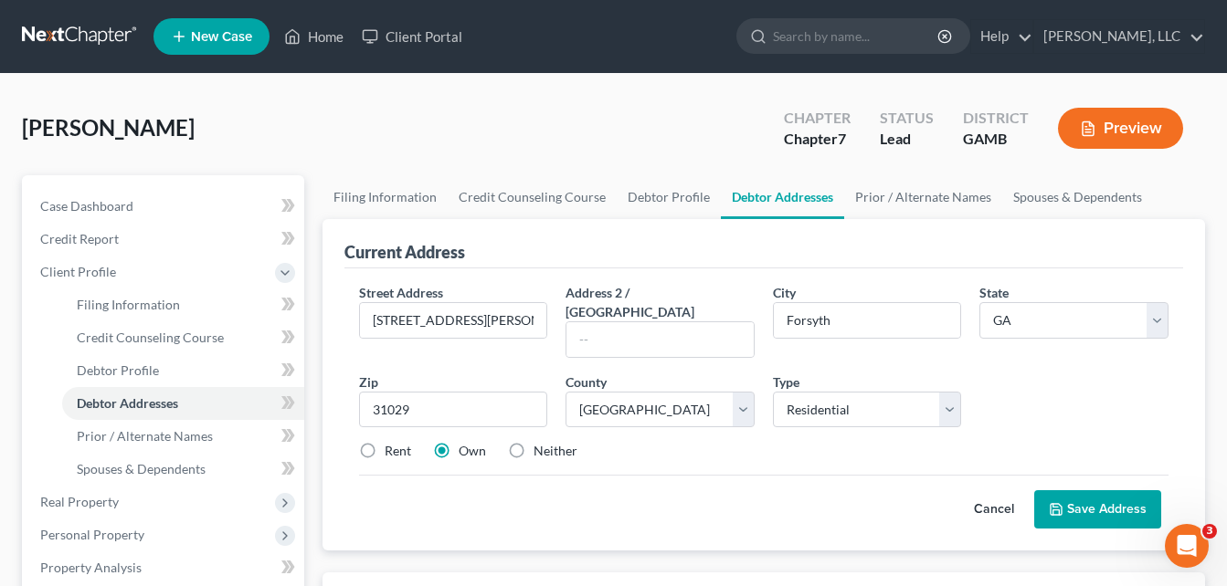
click at [393, 442] on label "Rent" at bounding box center [398, 451] width 26 height 18
click at [393, 442] on input "Rent" at bounding box center [398, 448] width 12 height 12
radio input "true"
click at [385, 442] on label "Rent" at bounding box center [398, 451] width 26 height 18
click at [392, 442] on input "Rent" at bounding box center [398, 448] width 12 height 12
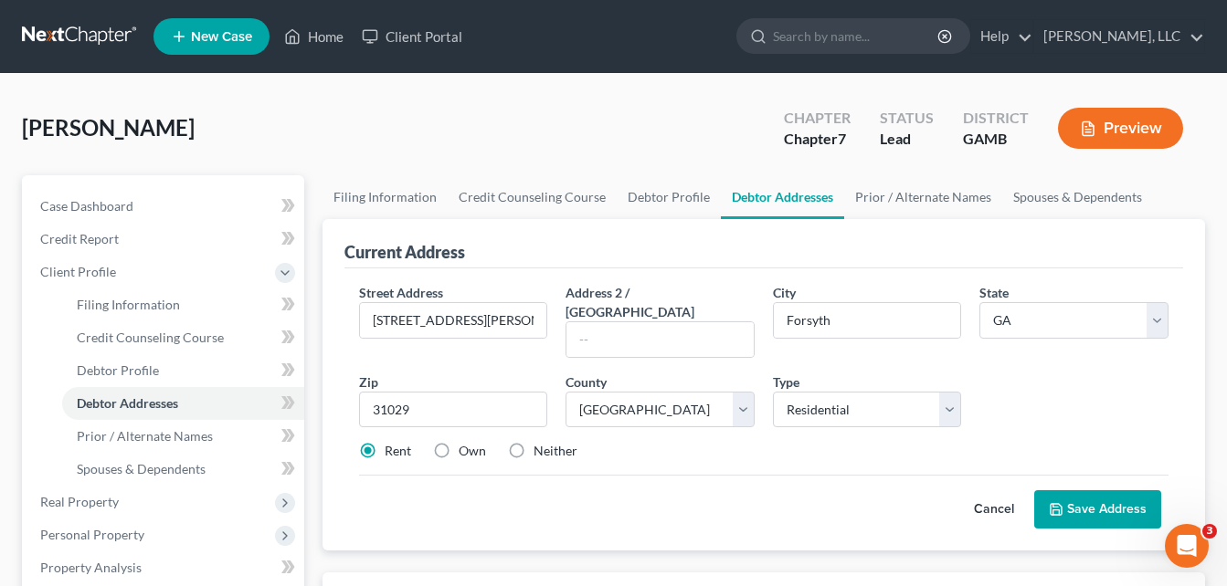
click at [1092, 492] on button "Save Address" at bounding box center [1097, 510] width 127 height 38
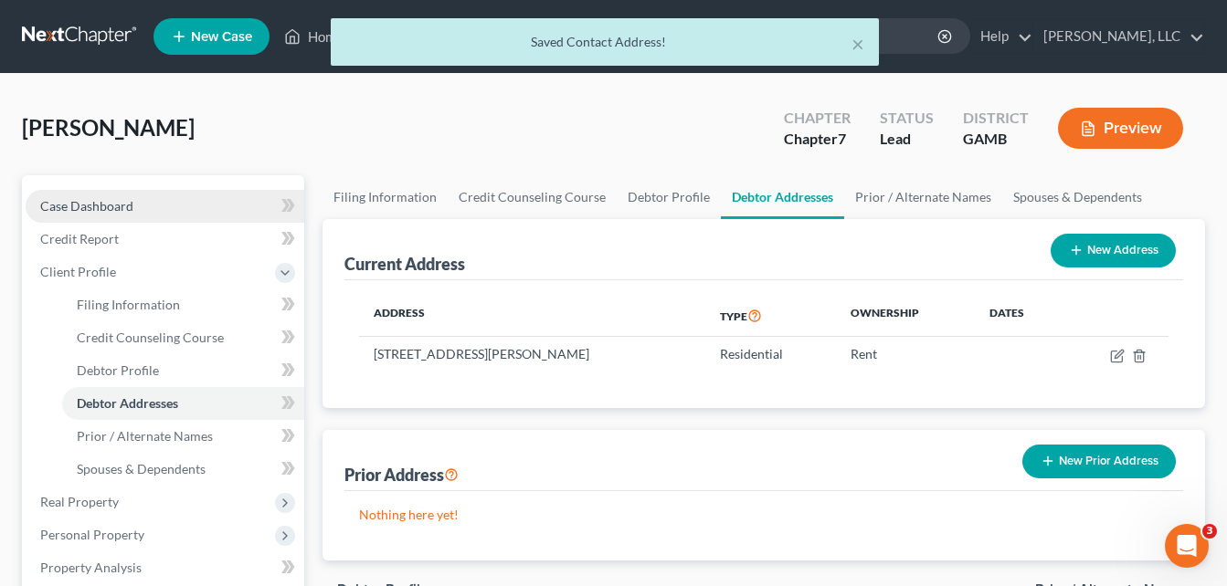
click at [122, 202] on span "Case Dashboard" at bounding box center [86, 206] width 93 height 16
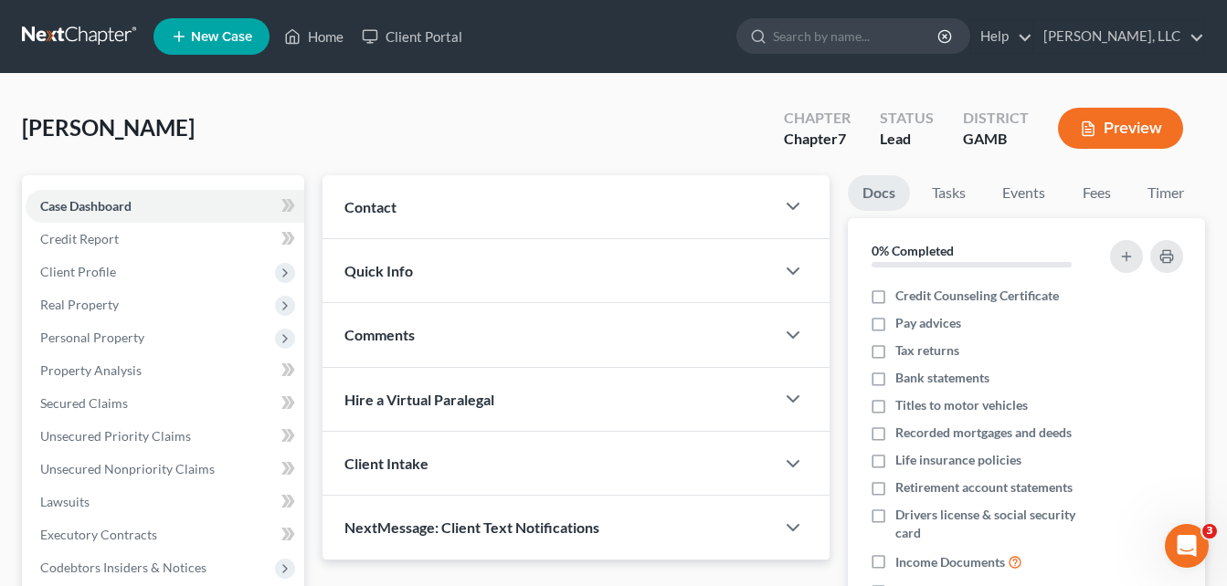
click at [412, 210] on div "Contact" at bounding box center [548, 206] width 452 height 63
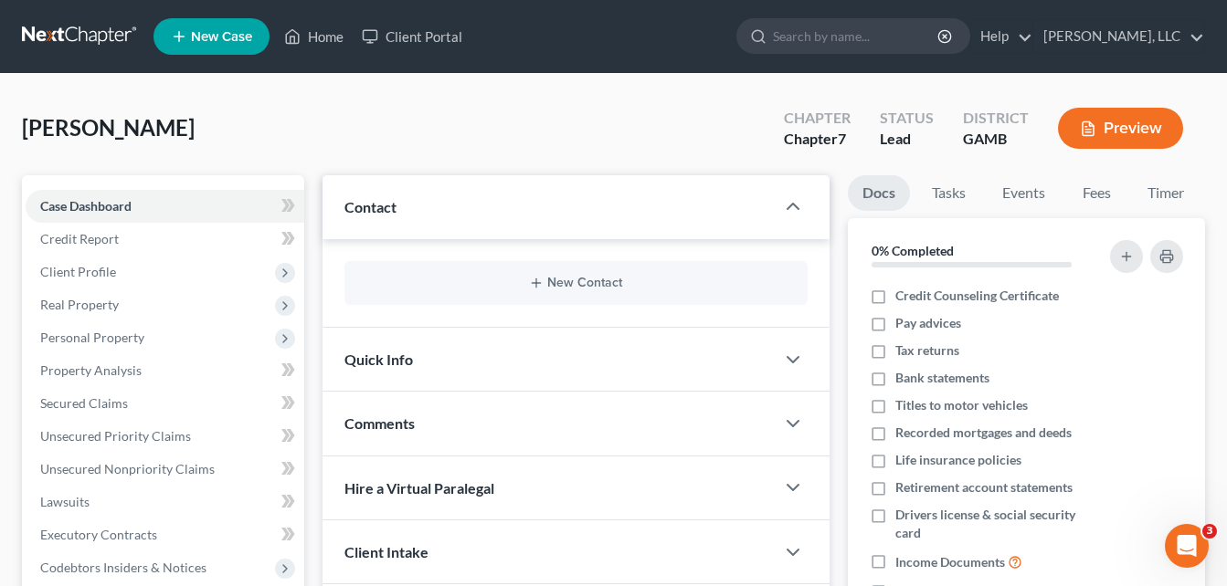
click at [589, 295] on div "New Contact" at bounding box center [575, 283] width 463 height 44
click at [582, 287] on button "New Contact" at bounding box center [576, 283] width 434 height 15
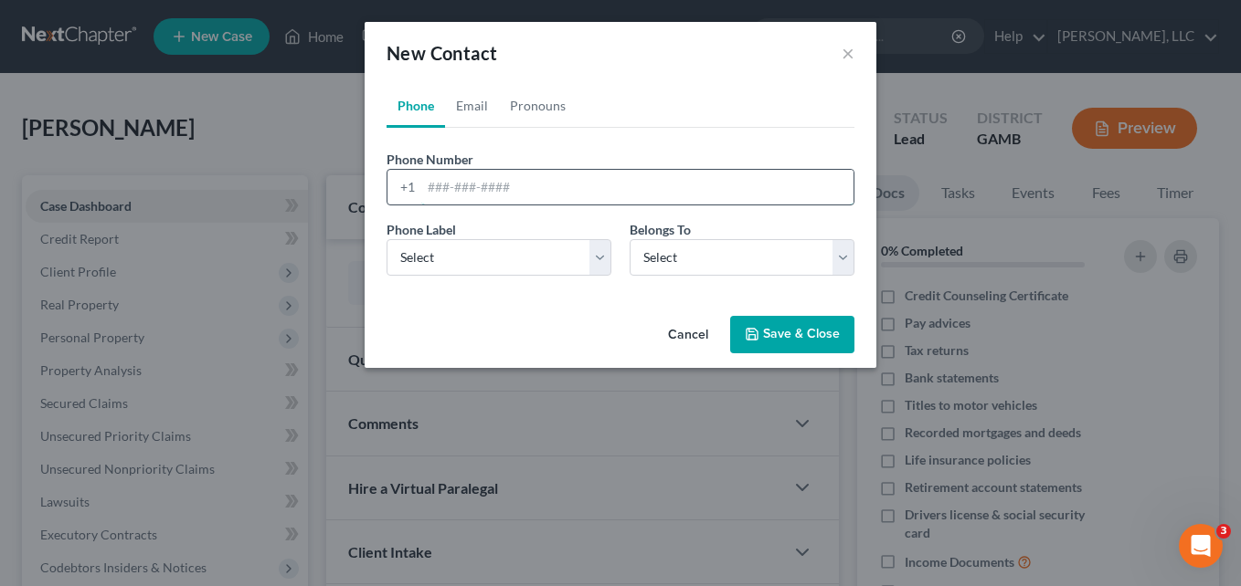
click at [505, 179] on input "tel" at bounding box center [637, 187] width 432 height 35
type input "4785508164"
click at [488, 251] on select "Select Mobile Home Work Other" at bounding box center [498, 257] width 225 height 37
select select "0"
click at [386, 239] on select "Select Mobile Home Work Other" at bounding box center [498, 257] width 225 height 37
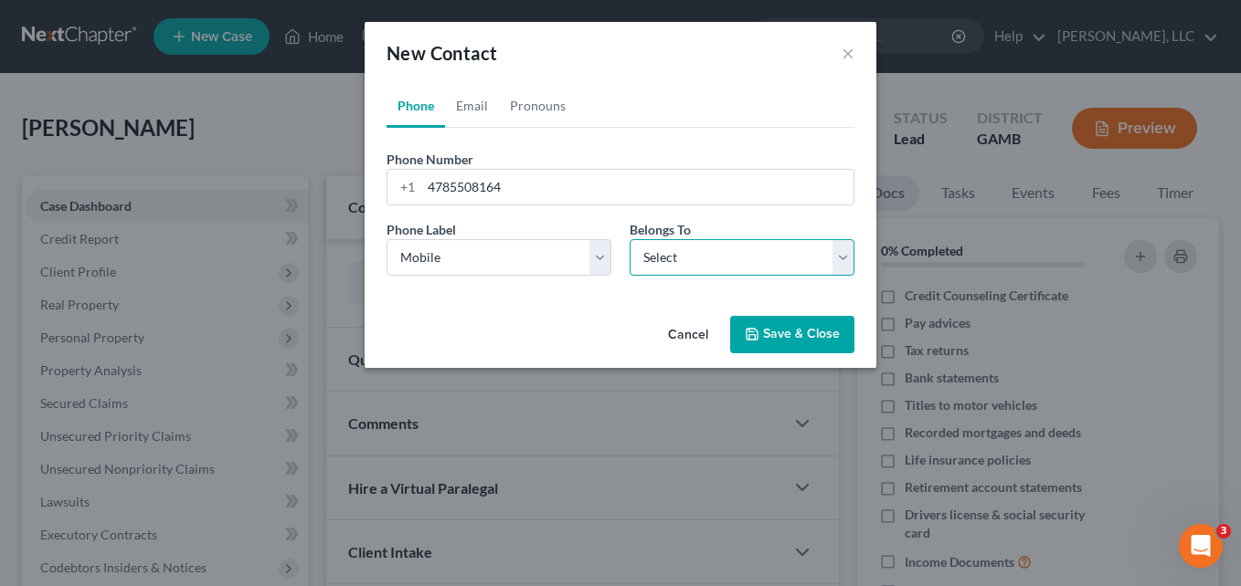
click at [688, 269] on select "Select Client Other" at bounding box center [741, 257] width 225 height 37
select select "0"
click at [629, 239] on select "Select Client Other" at bounding box center [741, 257] width 225 height 37
drag, startPoint x: 522, startPoint y: 107, endPoint x: 528, endPoint y: 123, distance: 17.6
click at [522, 107] on link "Pronouns" at bounding box center [538, 106] width 78 height 44
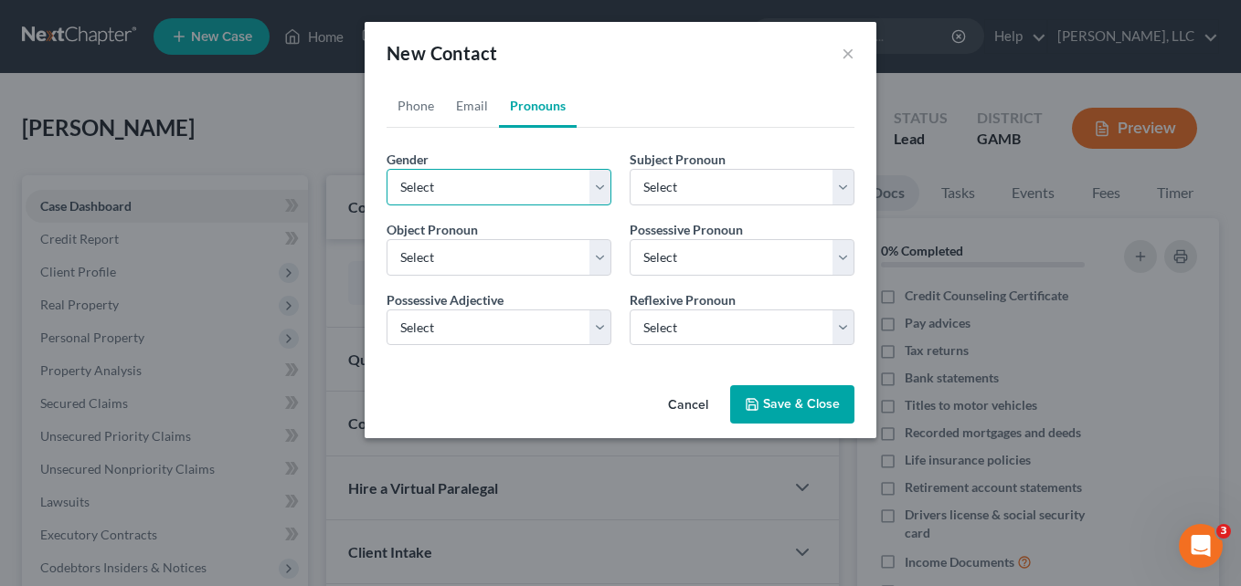
drag, startPoint x: 529, startPoint y: 185, endPoint x: 520, endPoint y: 196, distance: 14.3
click at [529, 185] on select "Select [DEMOGRAPHIC_DATA] [DEMOGRAPHIC_DATA] [DEMOGRAPHIC_DATA] More Than One P…" at bounding box center [498, 187] width 225 height 37
select select "1"
click at [386, 169] on select "Select [DEMOGRAPHIC_DATA] [DEMOGRAPHIC_DATA] [DEMOGRAPHIC_DATA] More Than One P…" at bounding box center [498, 187] width 225 height 37
select select "1"
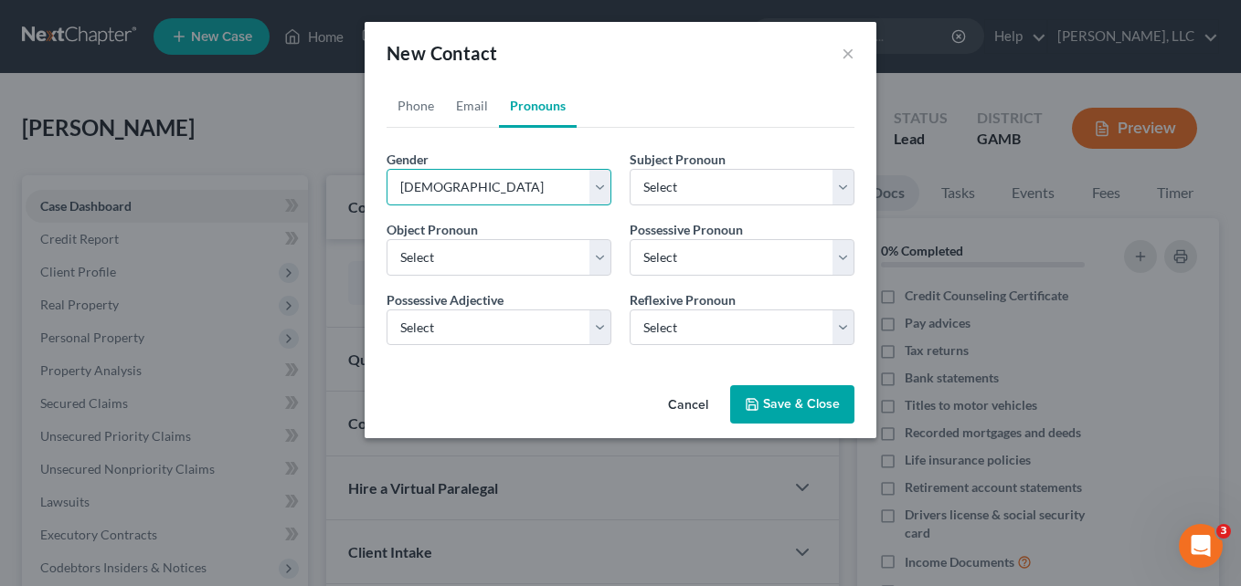
select select "1"
click at [472, 123] on link "Email" at bounding box center [472, 106] width 54 height 44
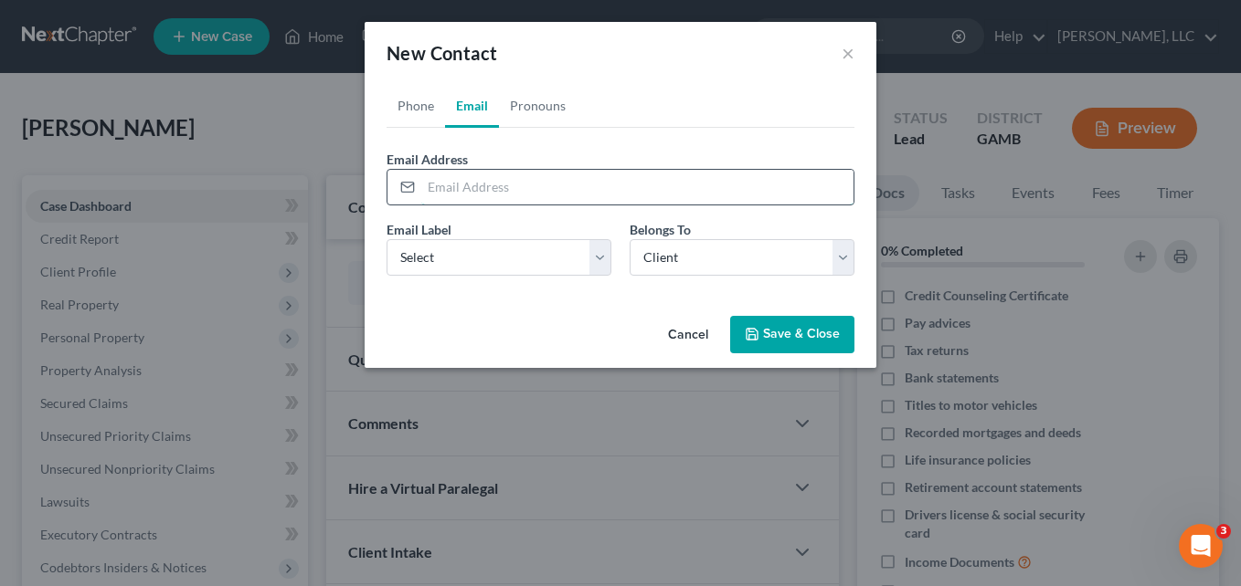
click at [464, 180] on input "email" at bounding box center [637, 187] width 432 height 35
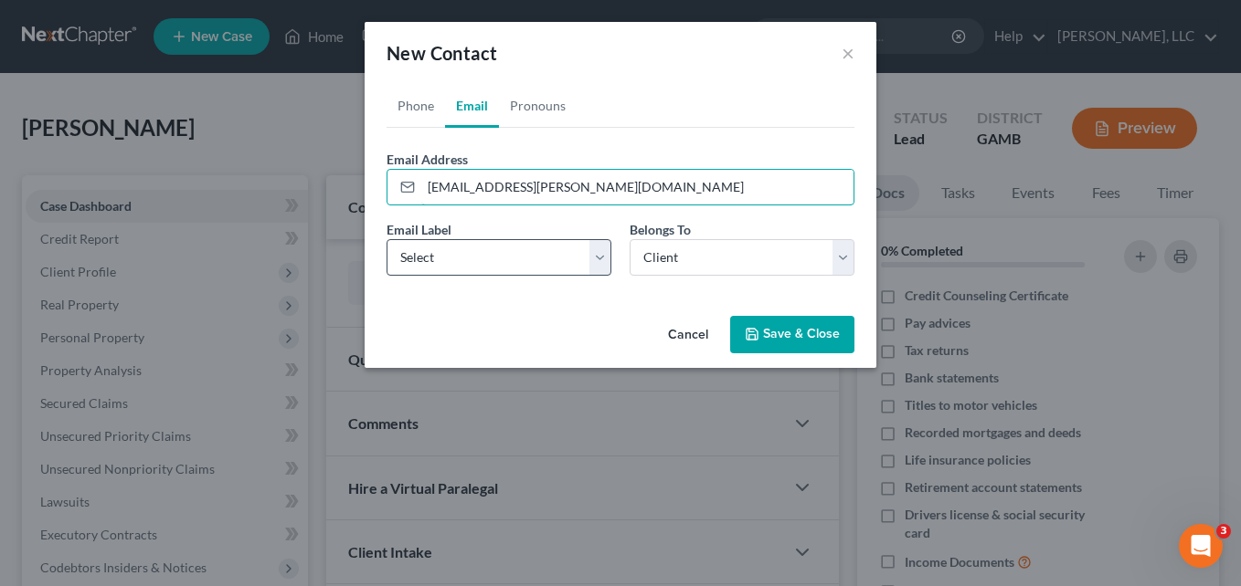
type input "[EMAIL_ADDRESS][PERSON_NAME][DOMAIN_NAME]"
click at [484, 271] on select "Select Home Work Other" at bounding box center [498, 257] width 225 height 37
select select "0"
click at [386, 239] on select "Select Home Work Other" at bounding box center [498, 257] width 225 height 37
click at [767, 325] on button "Save & Close" at bounding box center [792, 335] width 124 height 38
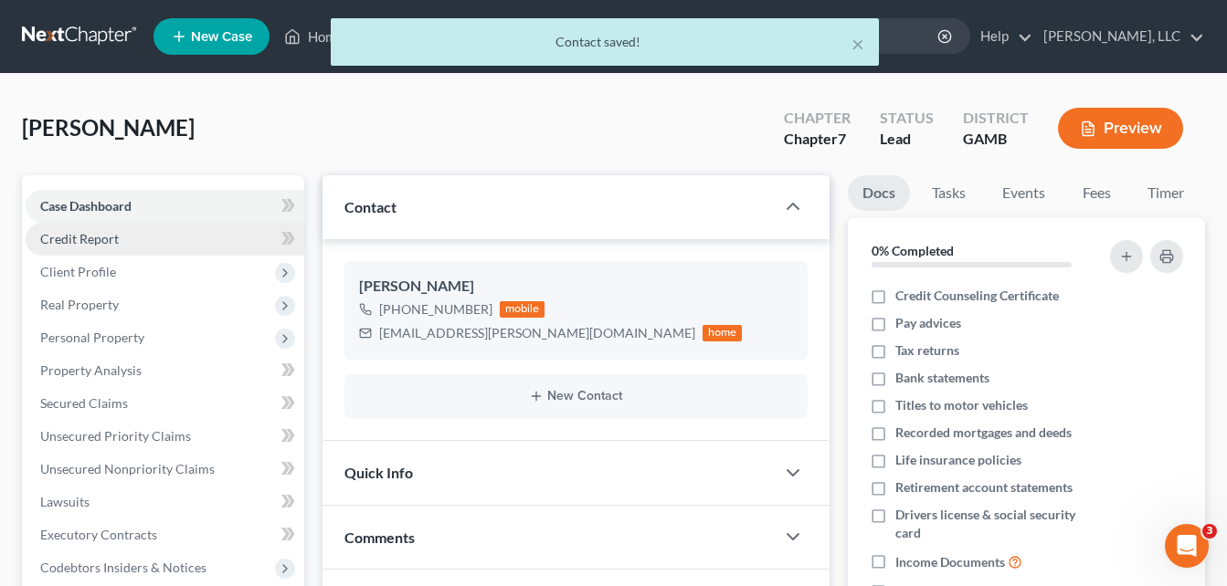
click at [103, 236] on span "Credit Report" at bounding box center [79, 239] width 79 height 16
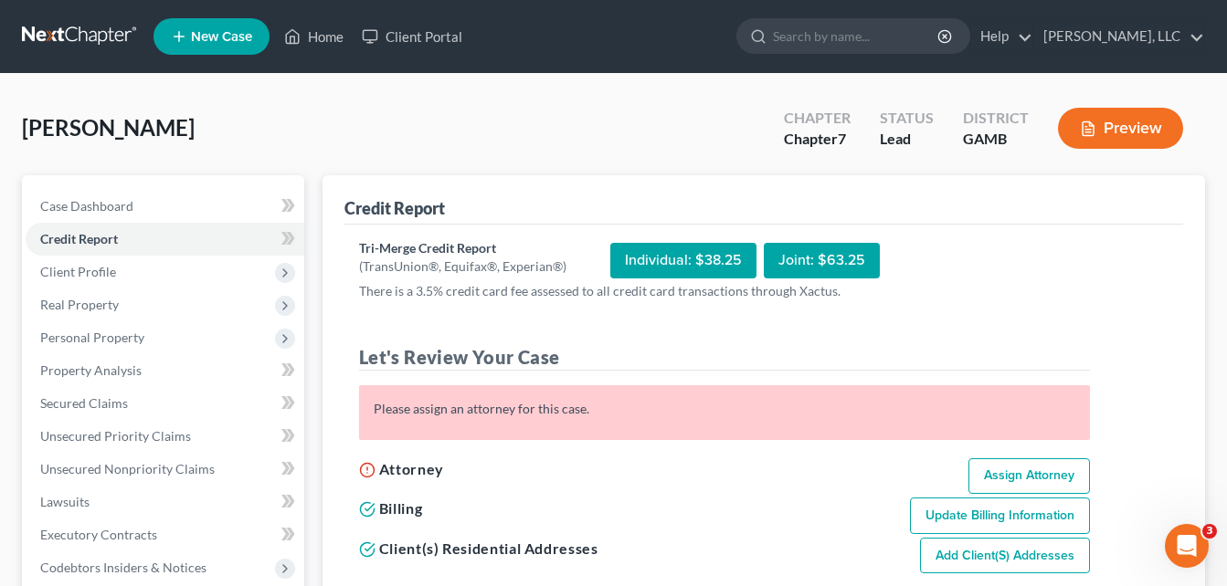
click at [1021, 477] on link "Assign Attorney" at bounding box center [1029, 477] width 122 height 37
select select "1"
select select "0"
select select "18"
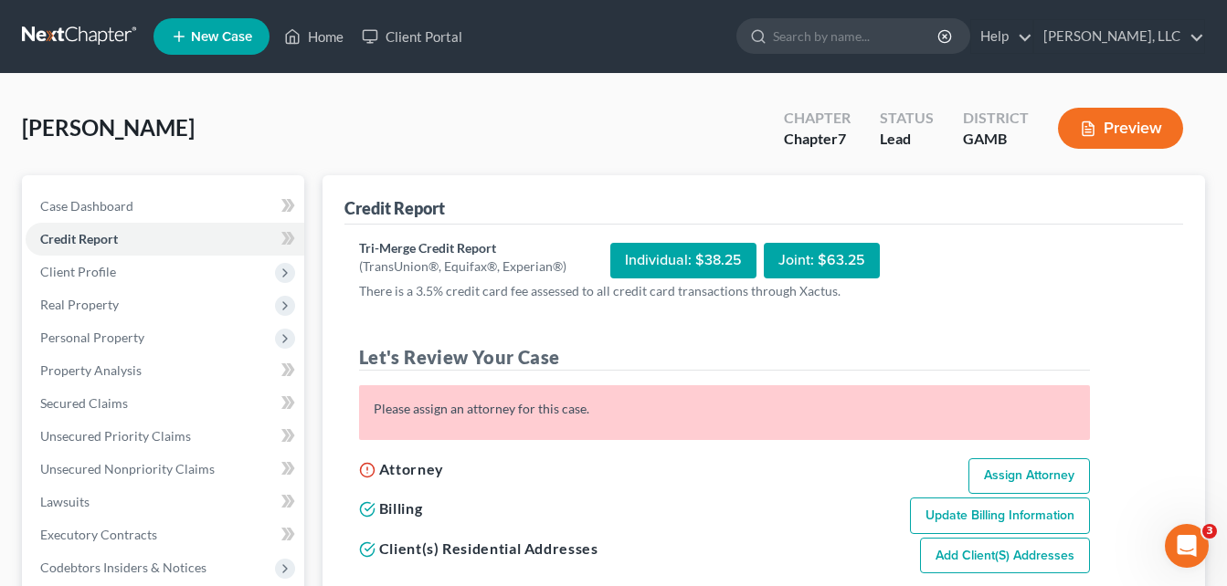
select select "10"
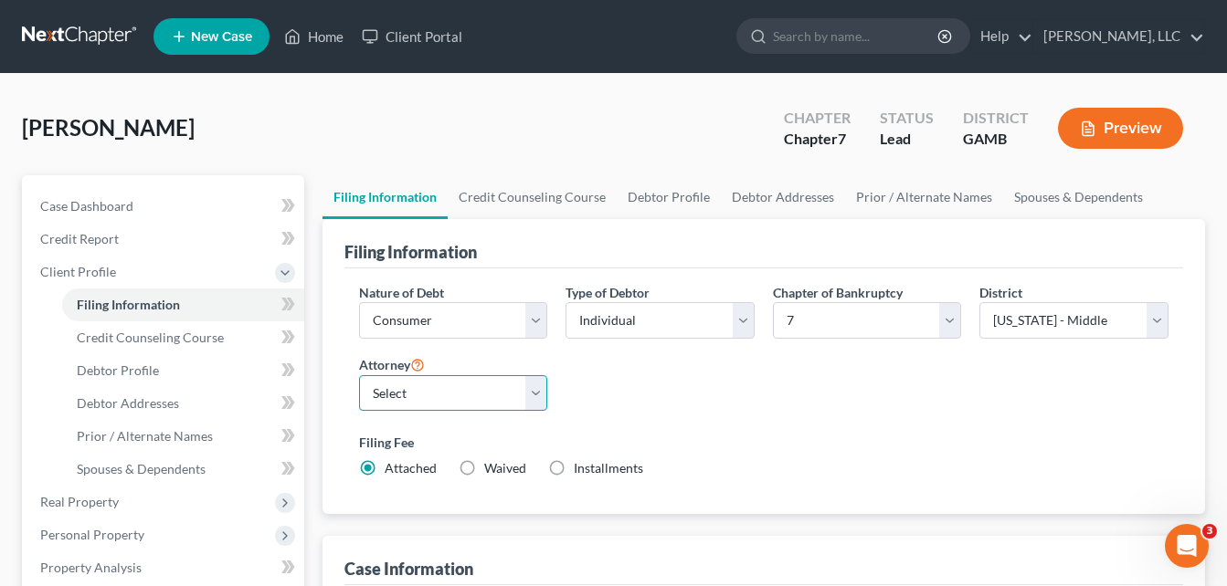
click at [524, 401] on select "Select [PERSON_NAME]" at bounding box center [453, 393] width 189 height 37
select select "0"
click at [359, 375] on select "Select [PERSON_NAME]" at bounding box center [453, 393] width 189 height 37
click at [326, 140] on div "[PERSON_NAME] Upgraded Chapter Chapter 7 Status Lead District [GEOGRAPHIC_DATA]…" at bounding box center [613, 135] width 1183 height 79
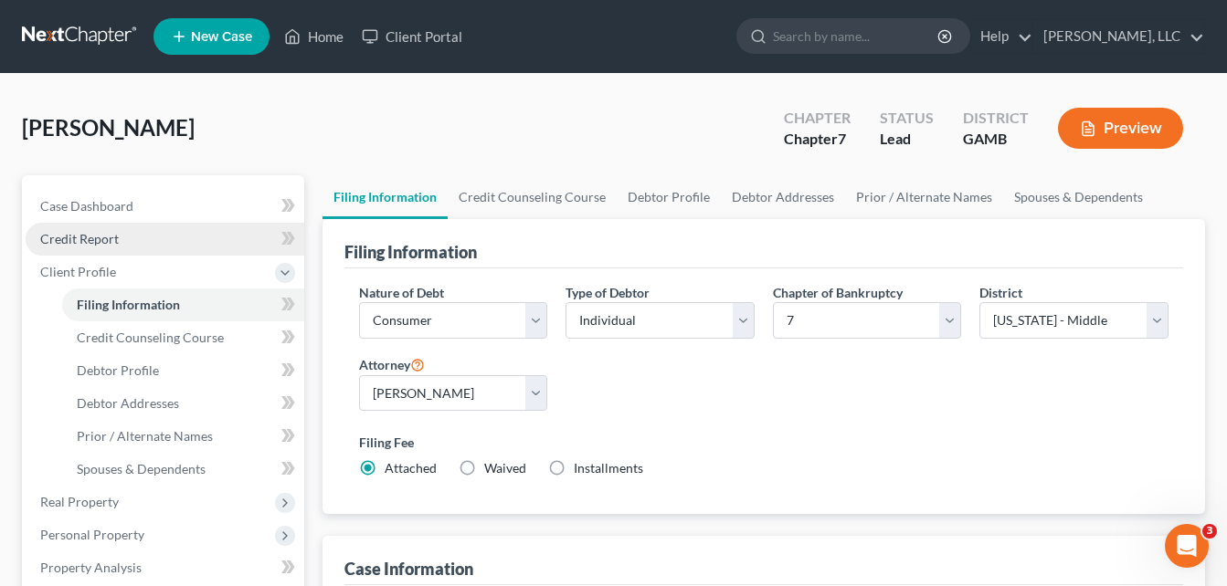
click at [157, 230] on link "Credit Report" at bounding box center [165, 239] width 279 height 33
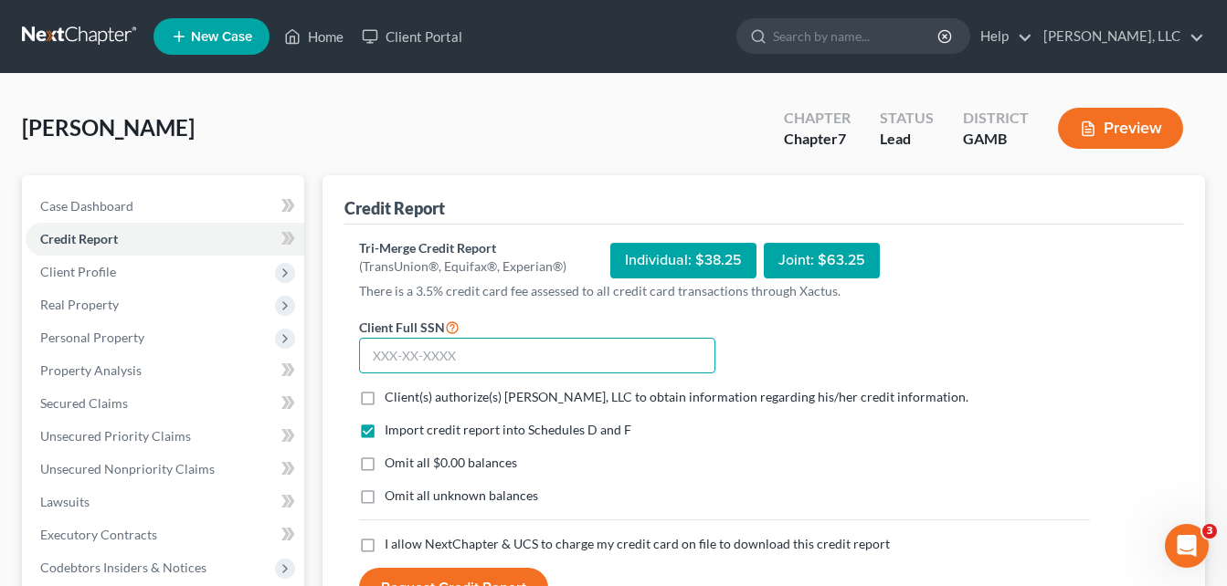
click at [427, 360] on input "text" at bounding box center [537, 356] width 356 height 37
type input "260-21-6231"
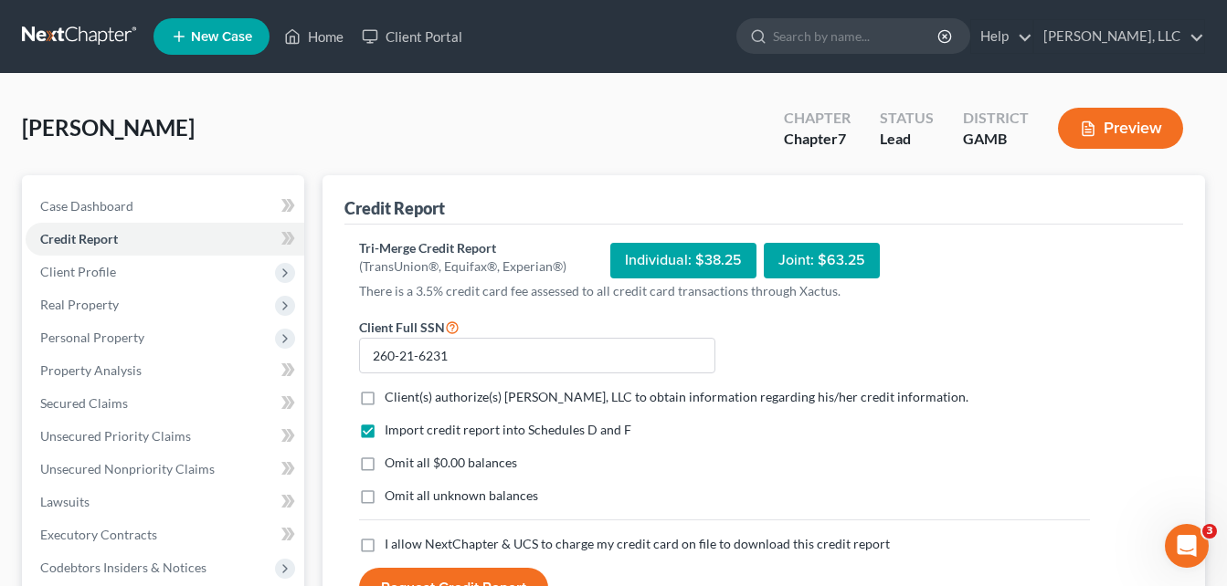
click at [385, 398] on label "Client(s) authorize(s) [PERSON_NAME], LLC to obtain information regarding his/h…" at bounding box center [677, 397] width 584 height 18
click at [392, 398] on input "Client(s) authorize(s) [PERSON_NAME], LLC to obtain information regarding his/h…" at bounding box center [398, 394] width 12 height 12
checkbox input "true"
click at [385, 467] on label "Omit all $0.00 balances" at bounding box center [451, 463] width 132 height 18
click at [392, 466] on input "Omit all $0.00 balances" at bounding box center [398, 460] width 12 height 12
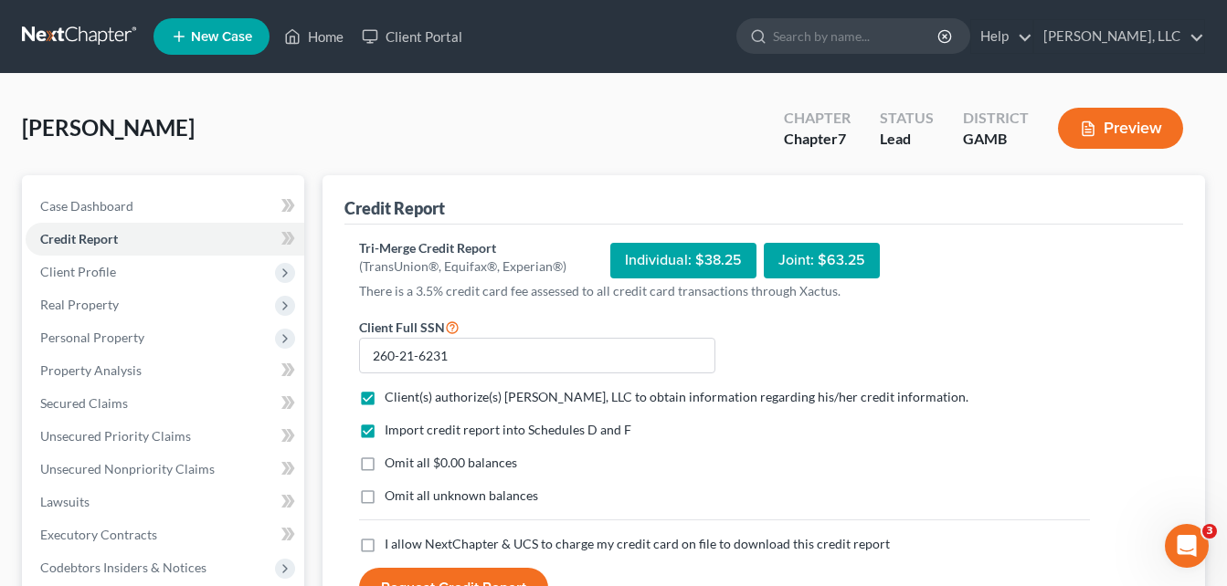
checkbox input "true"
click at [385, 498] on label "Omit all unknown balances" at bounding box center [461, 496] width 153 height 18
click at [392, 498] on input "Omit all unknown balances" at bounding box center [398, 493] width 12 height 12
checkbox input "true"
click at [385, 540] on label "I allow NextChapter & UCS to charge my credit card on file to download this cre…" at bounding box center [637, 544] width 505 height 18
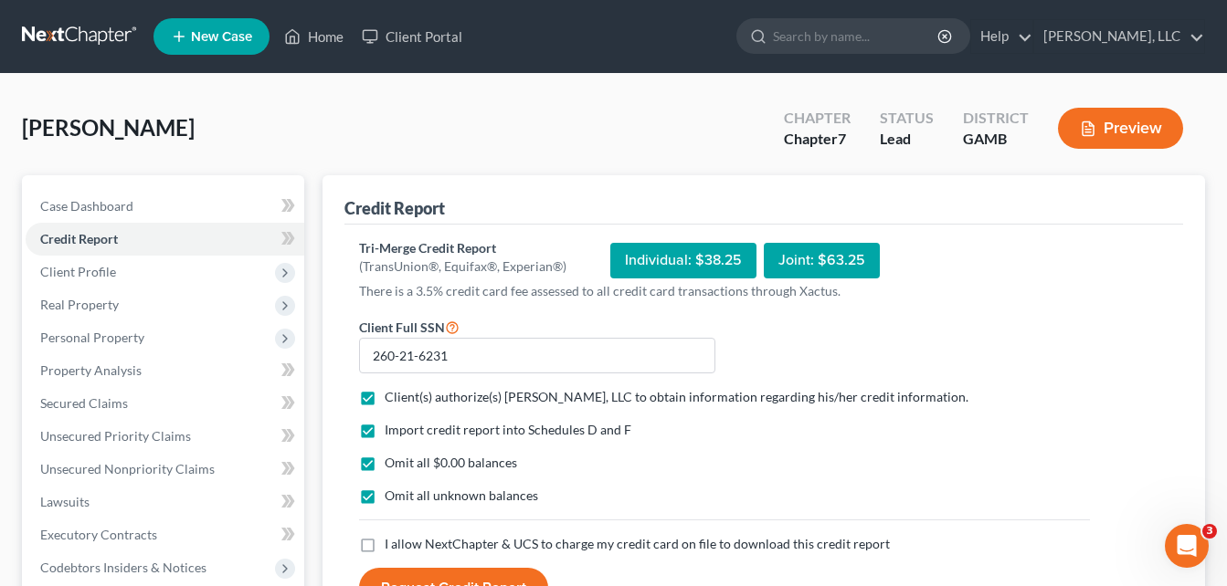
click at [392, 540] on input "I allow NextChapter & UCS to charge my credit card on file to download this cre…" at bounding box center [398, 541] width 12 height 12
checkbox input "true"
click at [395, 576] on button "Request Credit Report" at bounding box center [453, 588] width 189 height 40
